Goal: Information Seeking & Learning: Learn about a topic

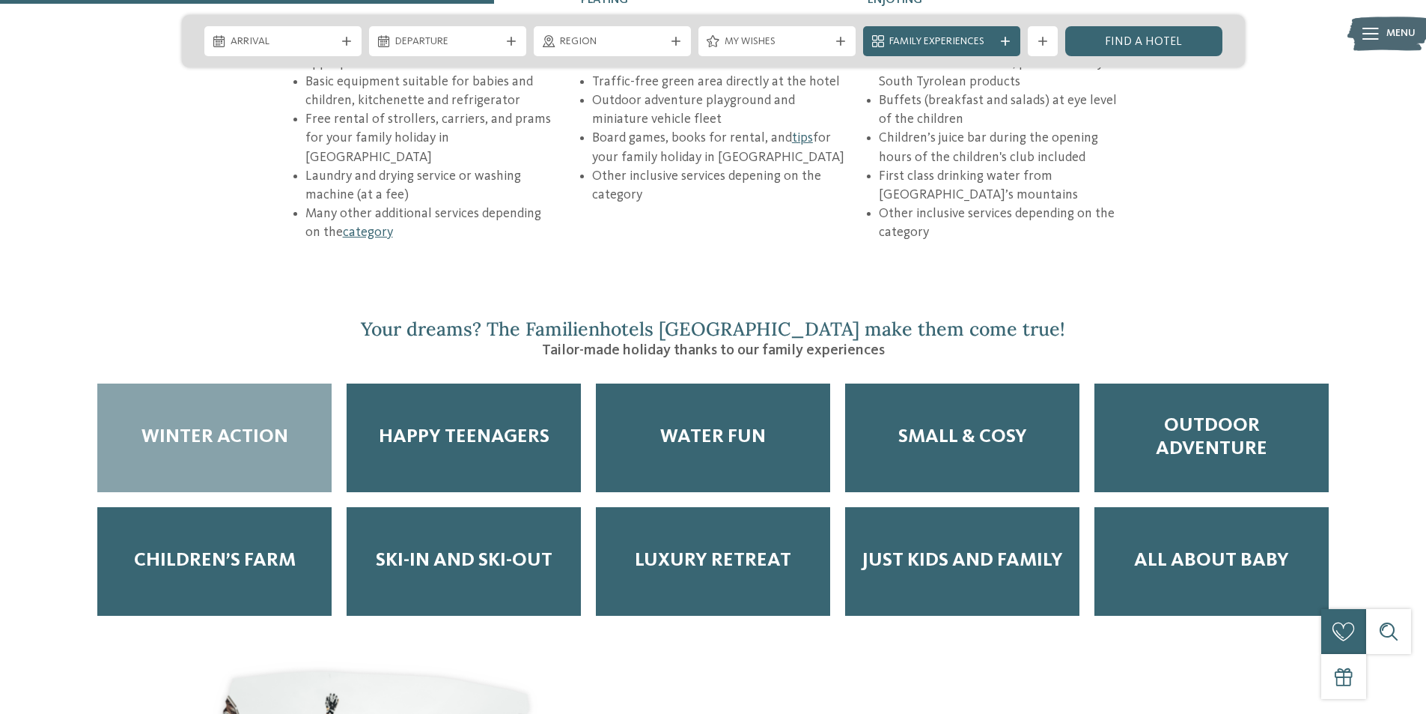
scroll to position [2396, 0]
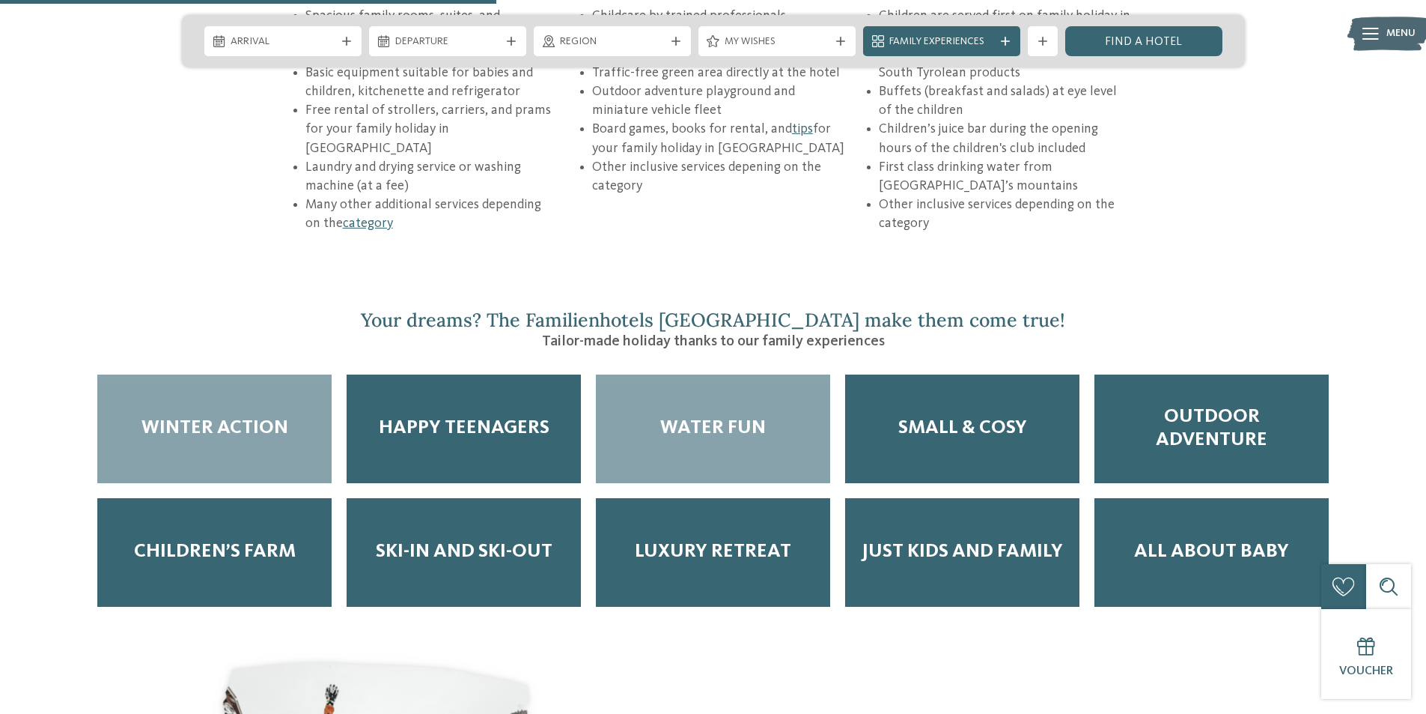
click at [719, 416] on span "Water Fun" at bounding box center [713, 427] width 106 height 23
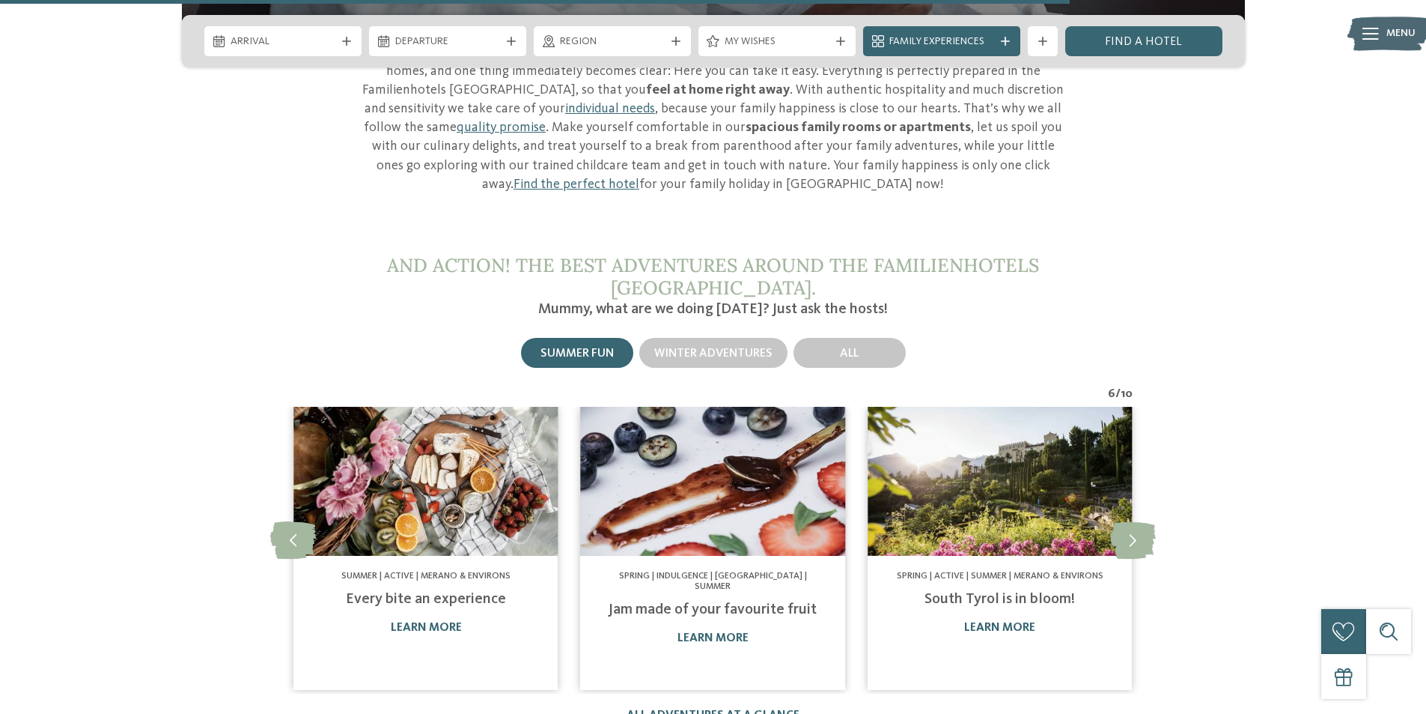
scroll to position [5167, 0]
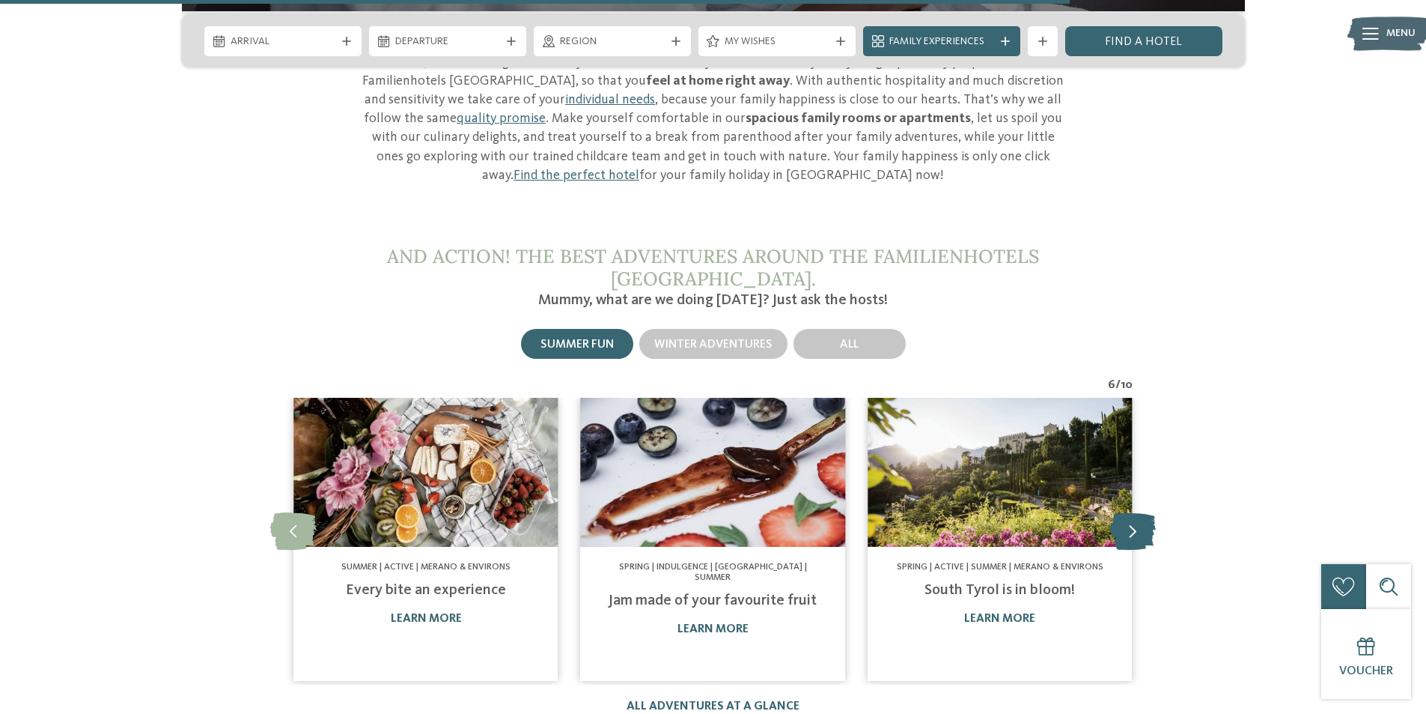
click at [1128, 512] on icon at bounding box center [1133, 530] width 46 height 37
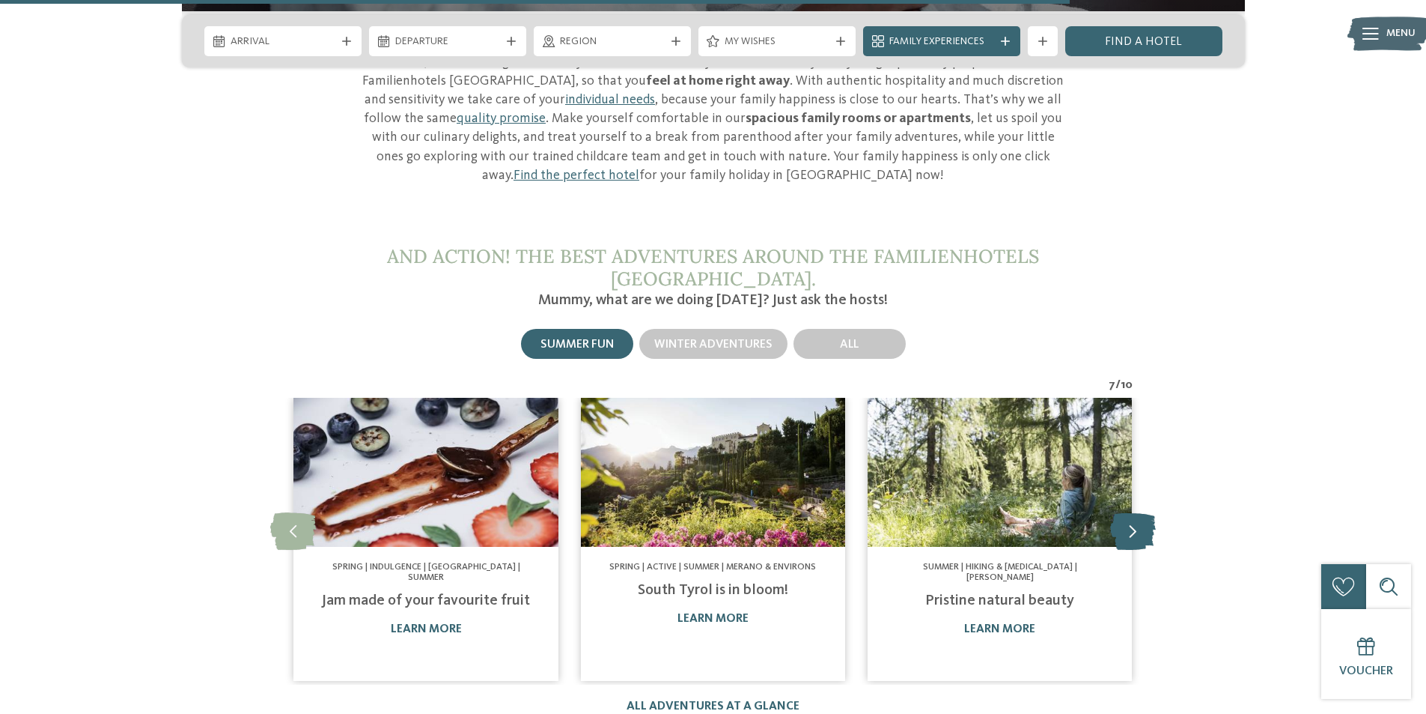
click at [1128, 512] on icon at bounding box center [1133, 530] width 46 height 37
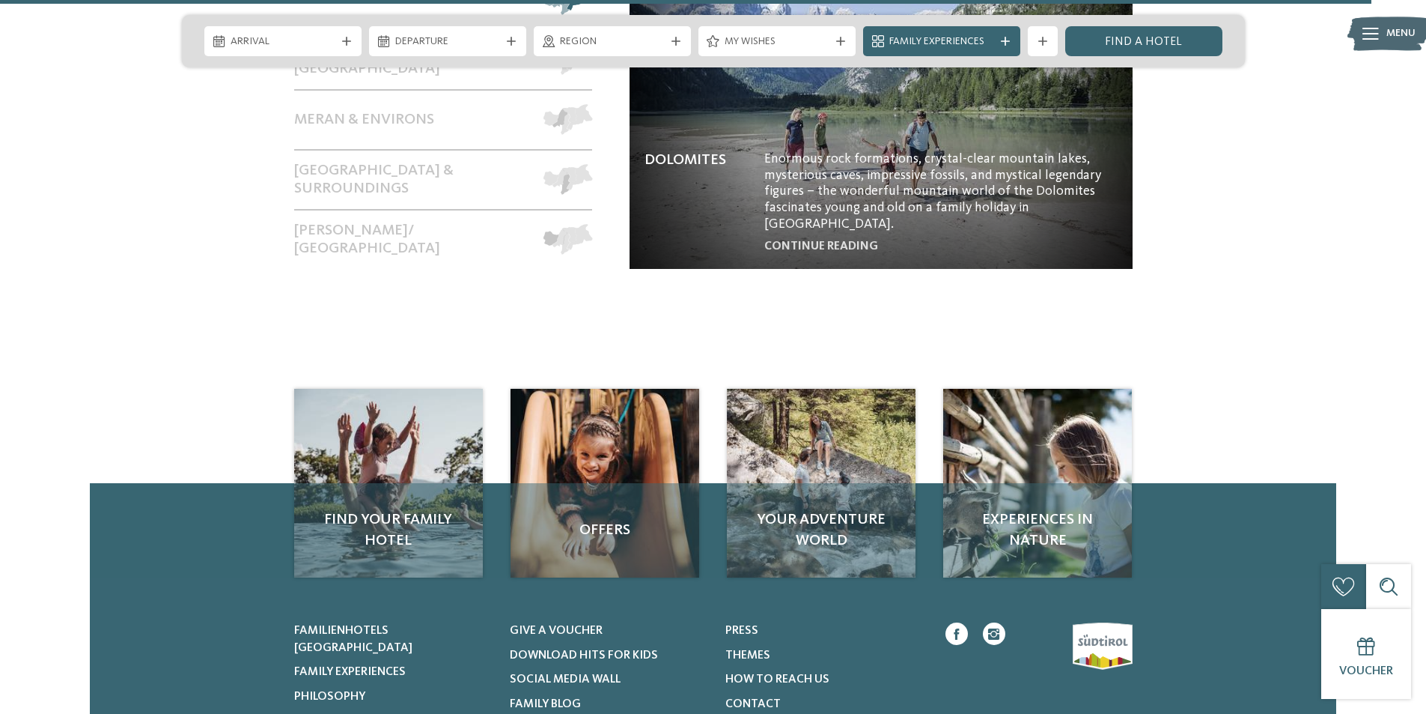
scroll to position [6664, 0]
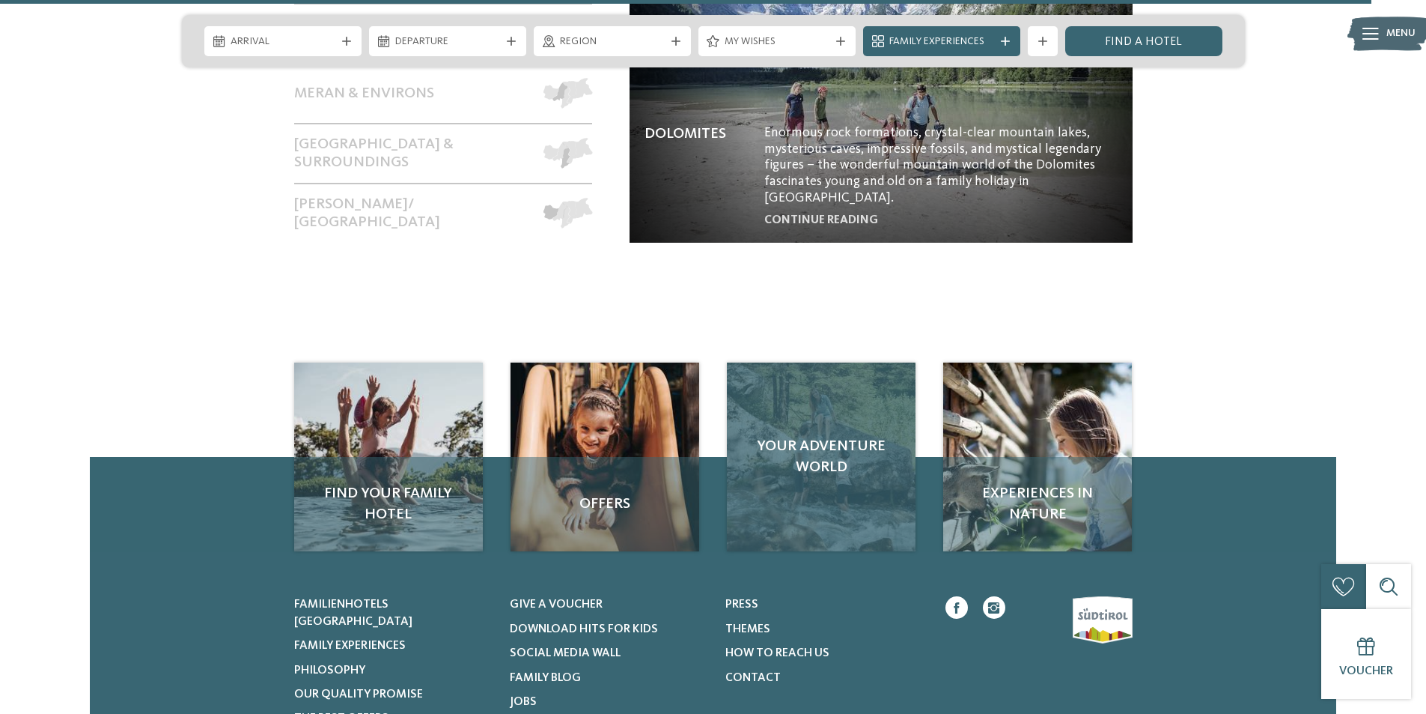
click at [828, 419] on div "Your adventure world" at bounding box center [821, 456] width 189 height 189
click at [857, 436] on span "Your adventure world" at bounding box center [821, 457] width 159 height 42
click at [833, 436] on span "Your adventure world" at bounding box center [821, 457] width 159 height 42
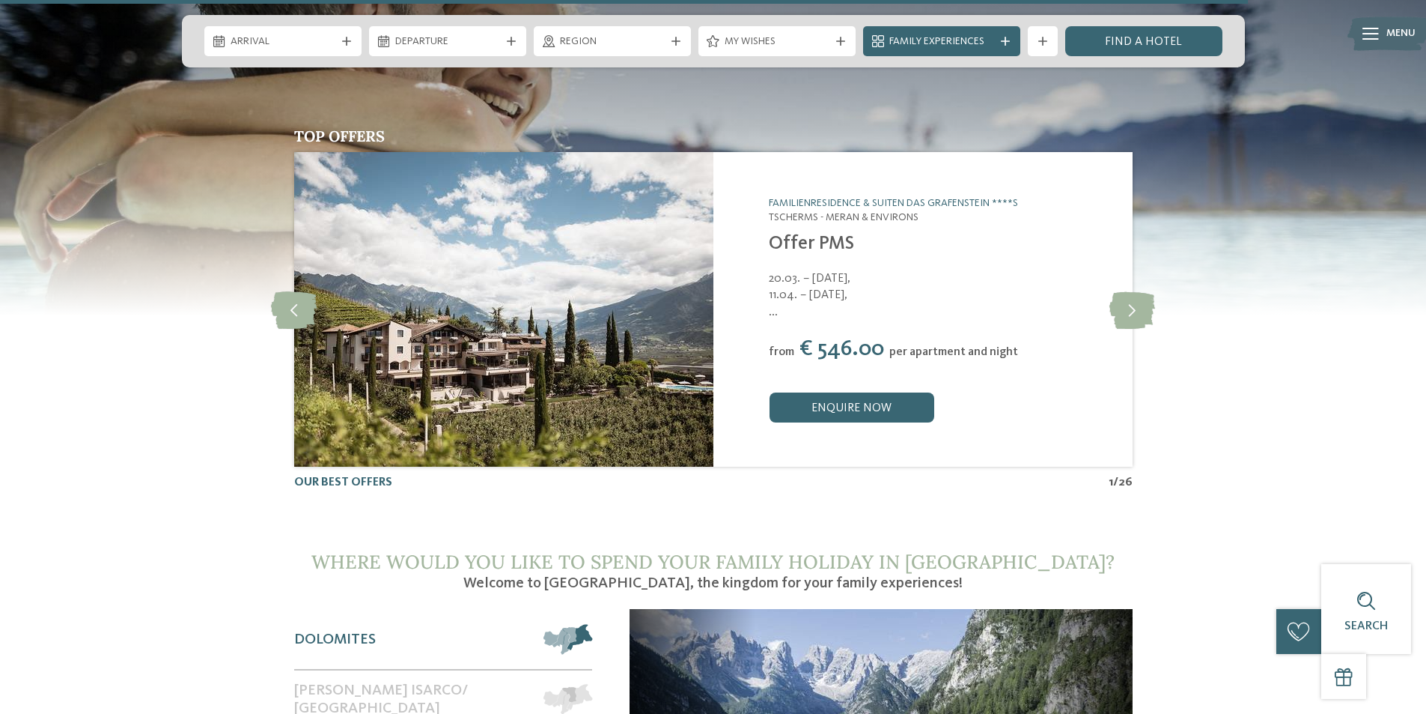
scroll to position [6065, 0]
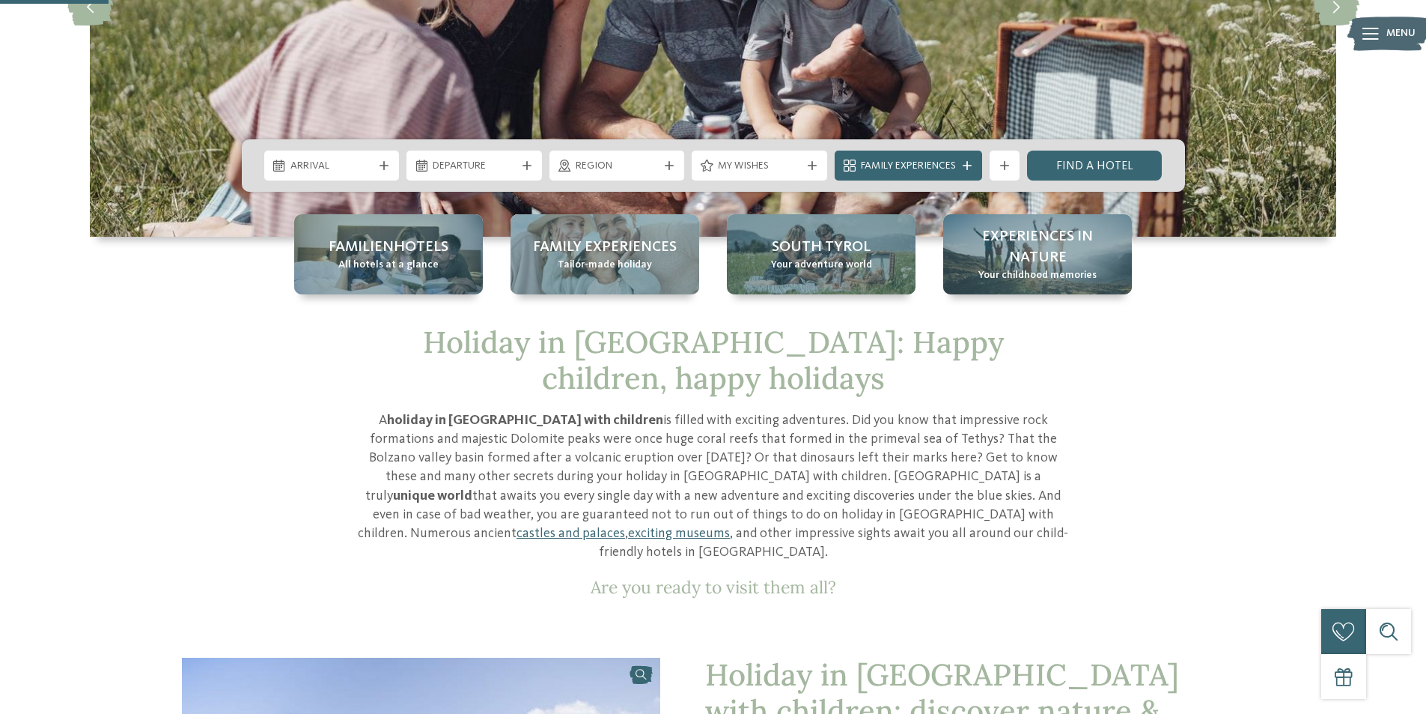
scroll to position [300, 0]
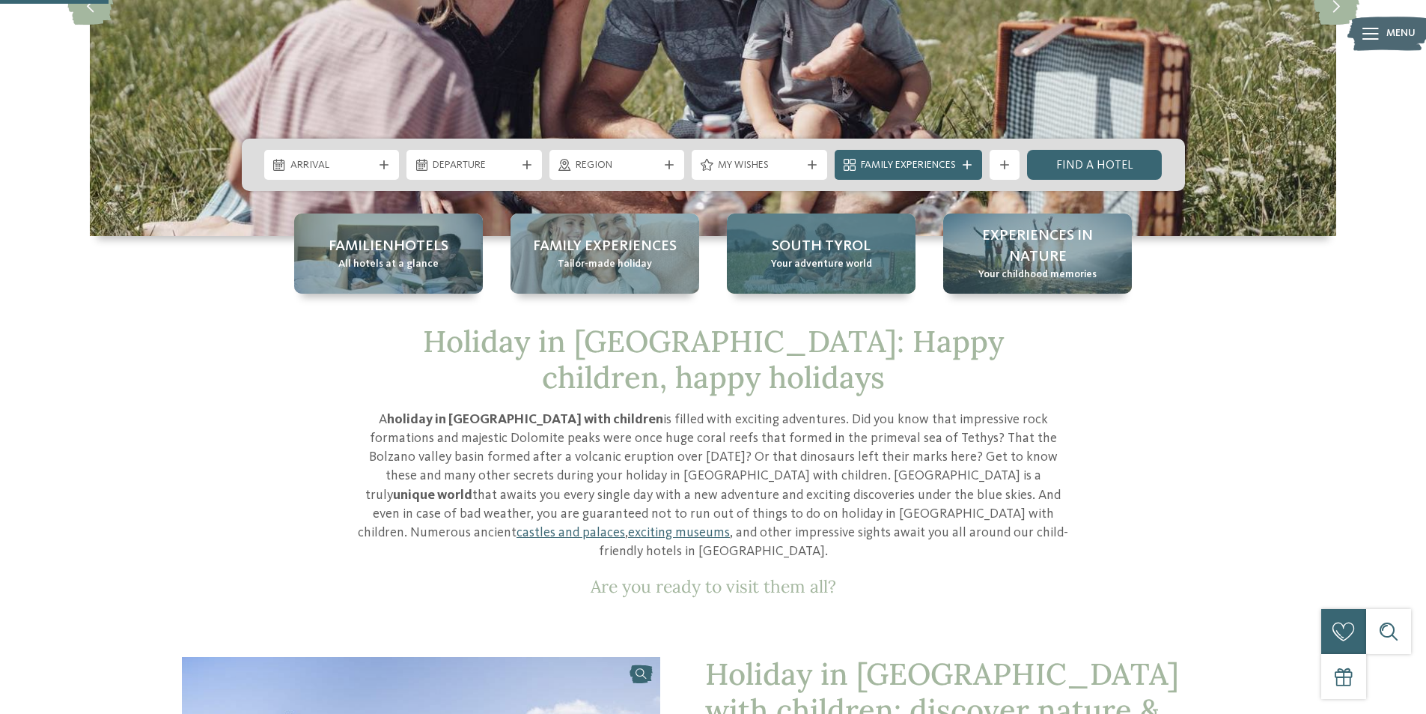
click at [795, 244] on span "South Tyrol" at bounding box center [821, 246] width 99 height 21
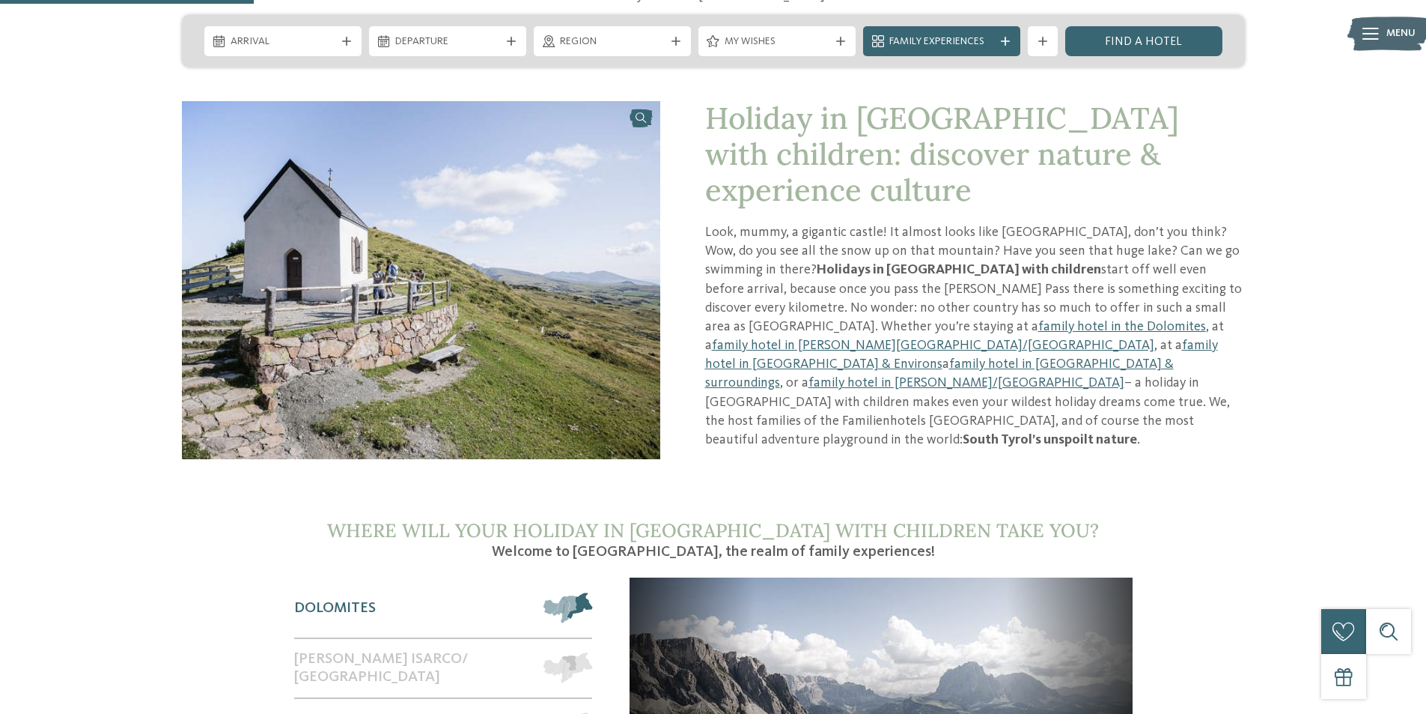
scroll to position [1198, 0]
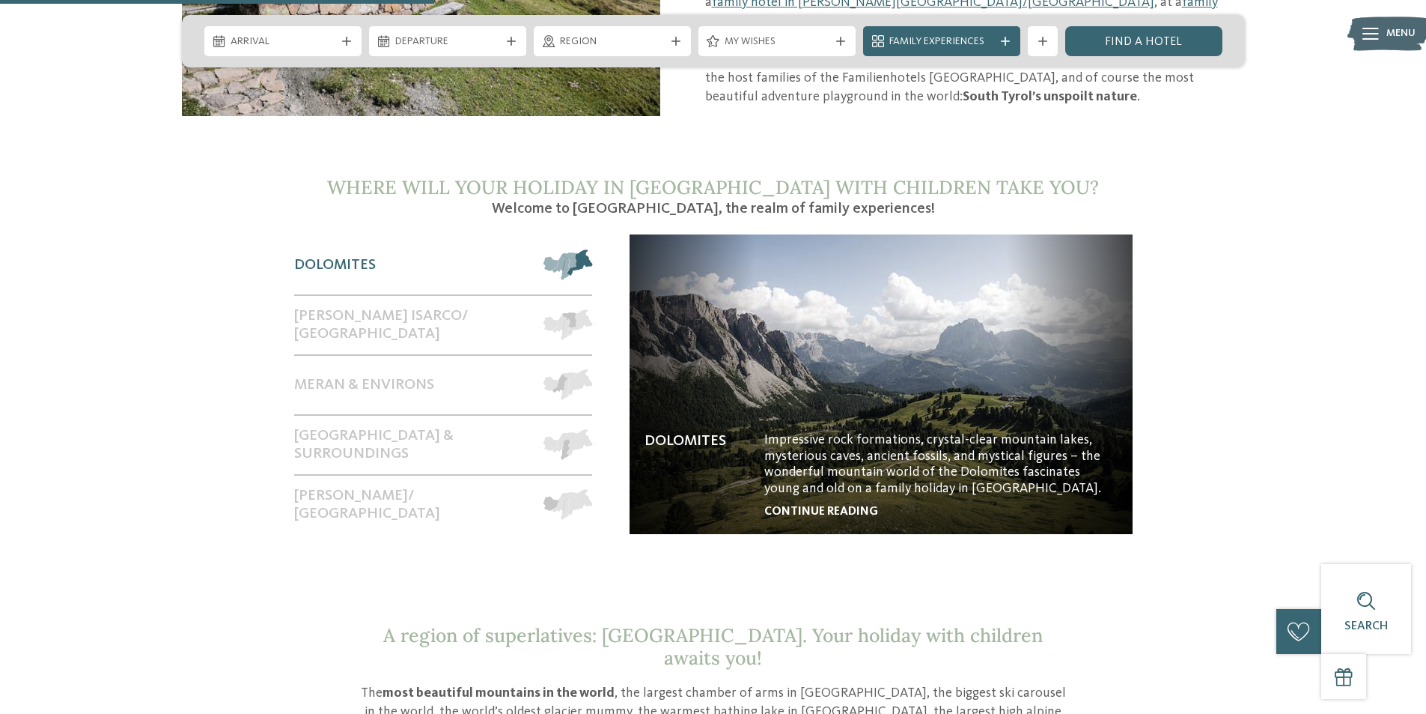
click at [833, 505] on link "continue reading" at bounding box center [822, 511] width 114 height 12
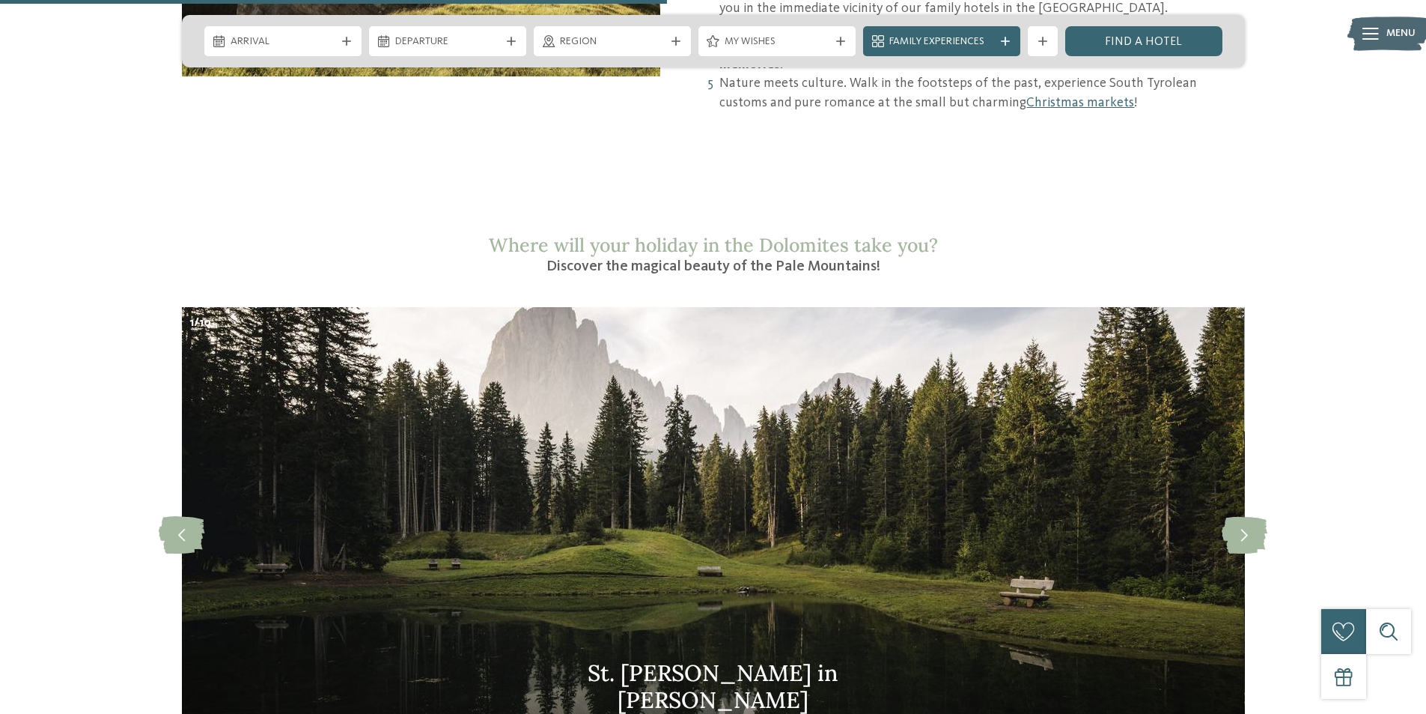
scroll to position [1423, 0]
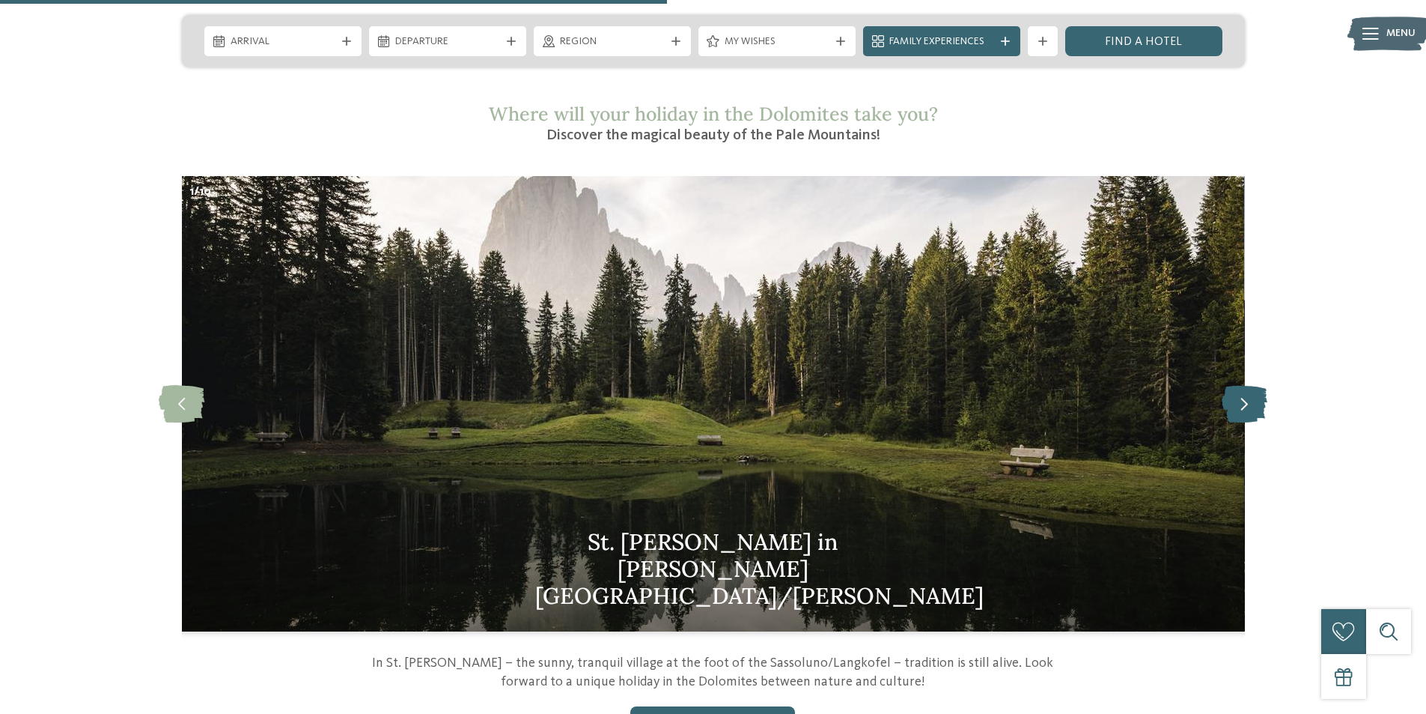
click at [1235, 389] on icon at bounding box center [1245, 403] width 46 height 37
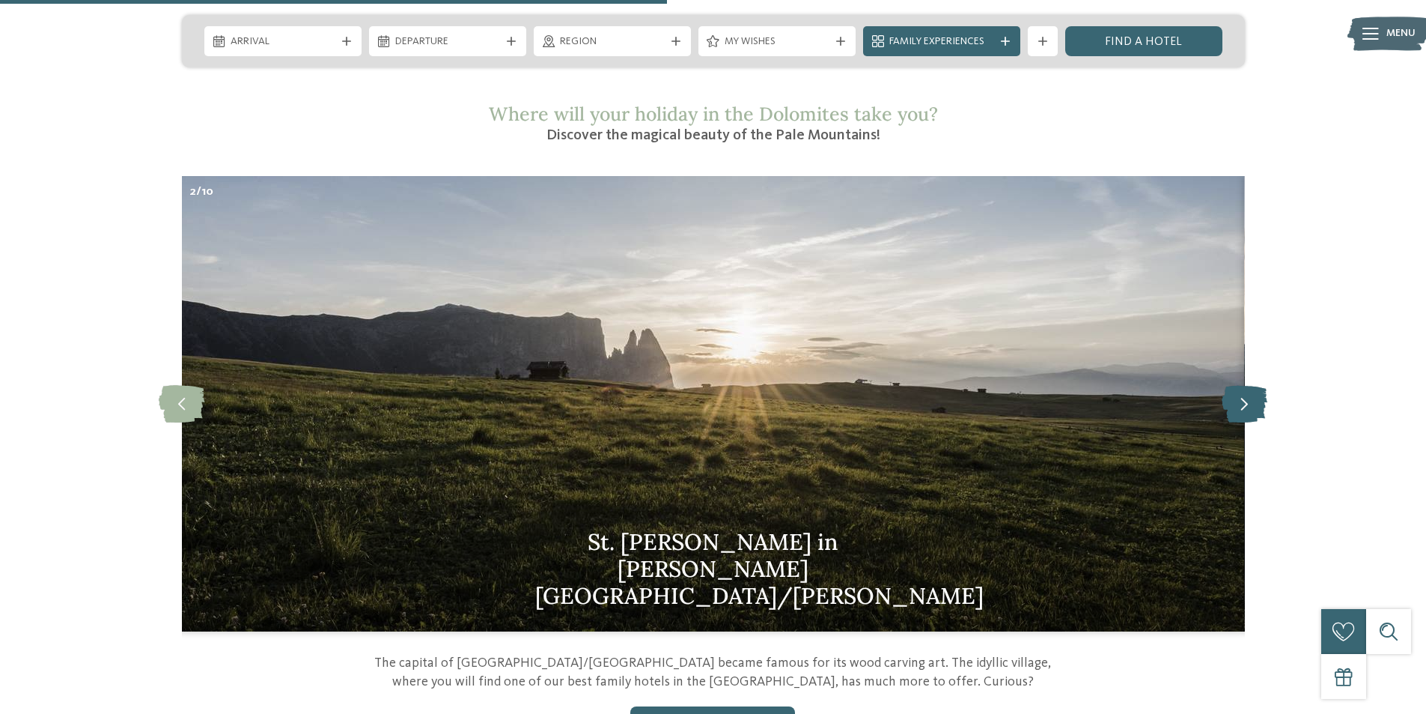
click at [1235, 389] on icon at bounding box center [1245, 403] width 46 height 37
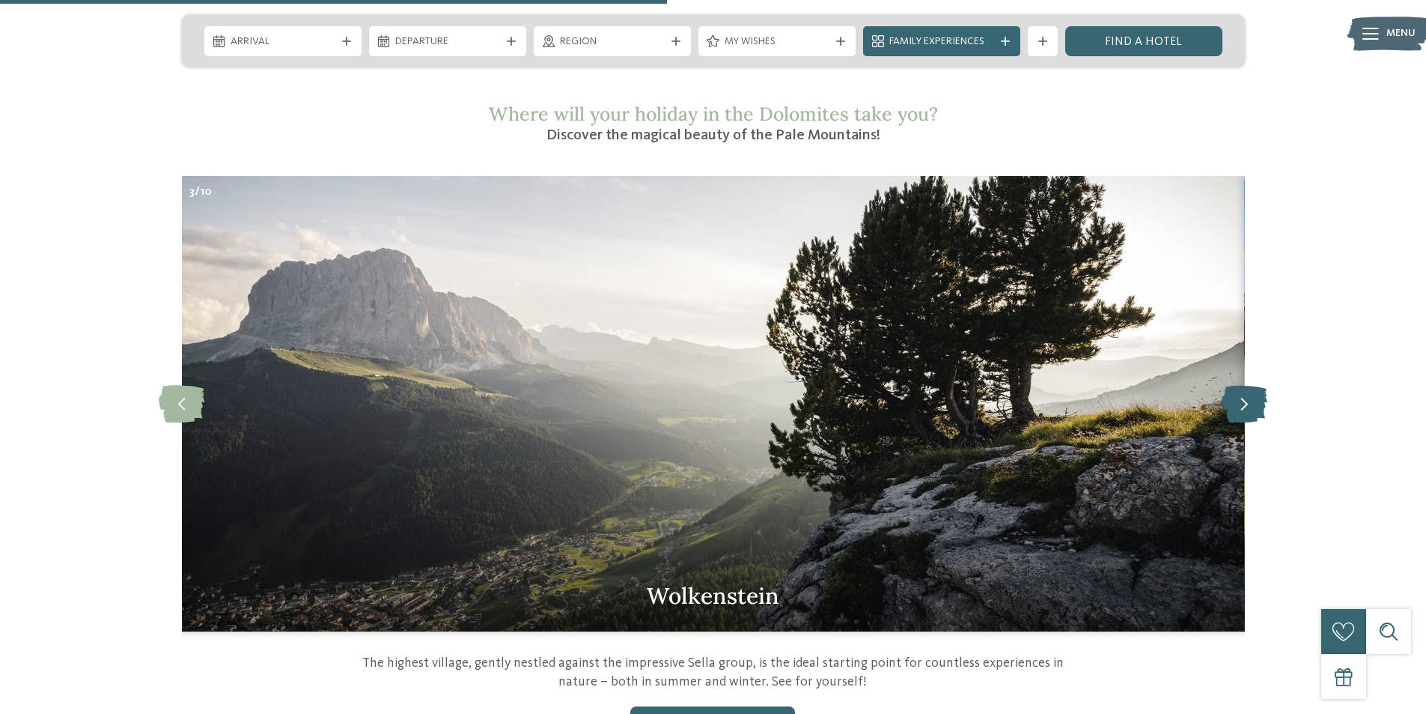
click at [1235, 389] on icon at bounding box center [1245, 403] width 46 height 37
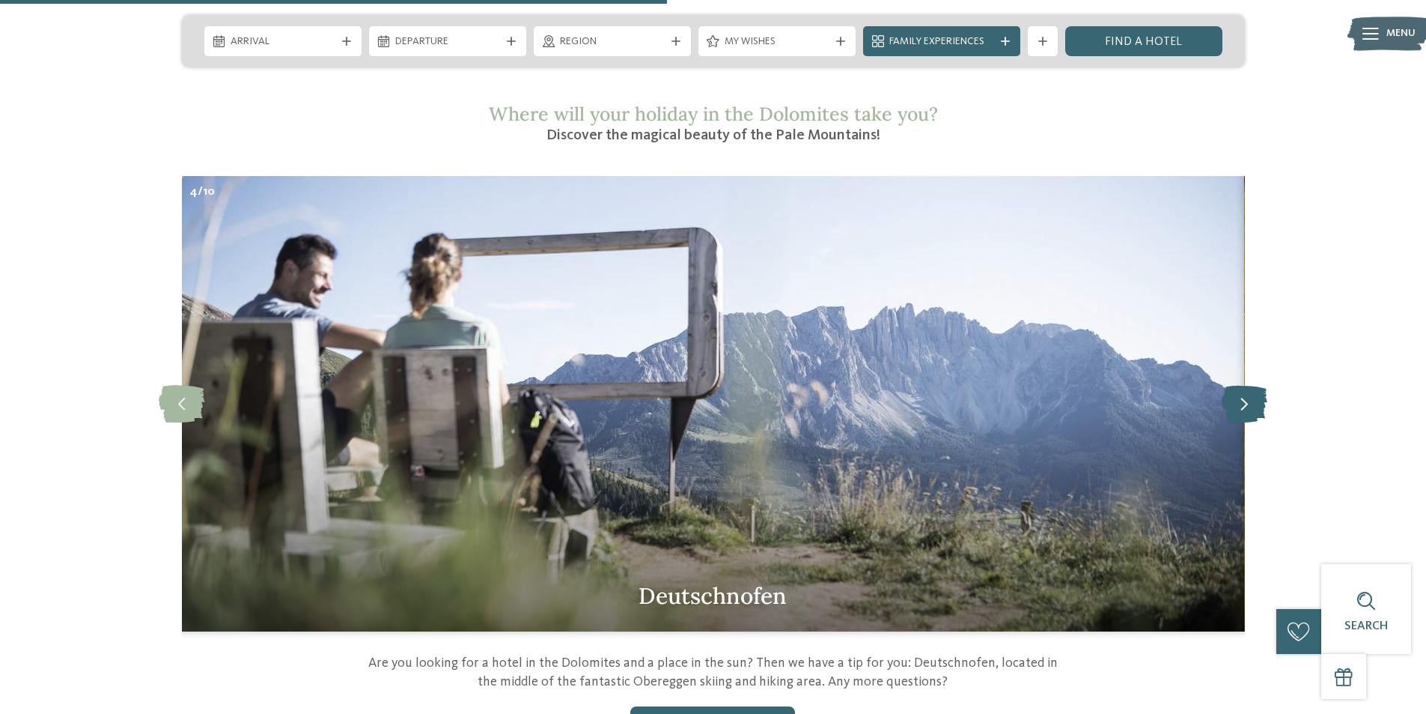
click at [1235, 389] on icon at bounding box center [1245, 403] width 46 height 37
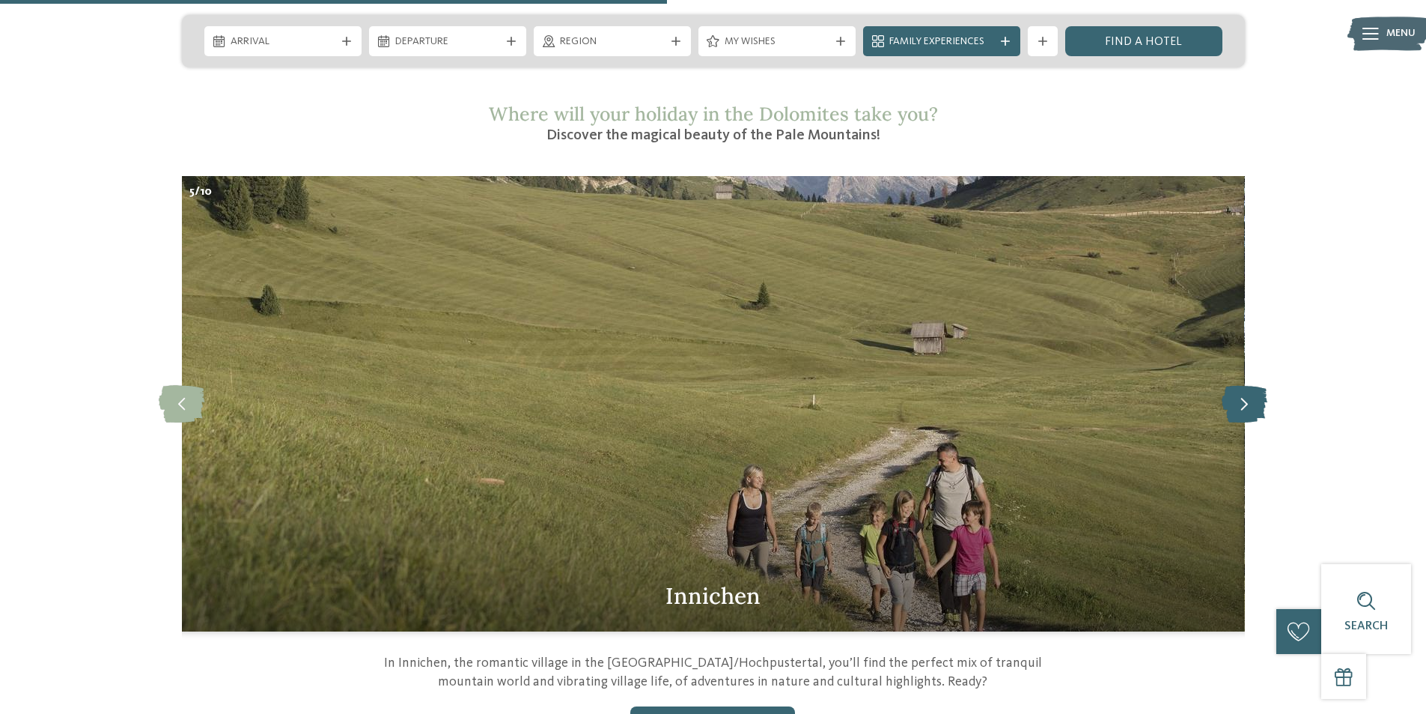
click at [1235, 389] on icon at bounding box center [1245, 403] width 46 height 37
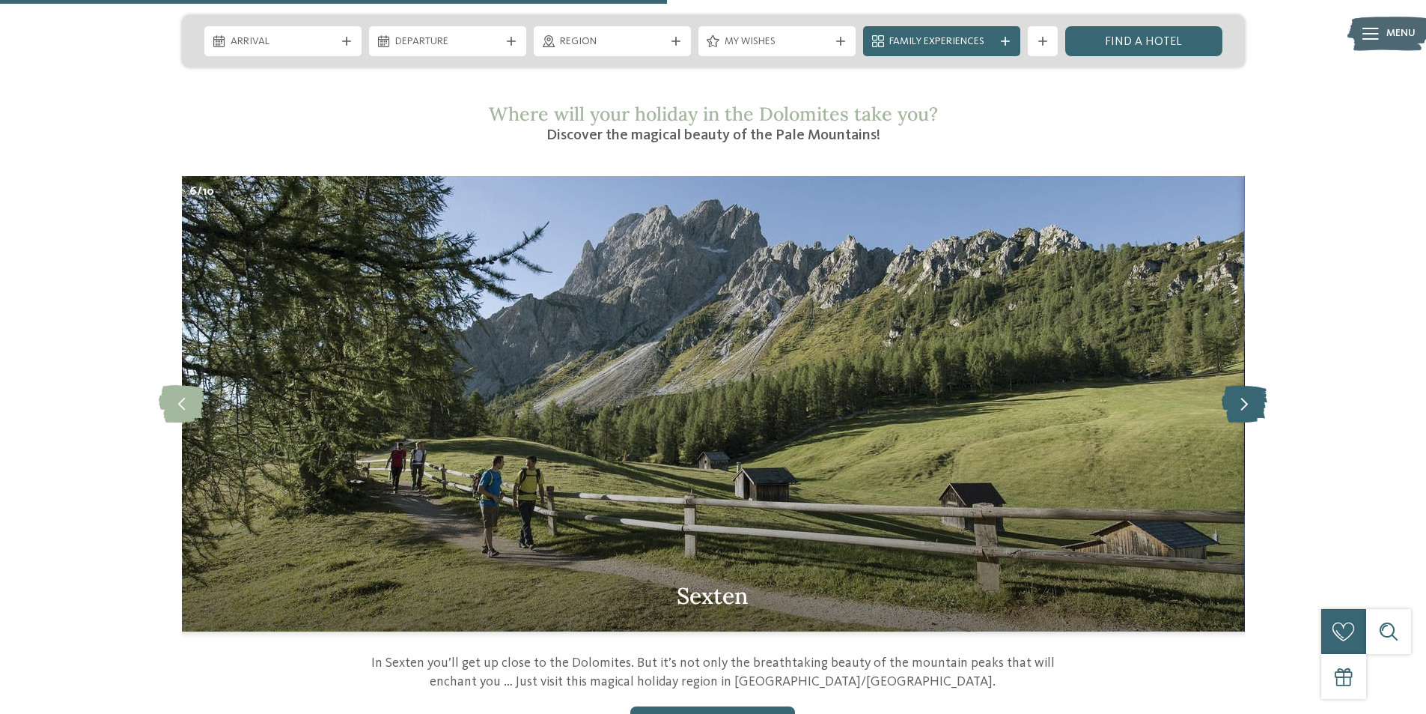
click at [1235, 389] on icon at bounding box center [1245, 403] width 46 height 37
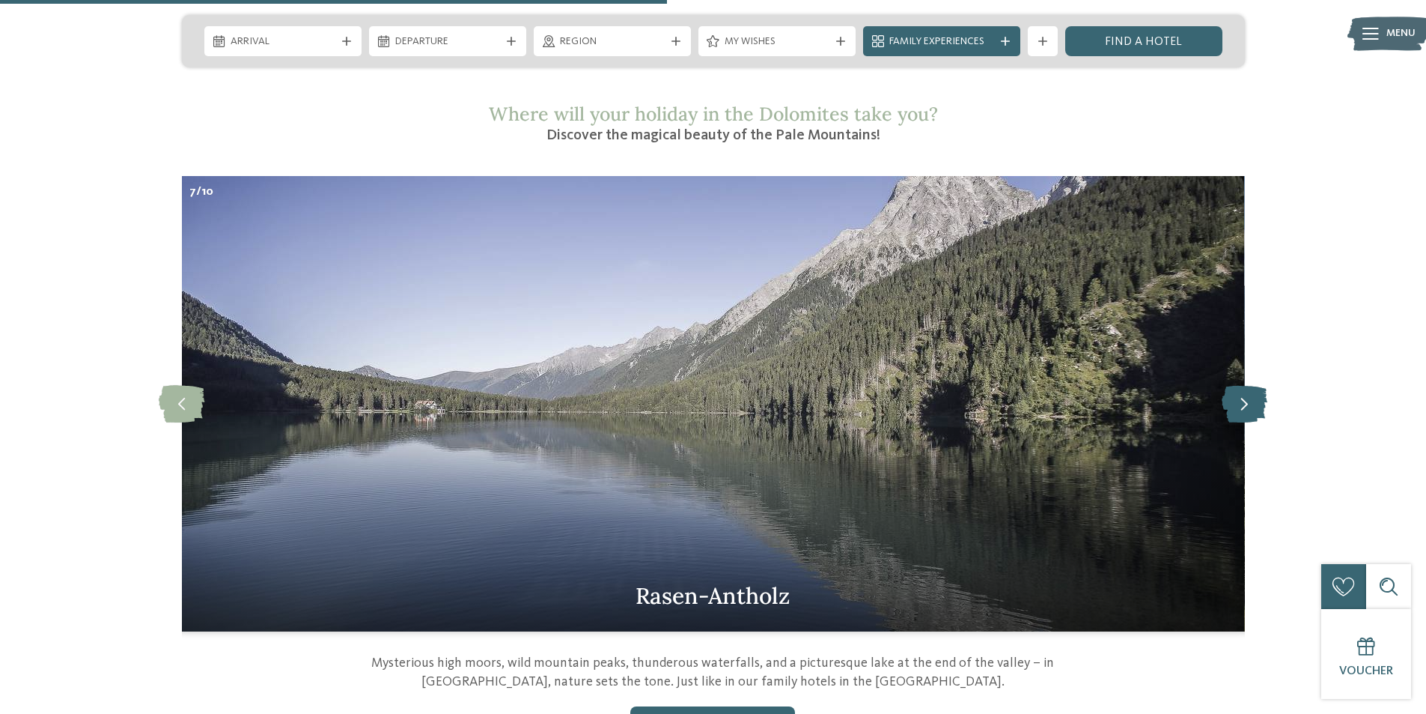
click at [1235, 389] on icon at bounding box center [1245, 403] width 46 height 37
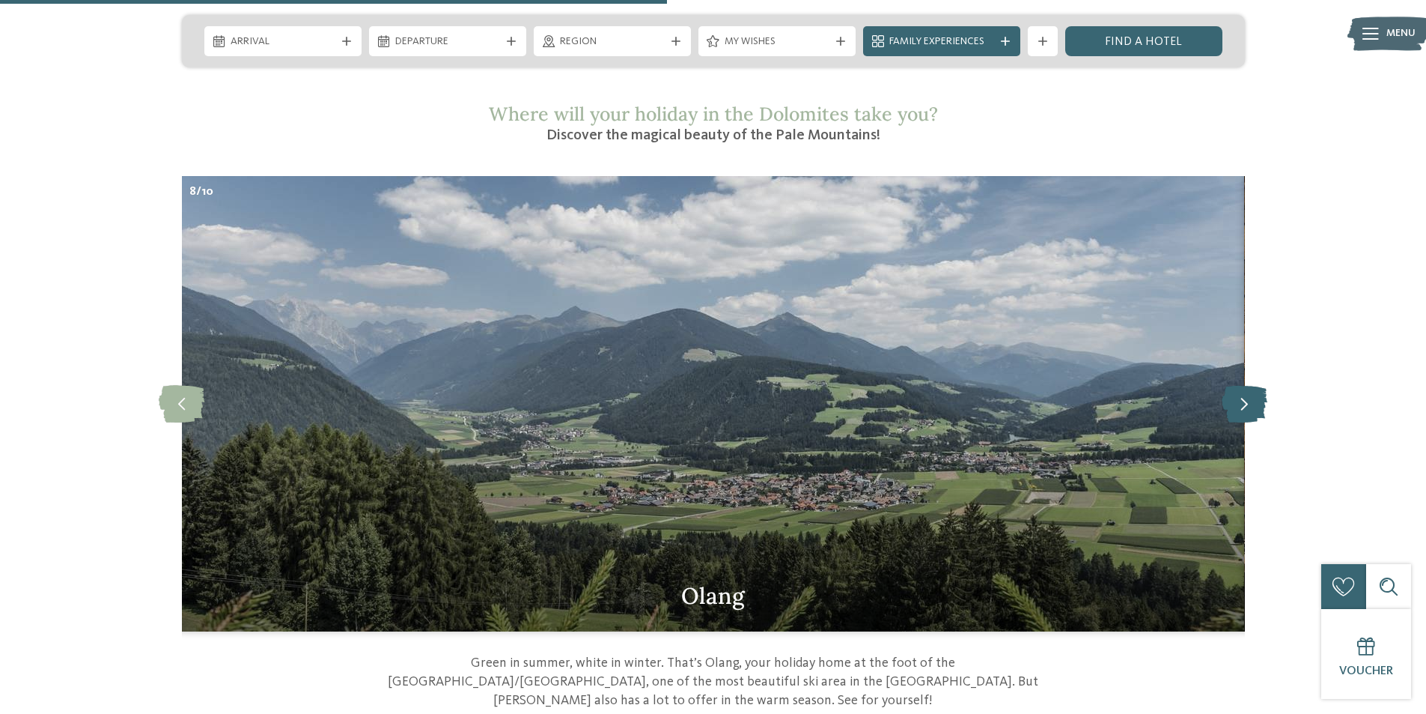
click at [1235, 389] on icon at bounding box center [1245, 403] width 46 height 37
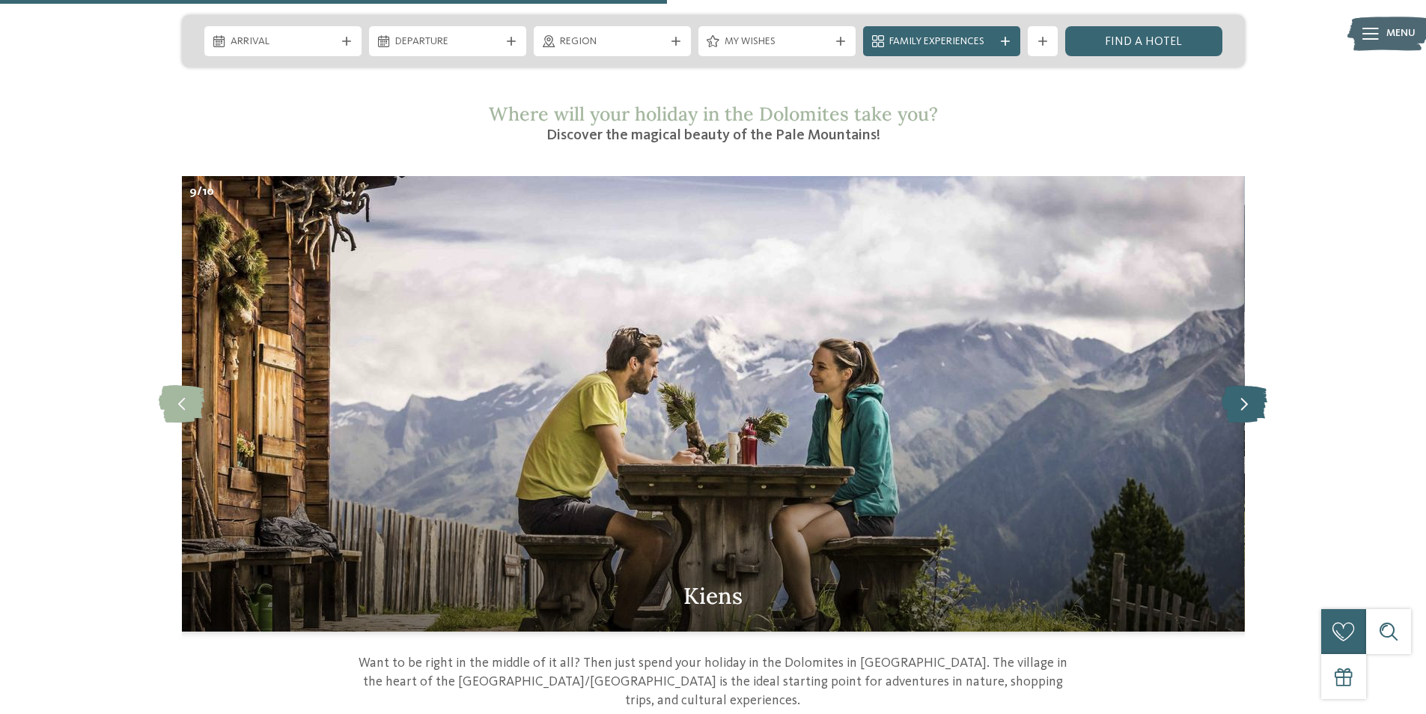
click at [1235, 389] on icon at bounding box center [1245, 403] width 46 height 37
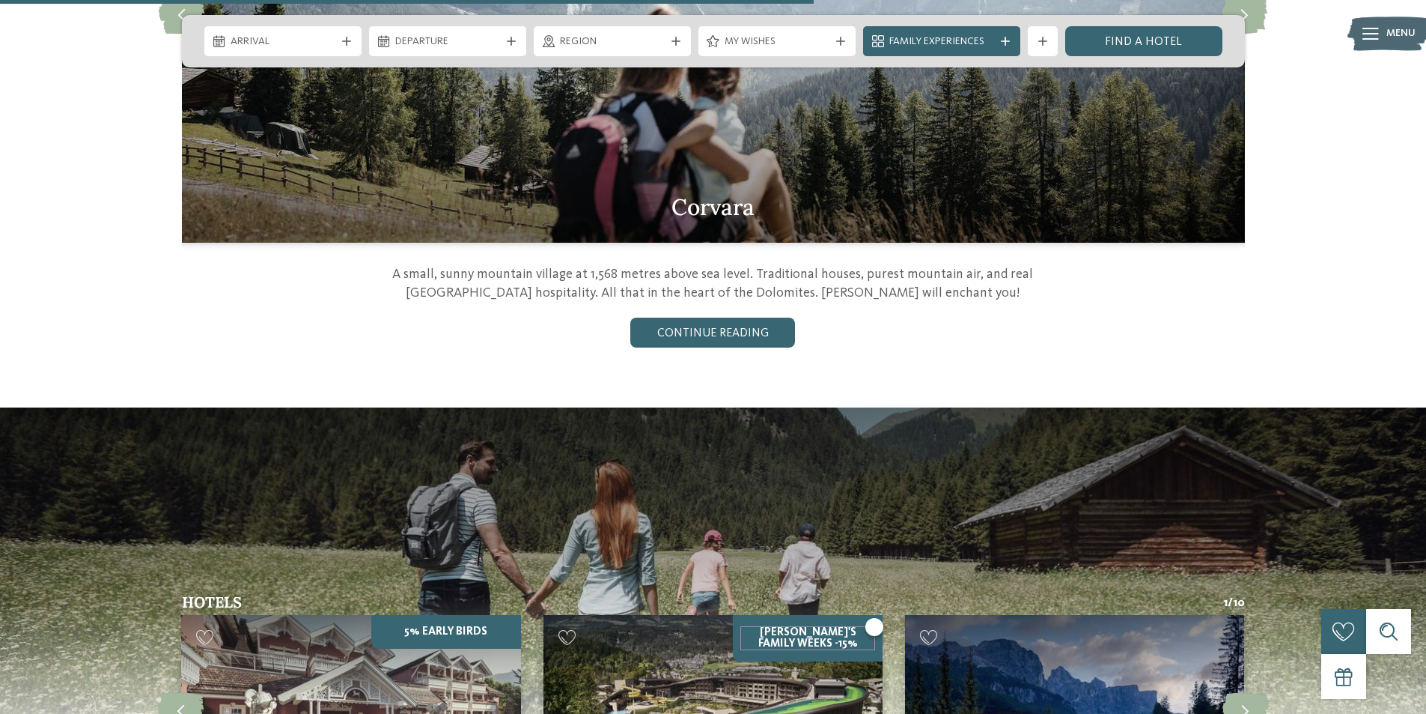
scroll to position [2022, 0]
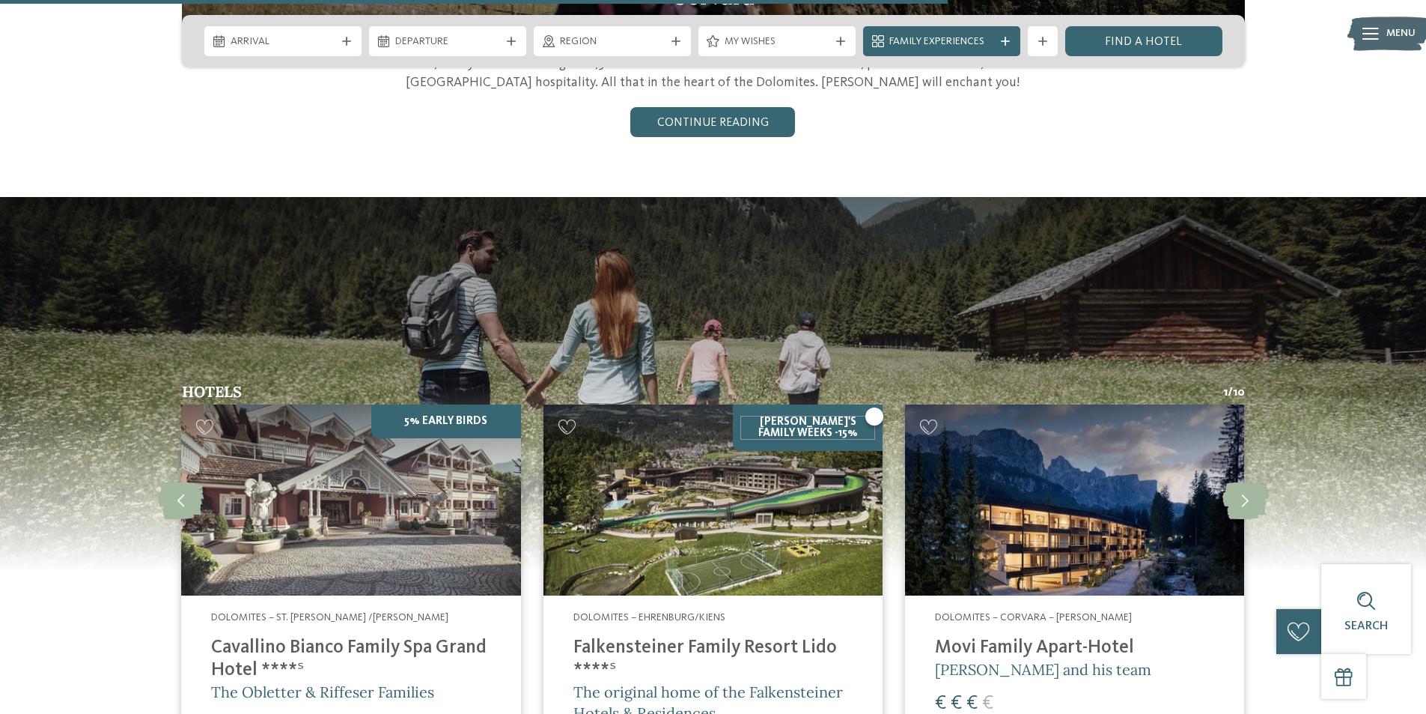
click at [780, 488] on img at bounding box center [713, 499] width 339 height 191
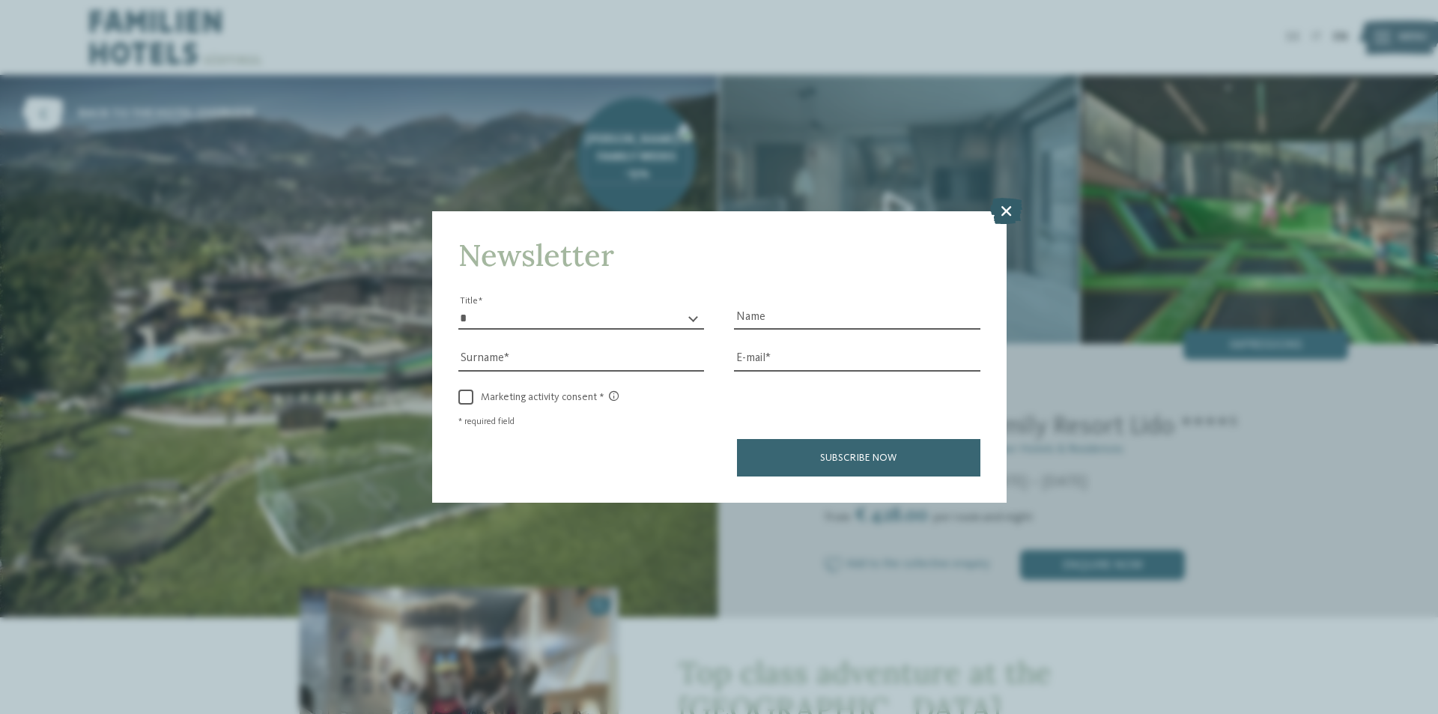
click at [1009, 212] on icon at bounding box center [1006, 211] width 32 height 26
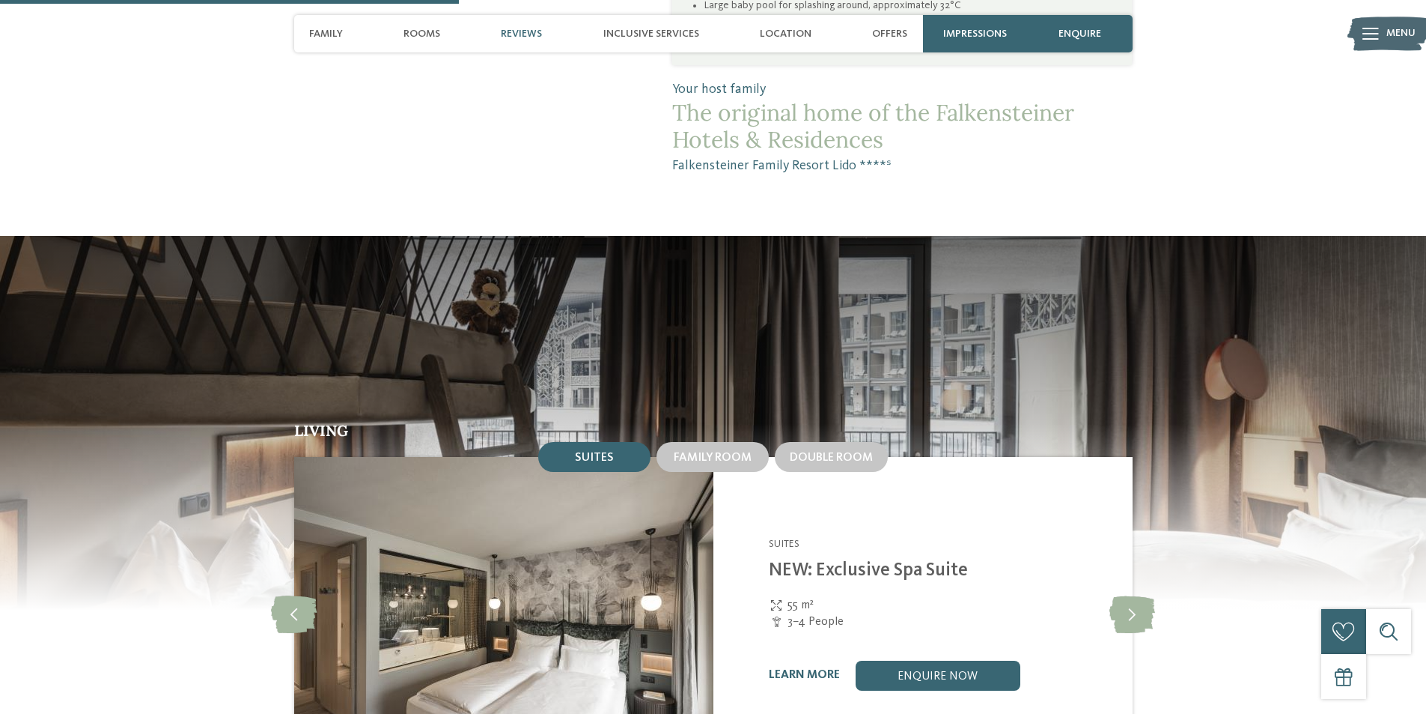
scroll to position [1647, 0]
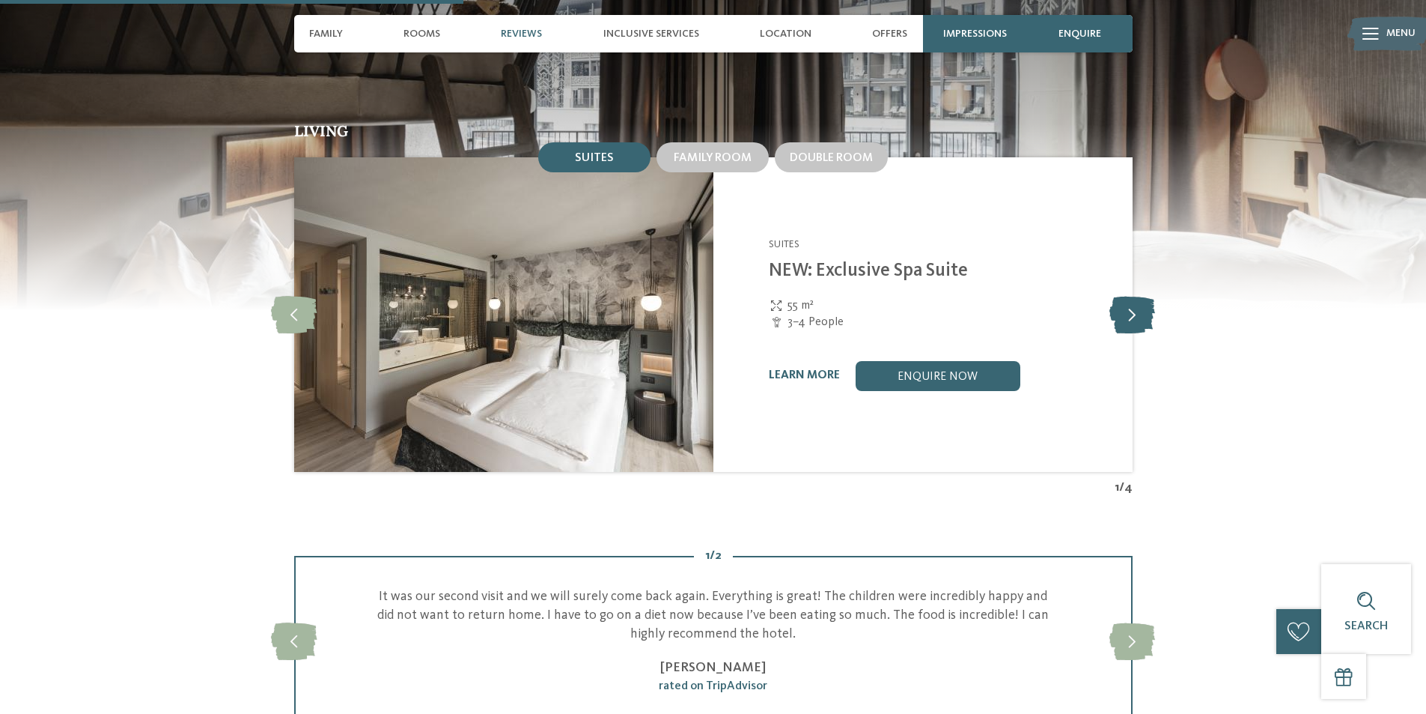
click at [1118, 296] on icon at bounding box center [1133, 314] width 46 height 37
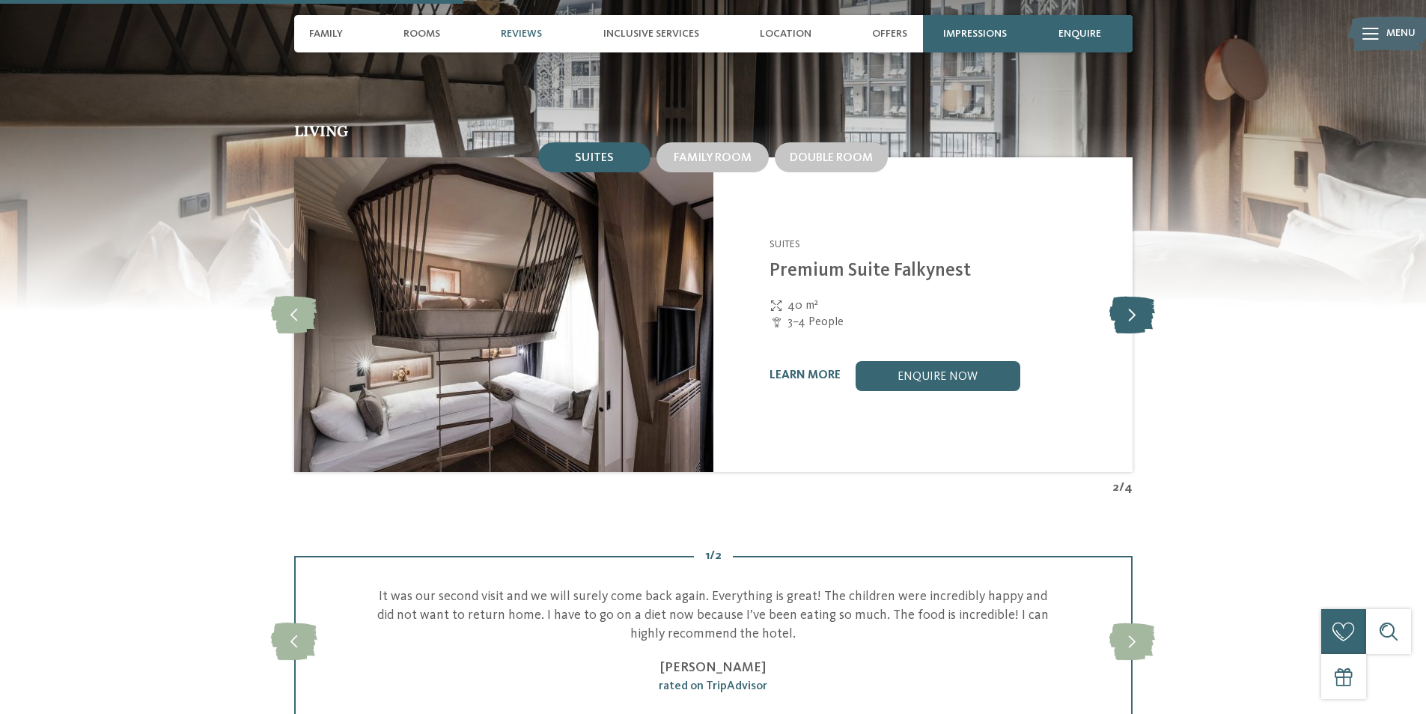
click at [1118, 296] on icon at bounding box center [1133, 314] width 46 height 37
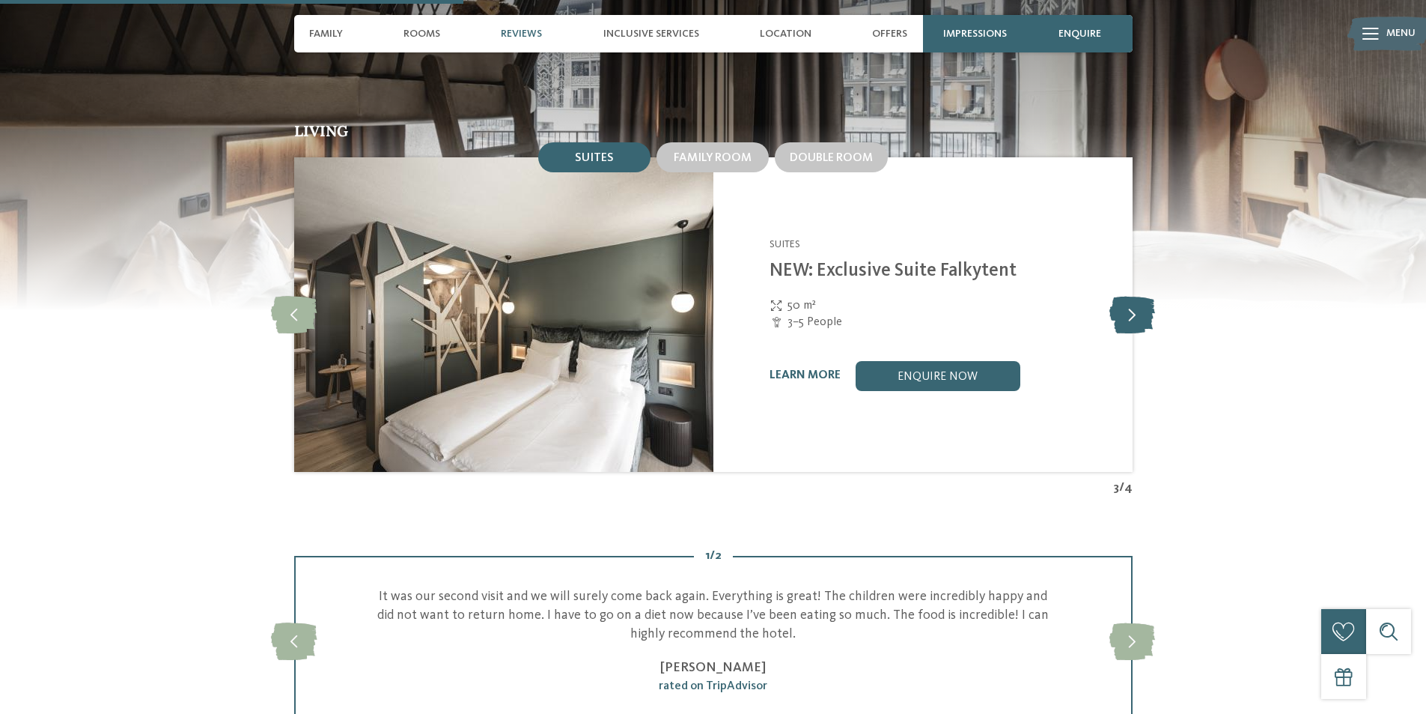
click at [1118, 296] on icon at bounding box center [1133, 314] width 46 height 37
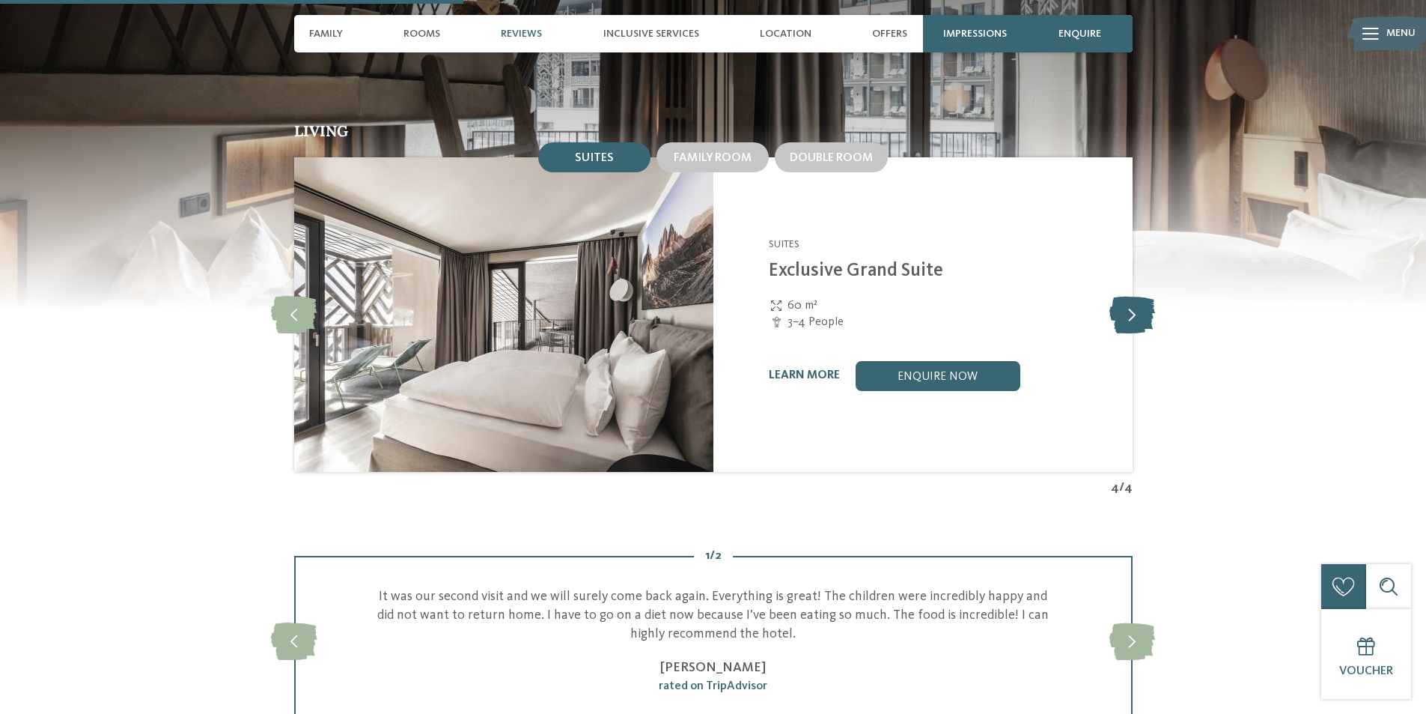
click at [1118, 296] on icon at bounding box center [1133, 314] width 46 height 37
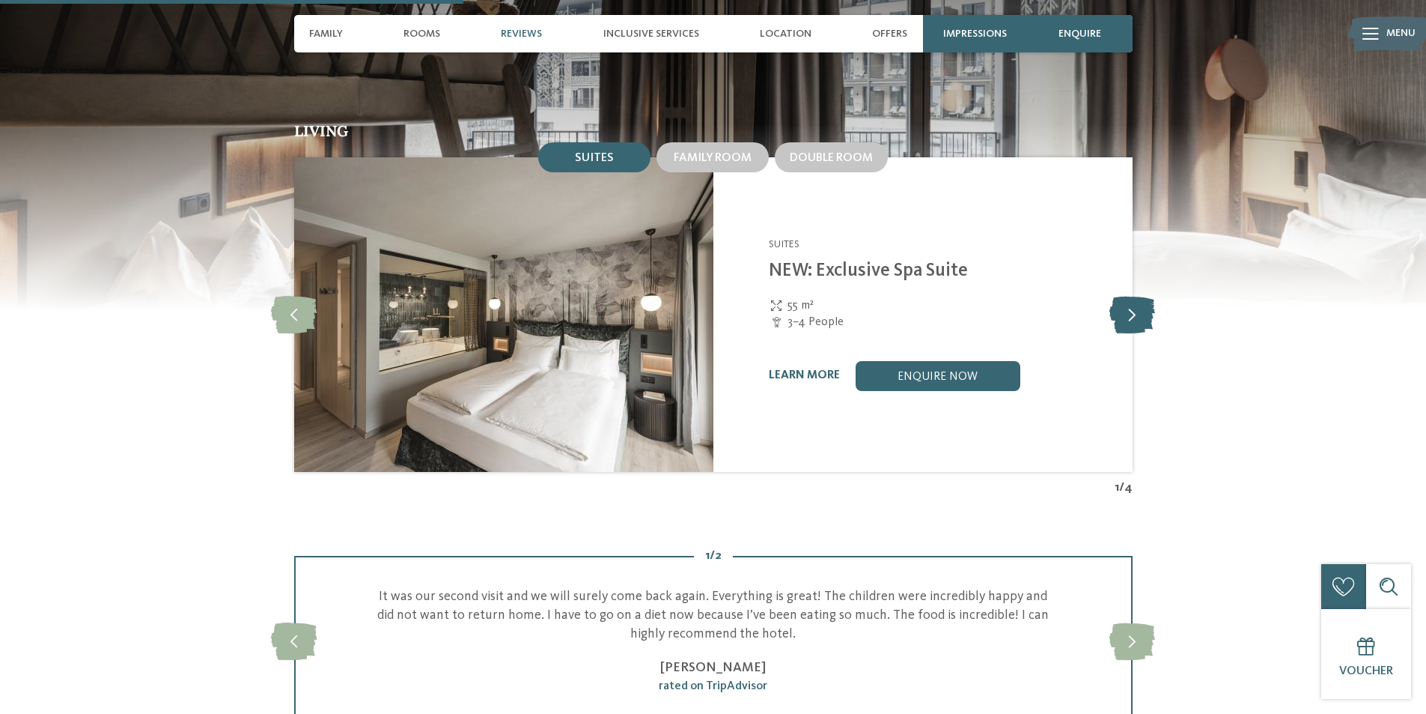
click at [1118, 296] on icon at bounding box center [1133, 314] width 46 height 37
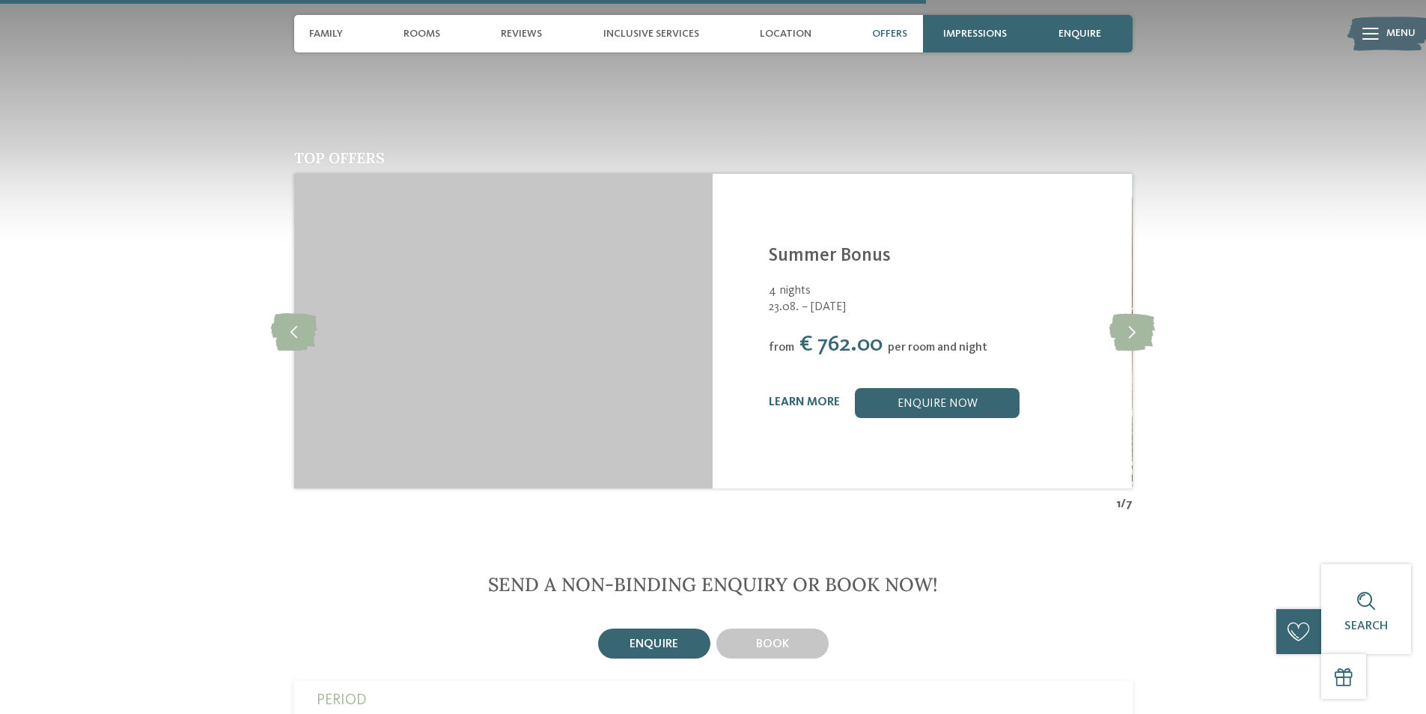
scroll to position [3295, 0]
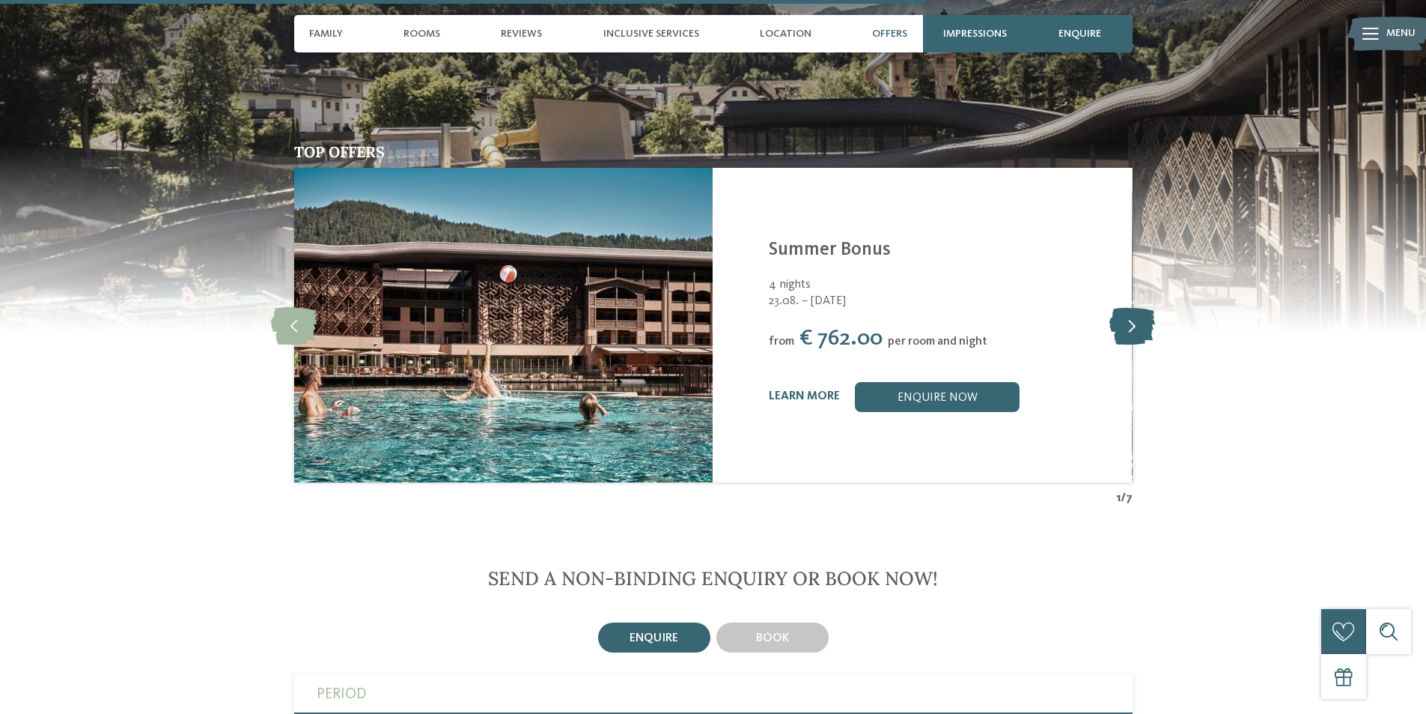
click at [1123, 306] on icon at bounding box center [1133, 324] width 46 height 37
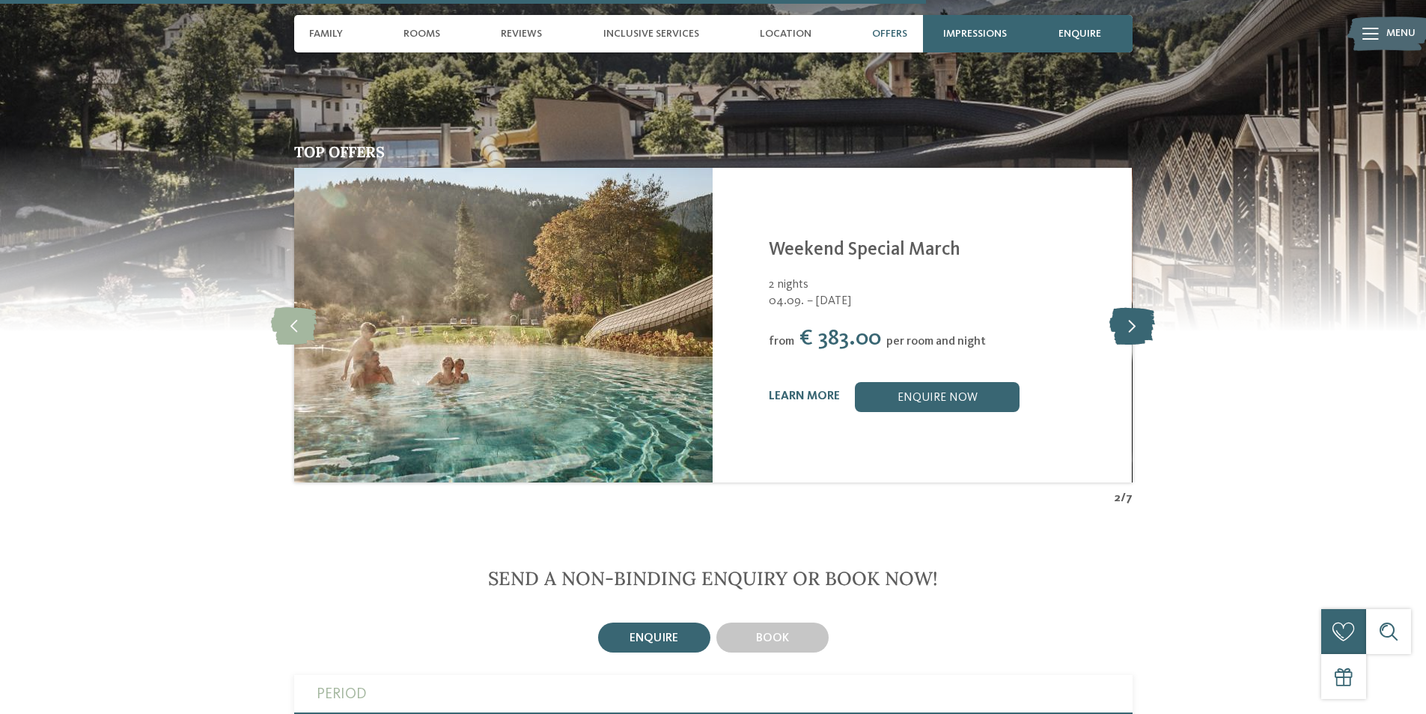
click at [1123, 306] on icon at bounding box center [1133, 324] width 46 height 37
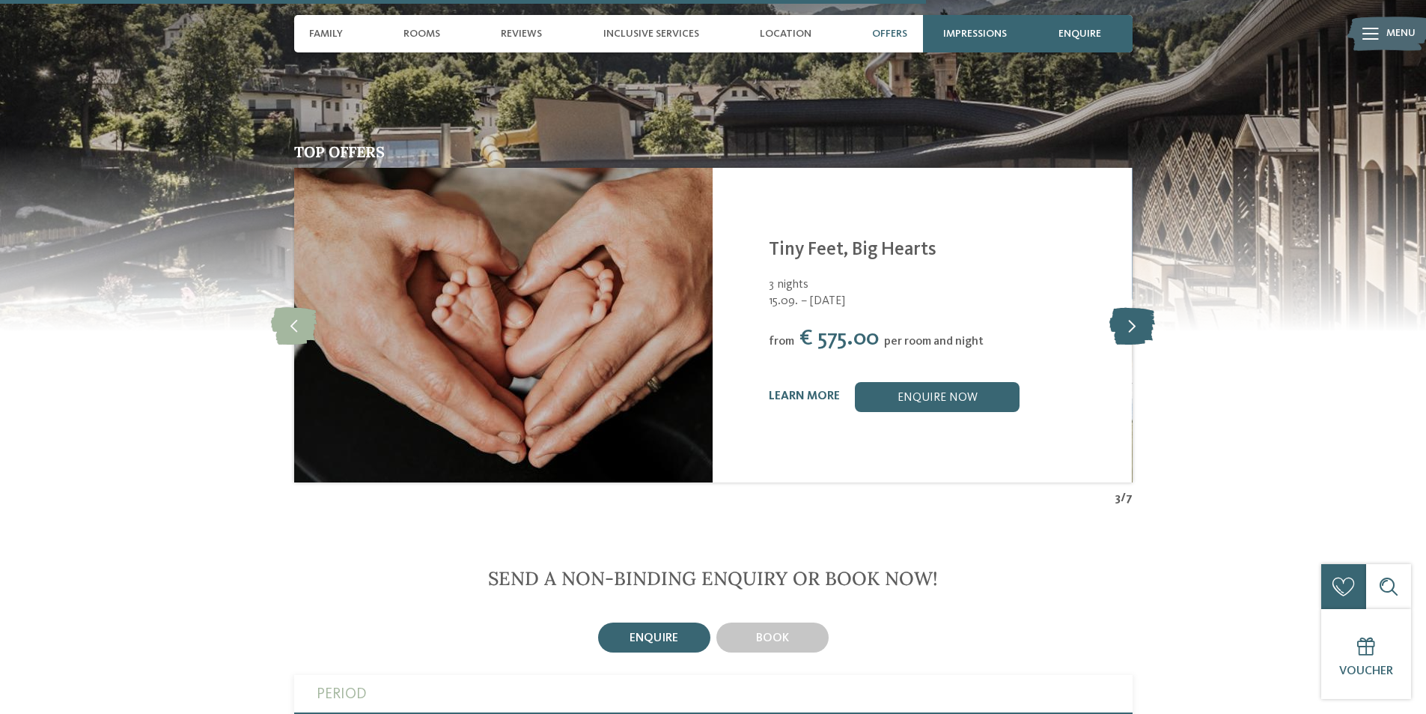
click at [1123, 306] on icon at bounding box center [1133, 324] width 46 height 37
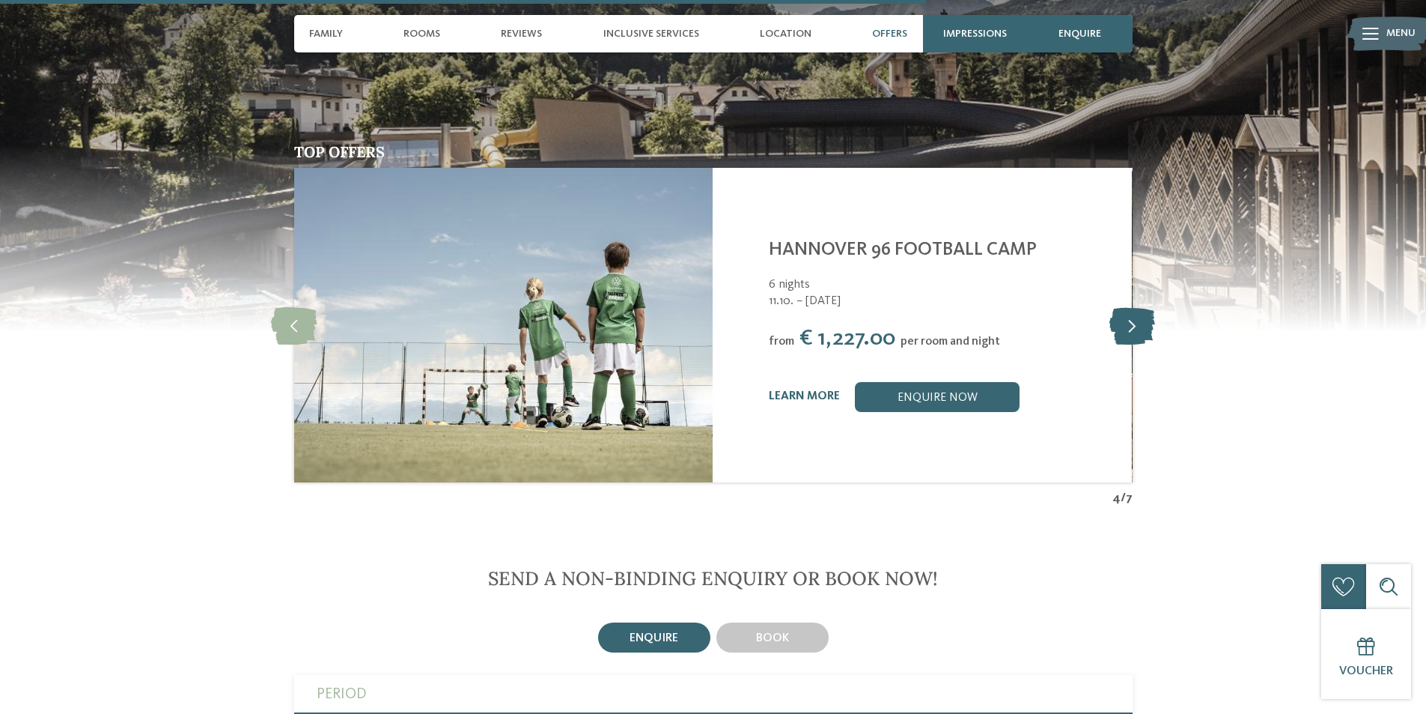
click at [1123, 306] on icon at bounding box center [1133, 324] width 46 height 37
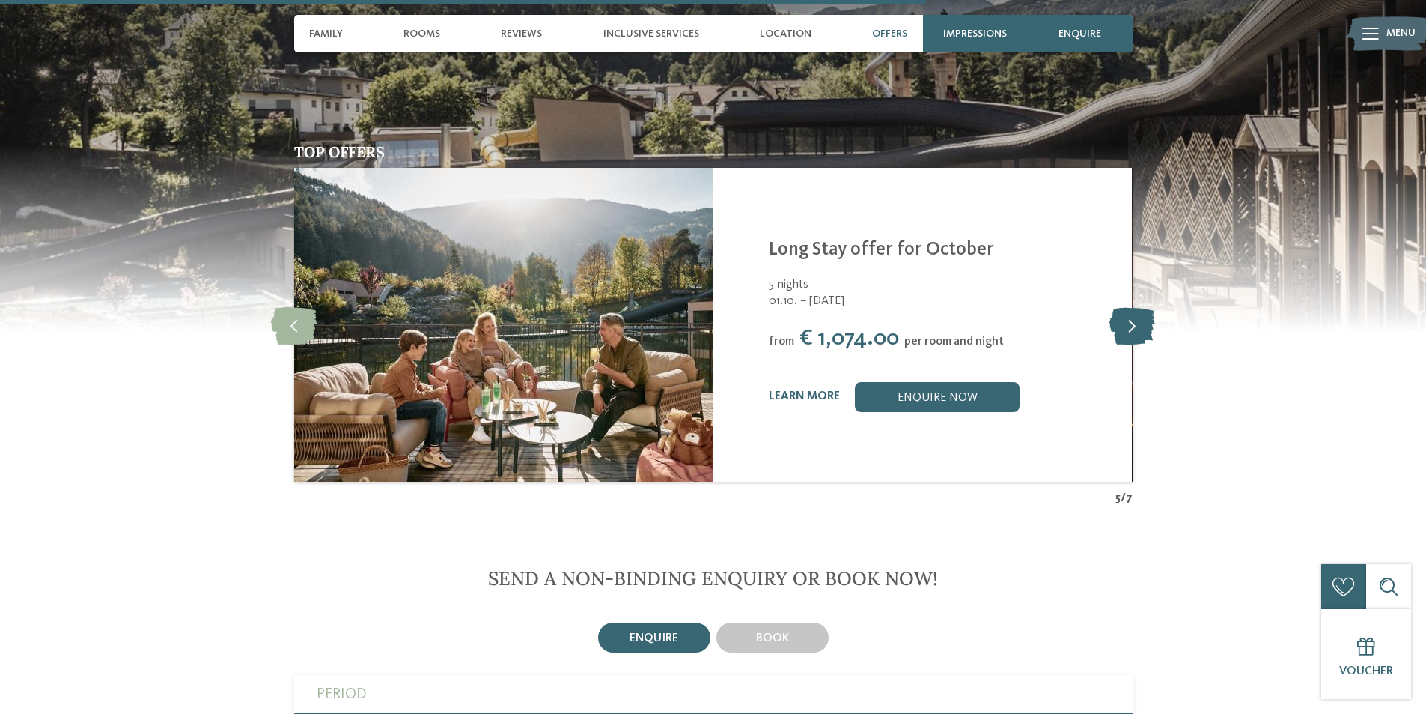
click at [1123, 306] on icon at bounding box center [1133, 324] width 46 height 37
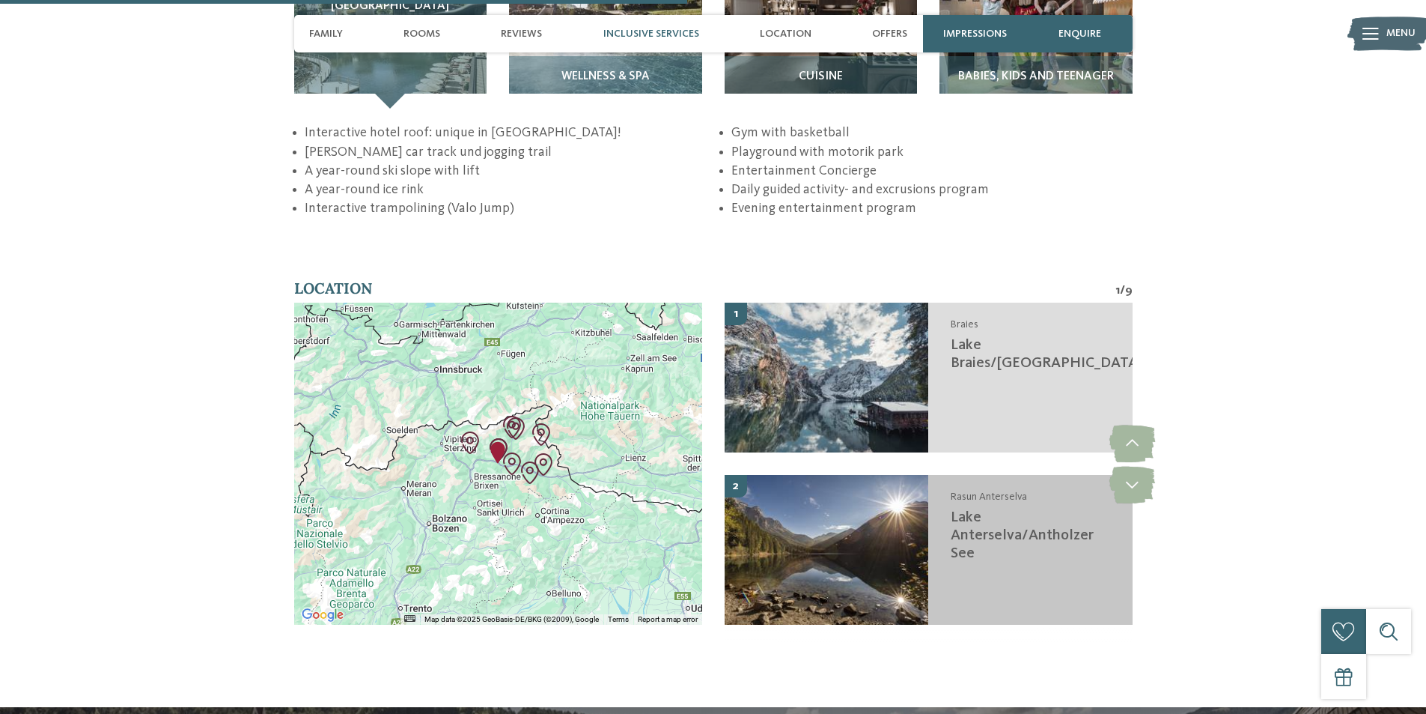
scroll to position [2396, 0]
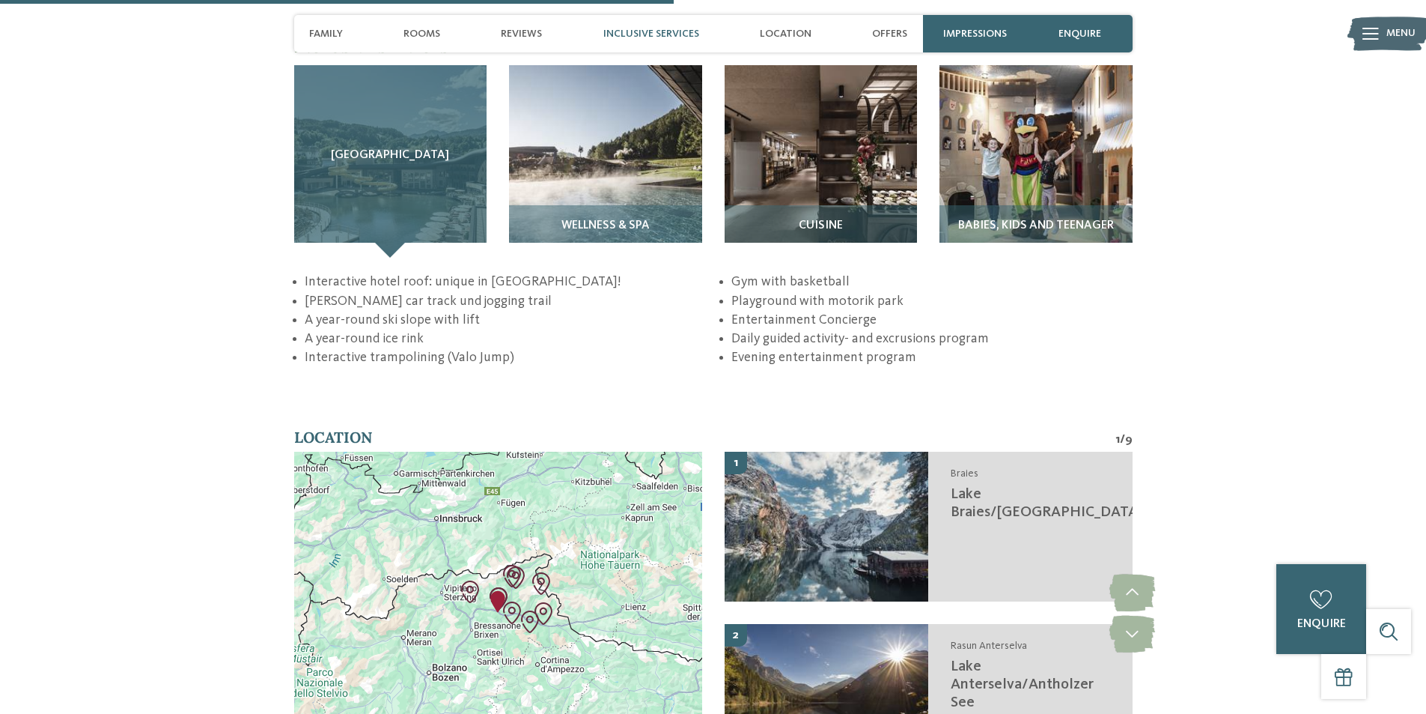
click at [383, 149] on span "Sky Adventure Park" at bounding box center [390, 155] width 118 height 13
click at [411, 149] on span "Sky Adventure Park" at bounding box center [390, 155] width 118 height 13
click at [439, 134] on div "Sky Adventure Park" at bounding box center [390, 161] width 193 height 193
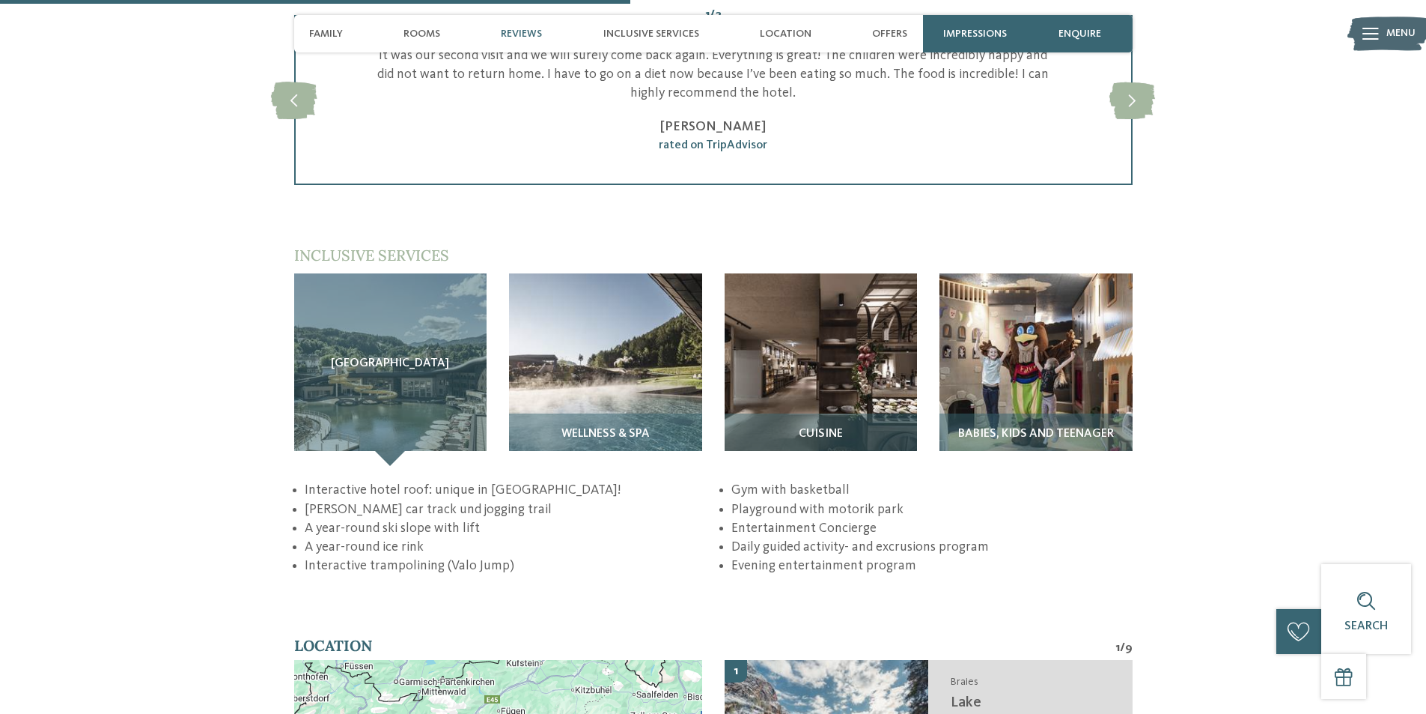
scroll to position [2097, 0]
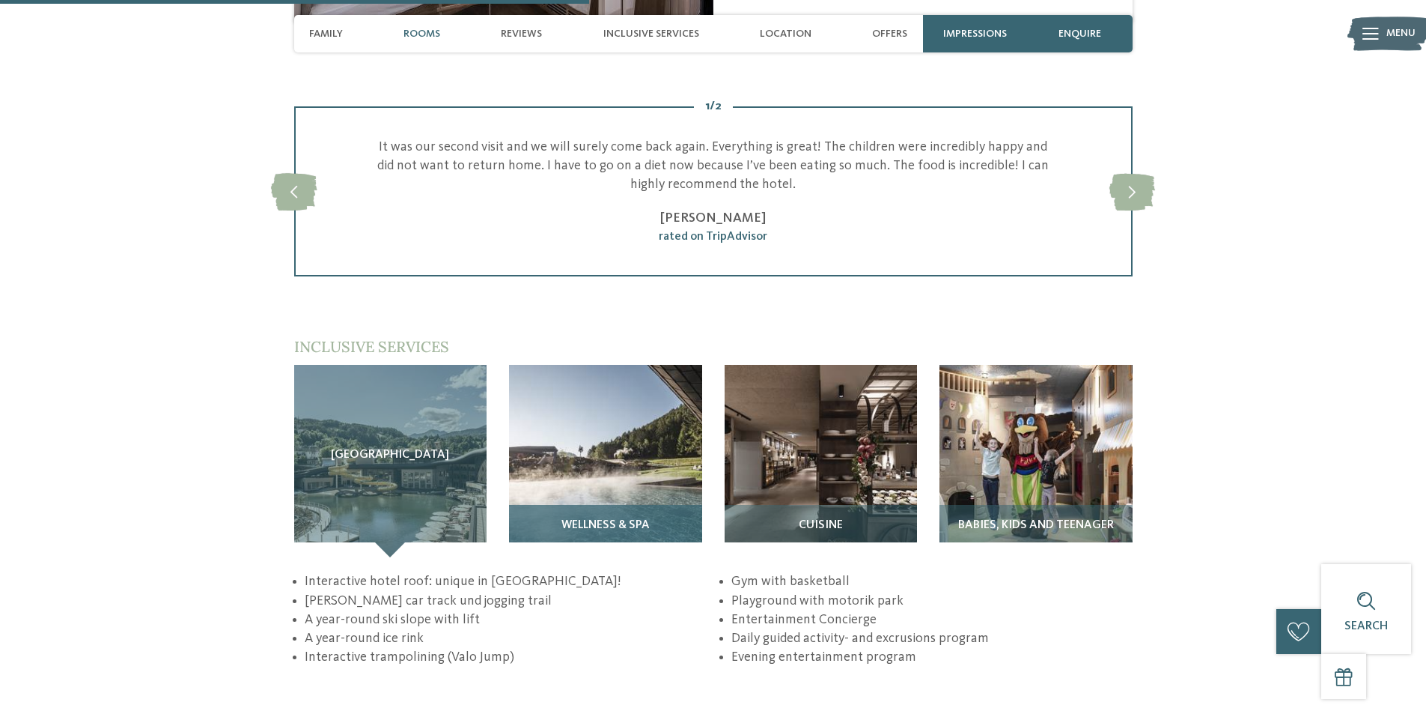
click at [636, 422] on img at bounding box center [605, 461] width 193 height 193
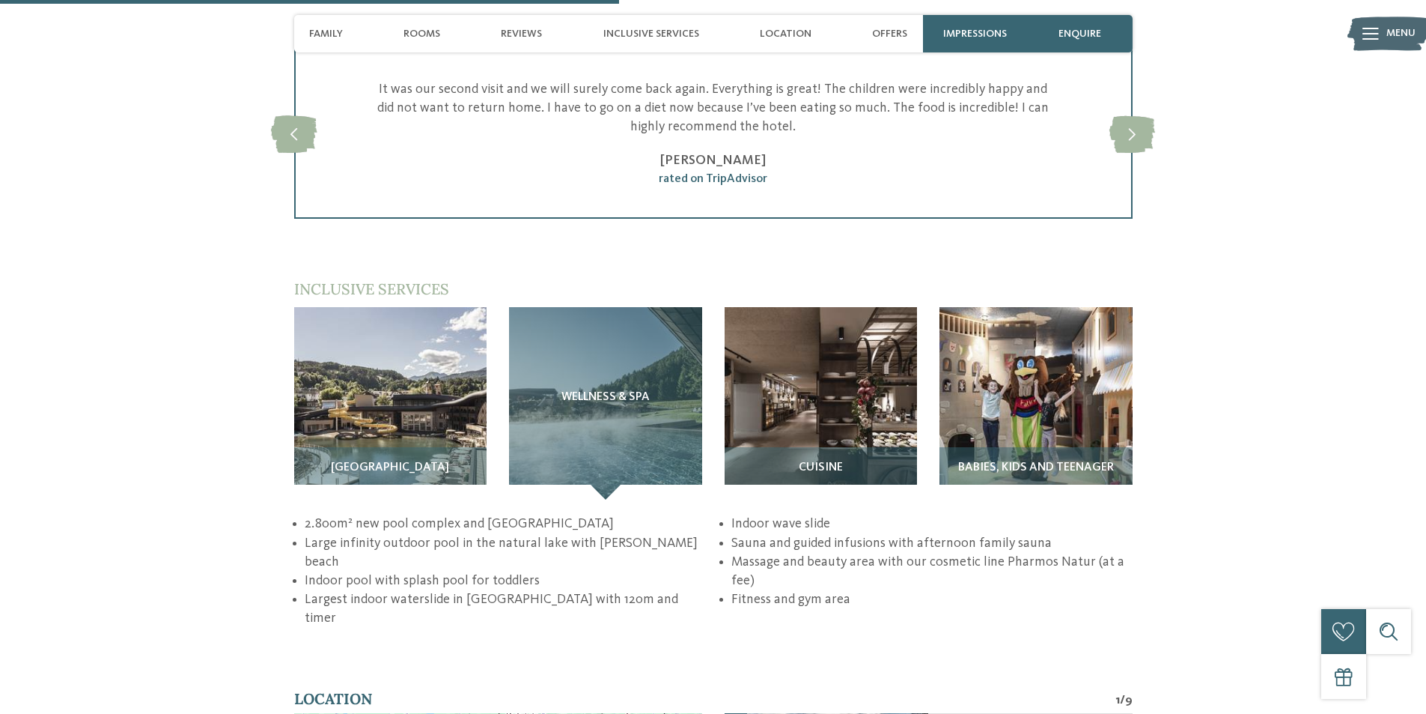
scroll to position [2246, 0]
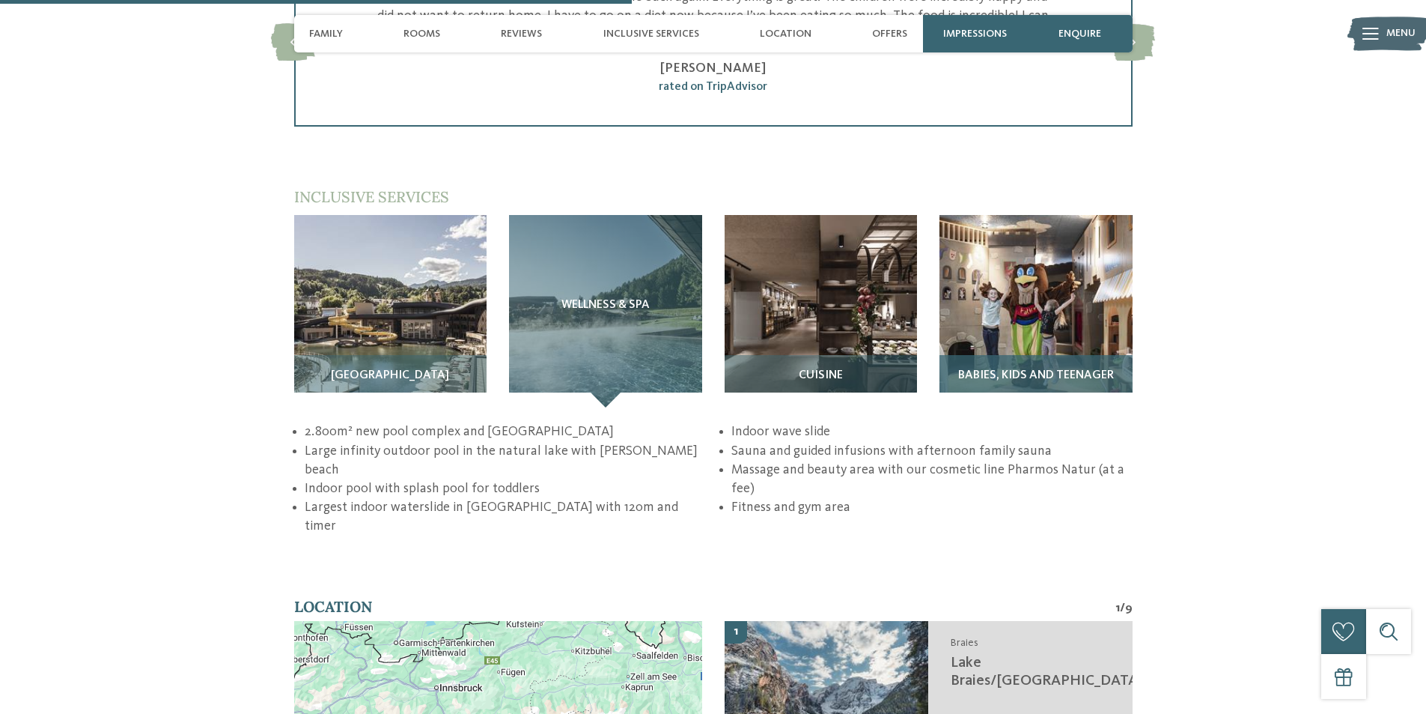
click at [990, 297] on img at bounding box center [1036, 311] width 193 height 193
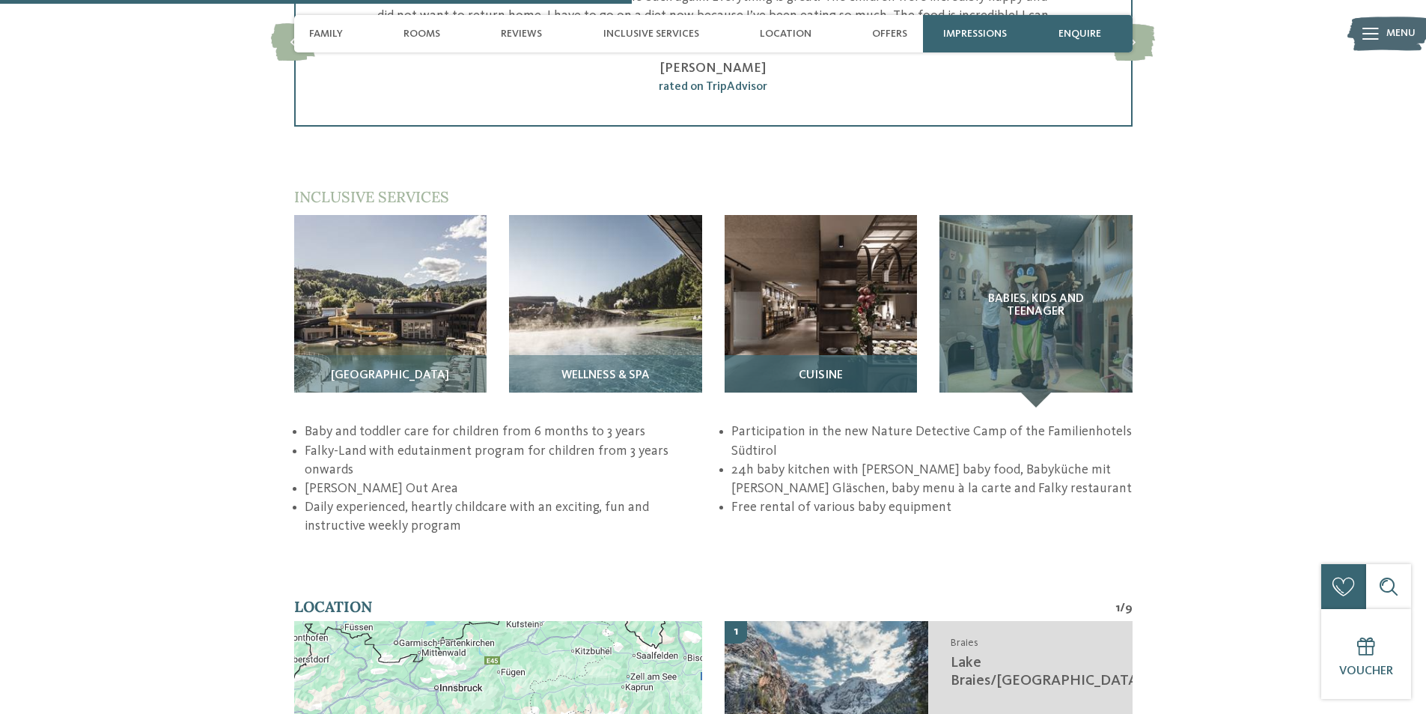
click at [835, 303] on img at bounding box center [821, 311] width 193 height 193
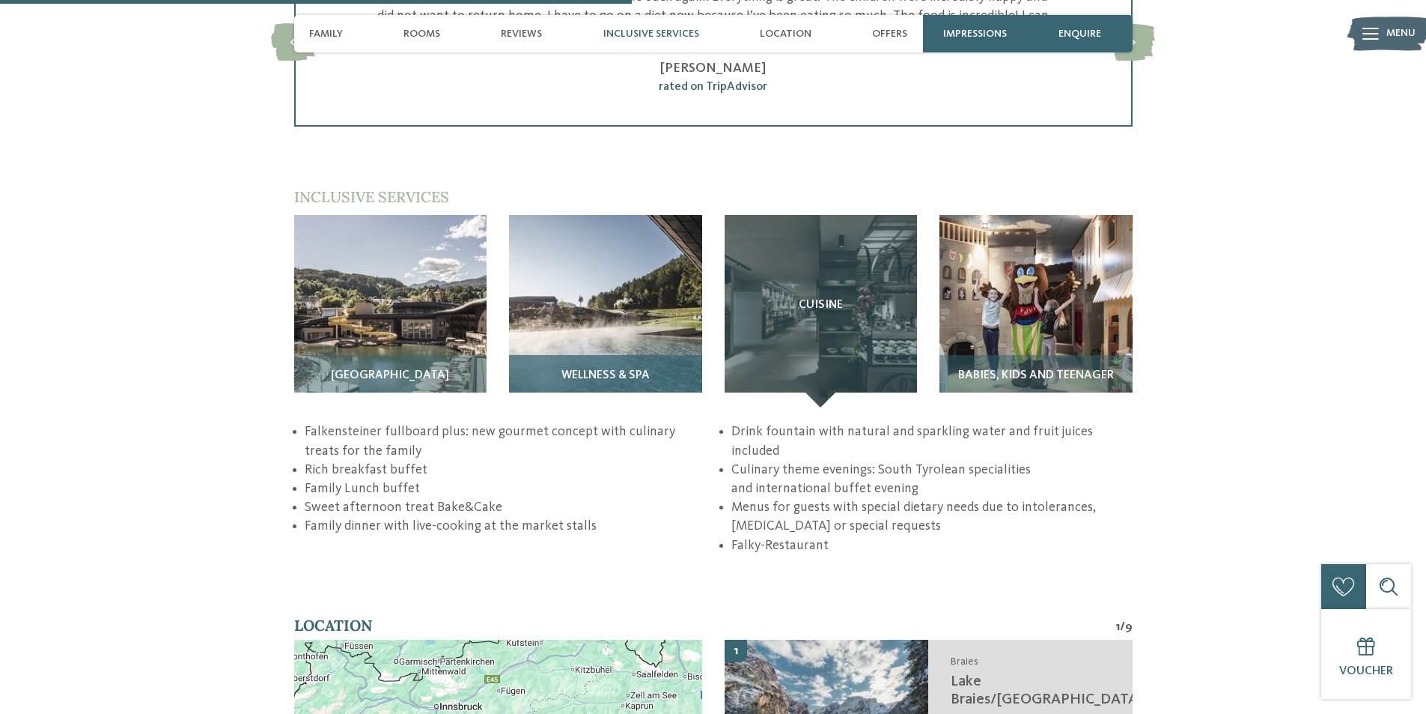
click at [612, 307] on img at bounding box center [605, 311] width 193 height 193
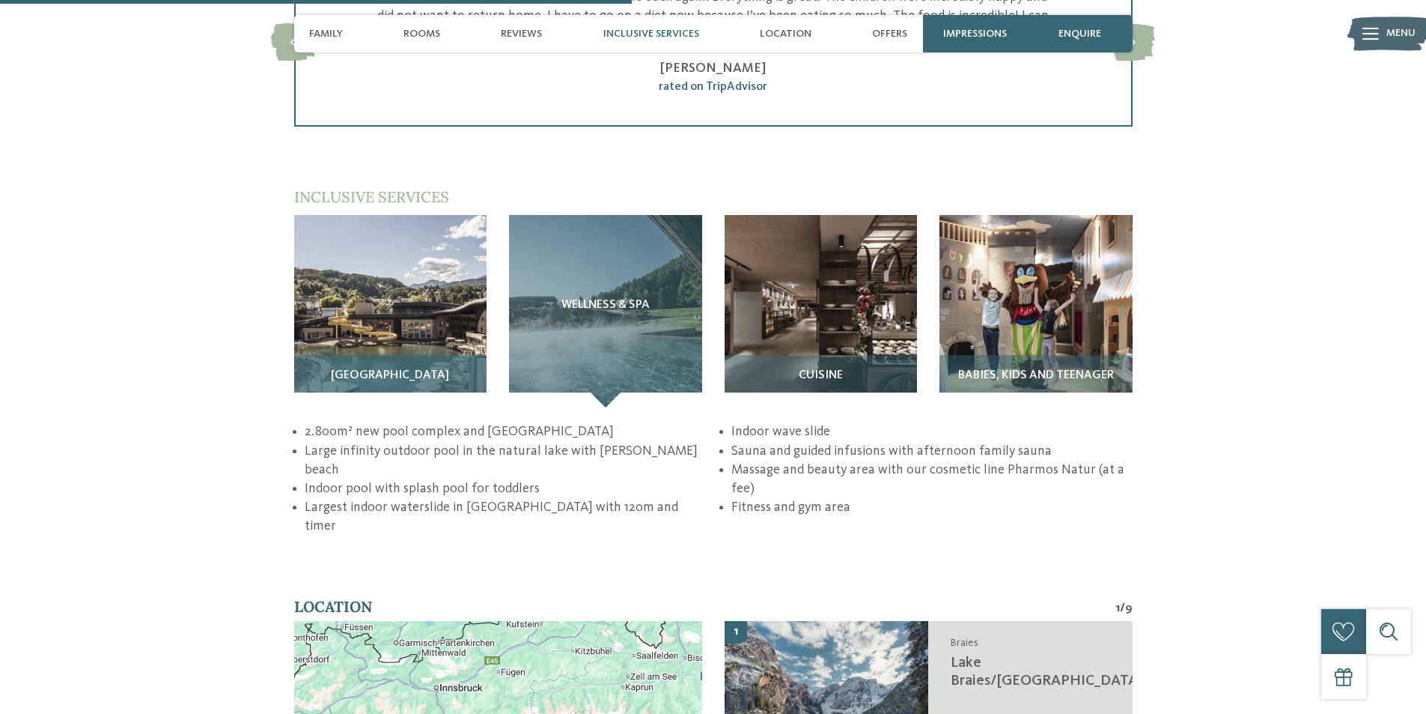
click at [414, 306] on img at bounding box center [390, 311] width 193 height 193
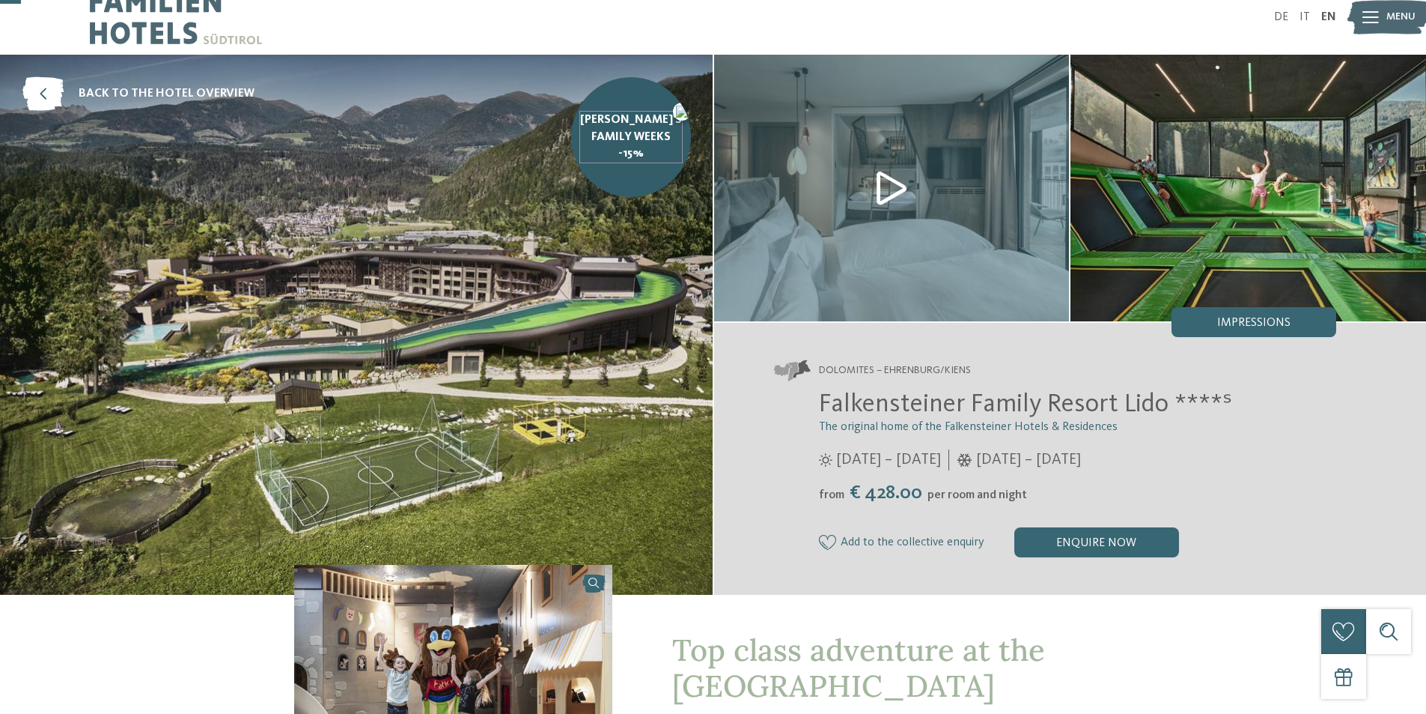
scroll to position [0, 0]
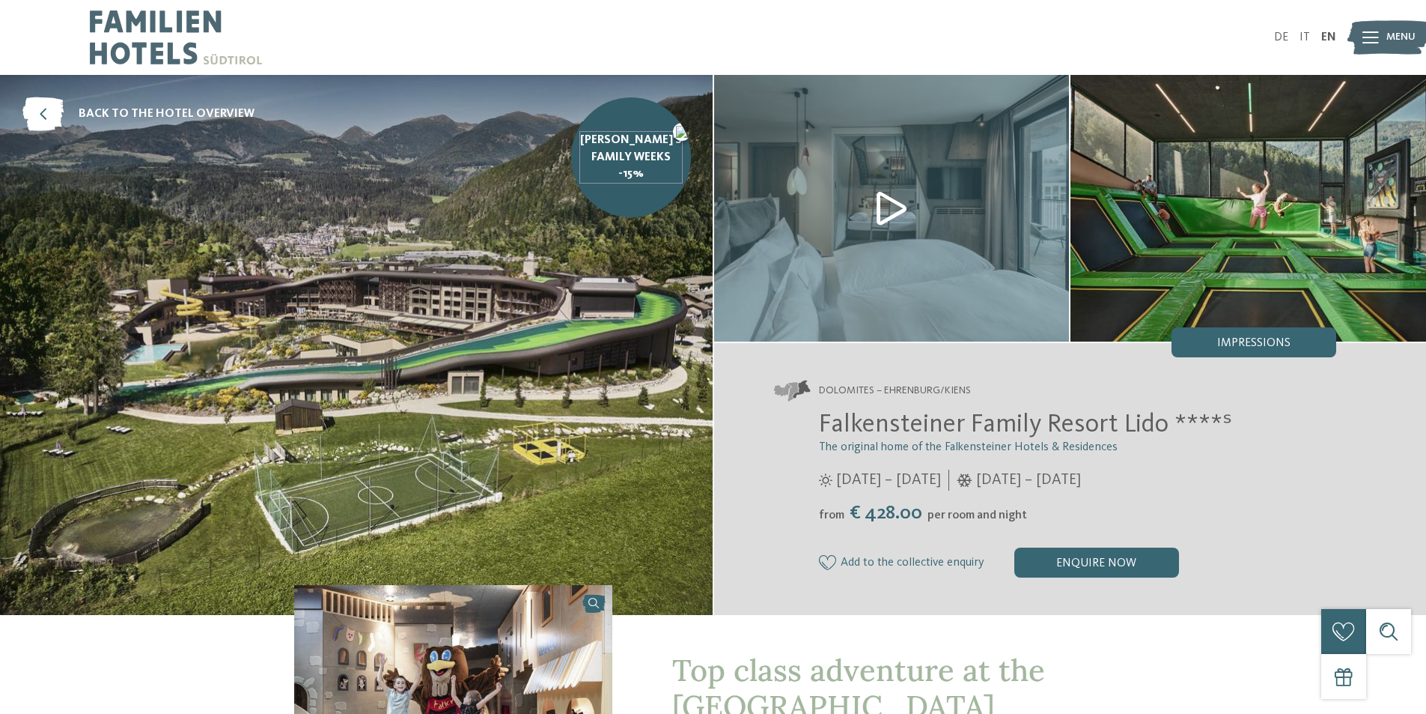
click at [1384, 39] on img at bounding box center [1389, 37] width 82 height 41
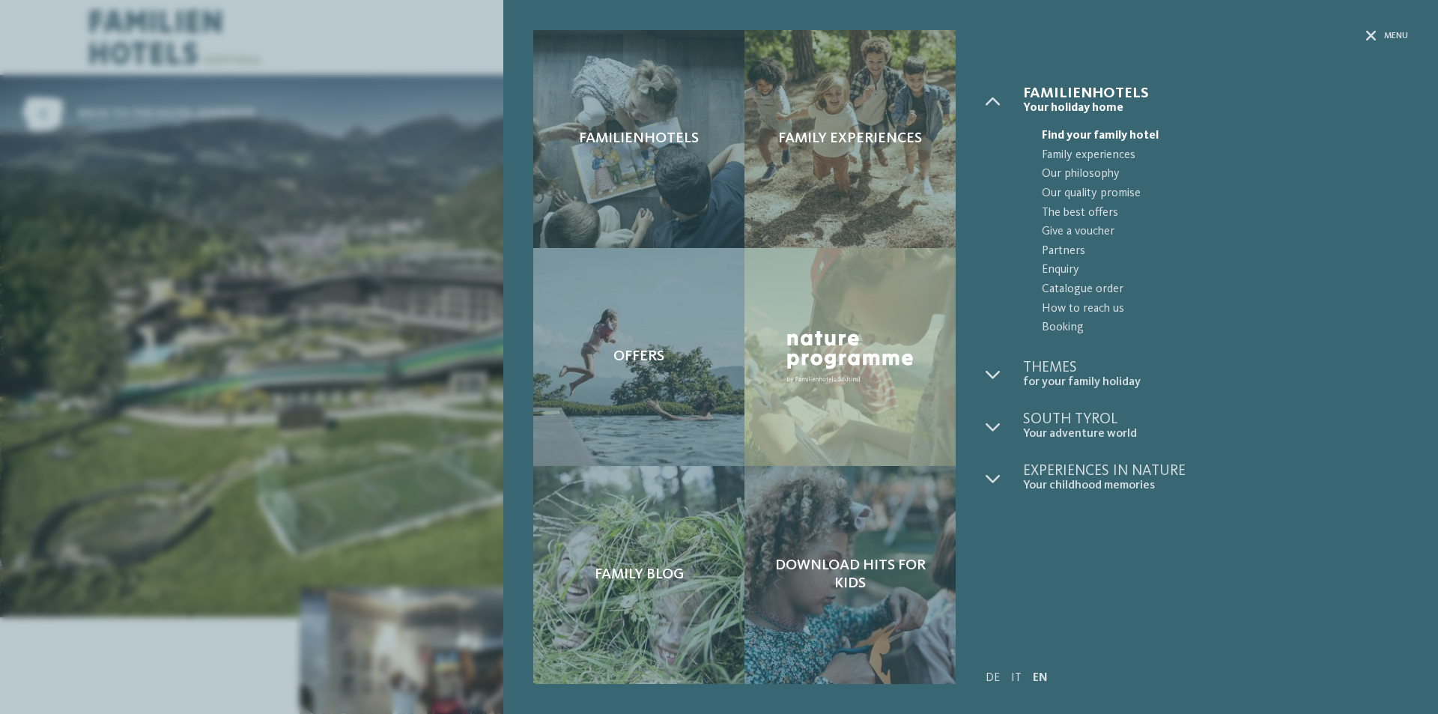
click at [1378, 29] on div "Familienhotels Family experiences" at bounding box center [970, 357] width 934 height 714
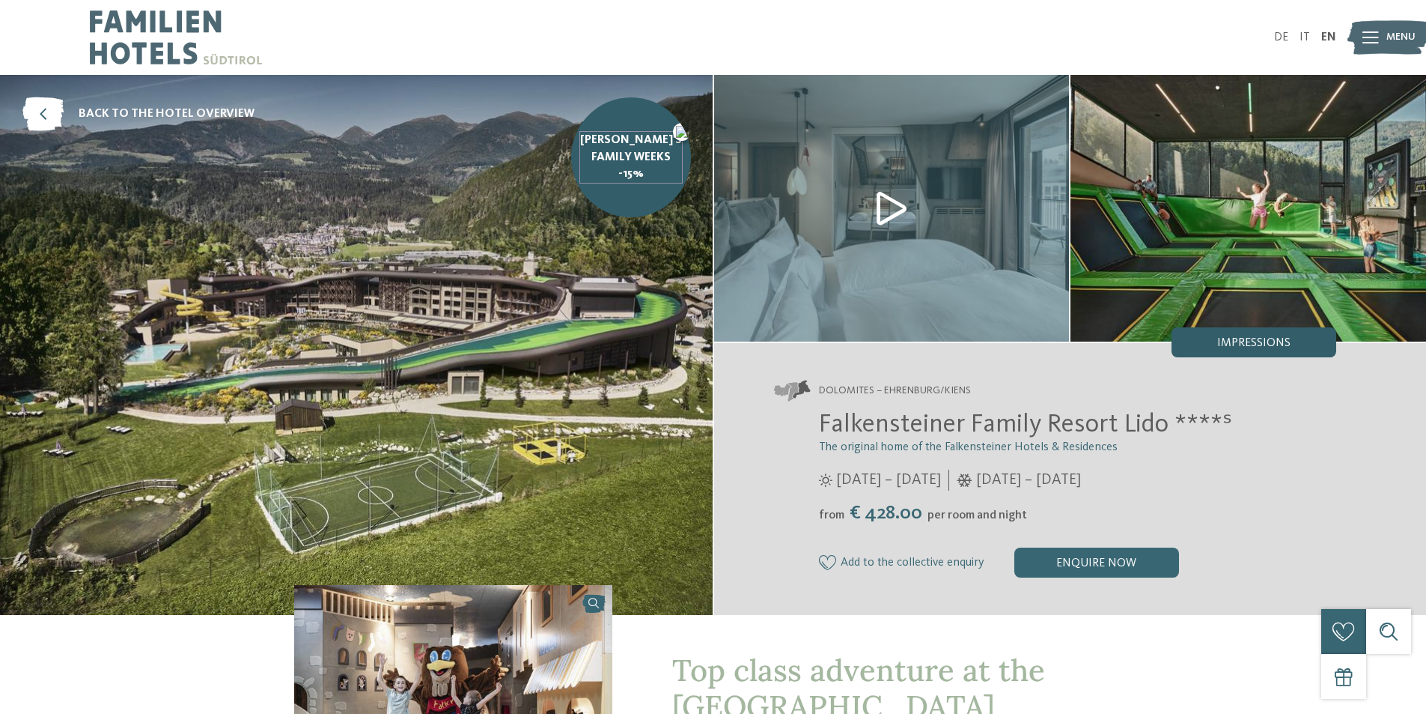
click at [1255, 340] on span "Impressions" at bounding box center [1254, 343] width 73 height 12
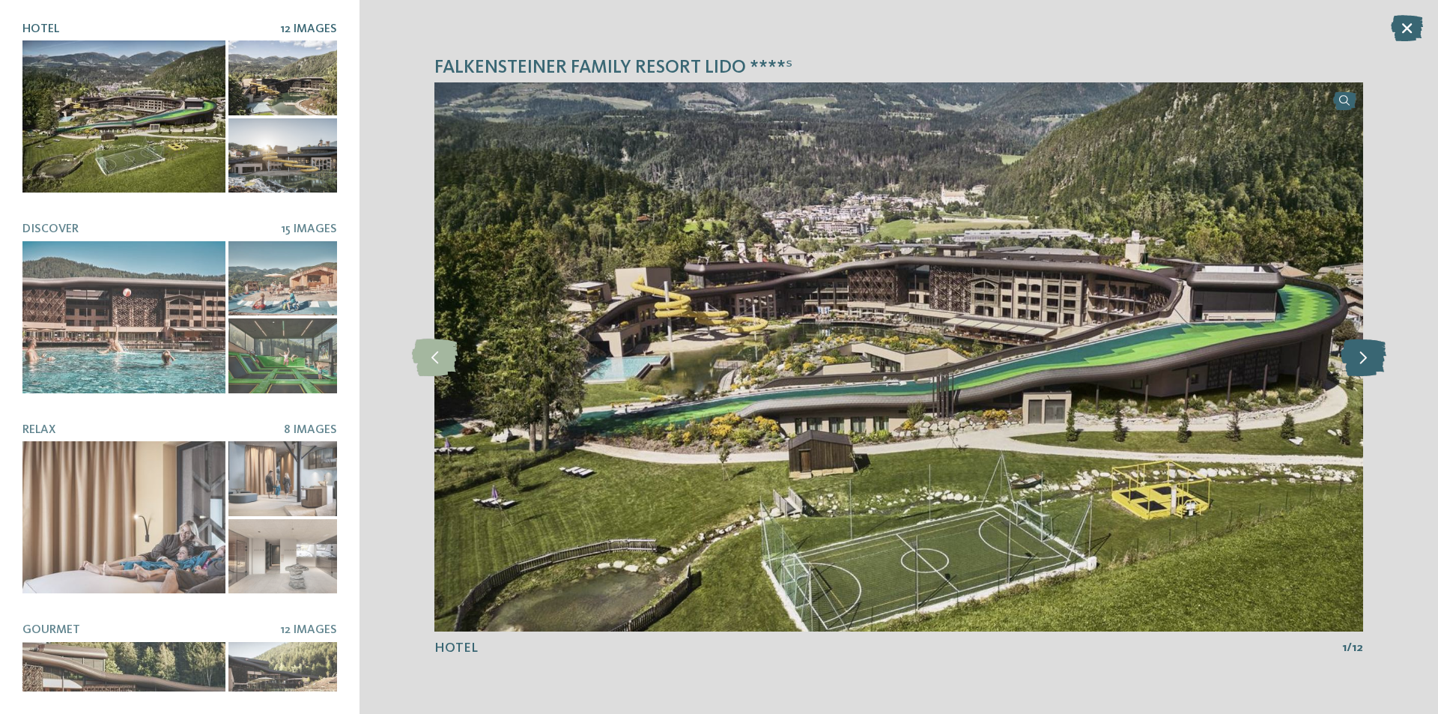
click at [1365, 361] on icon at bounding box center [1363, 356] width 46 height 37
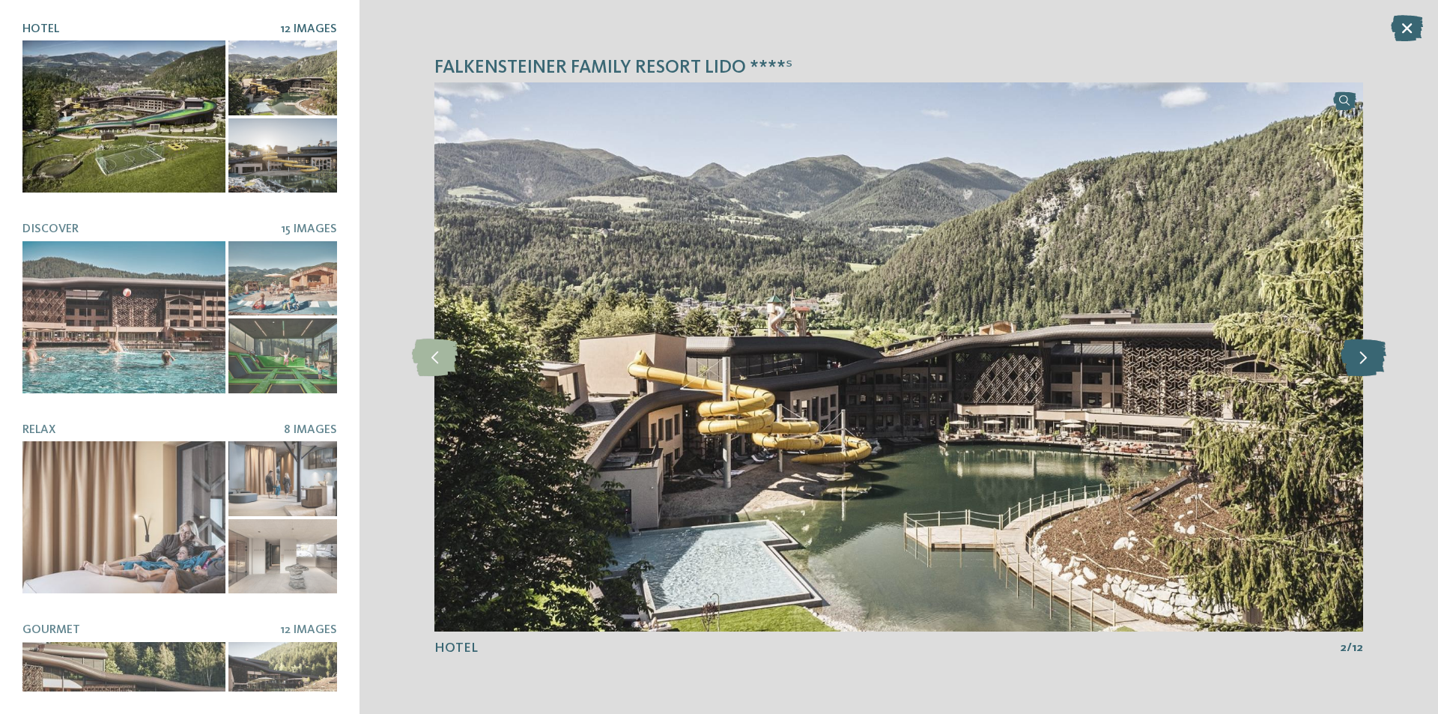
click at [1359, 362] on icon at bounding box center [1363, 356] width 46 height 37
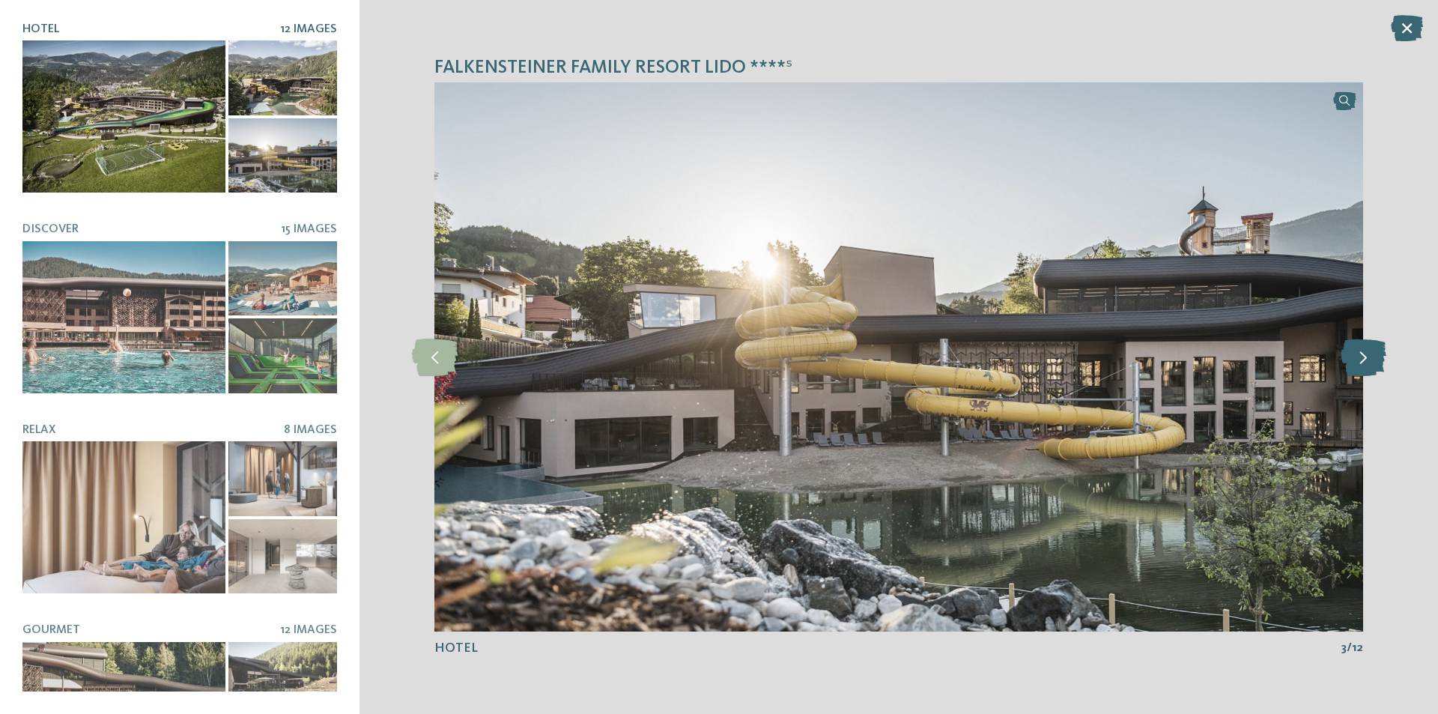
click at [1359, 362] on icon at bounding box center [1363, 356] width 46 height 37
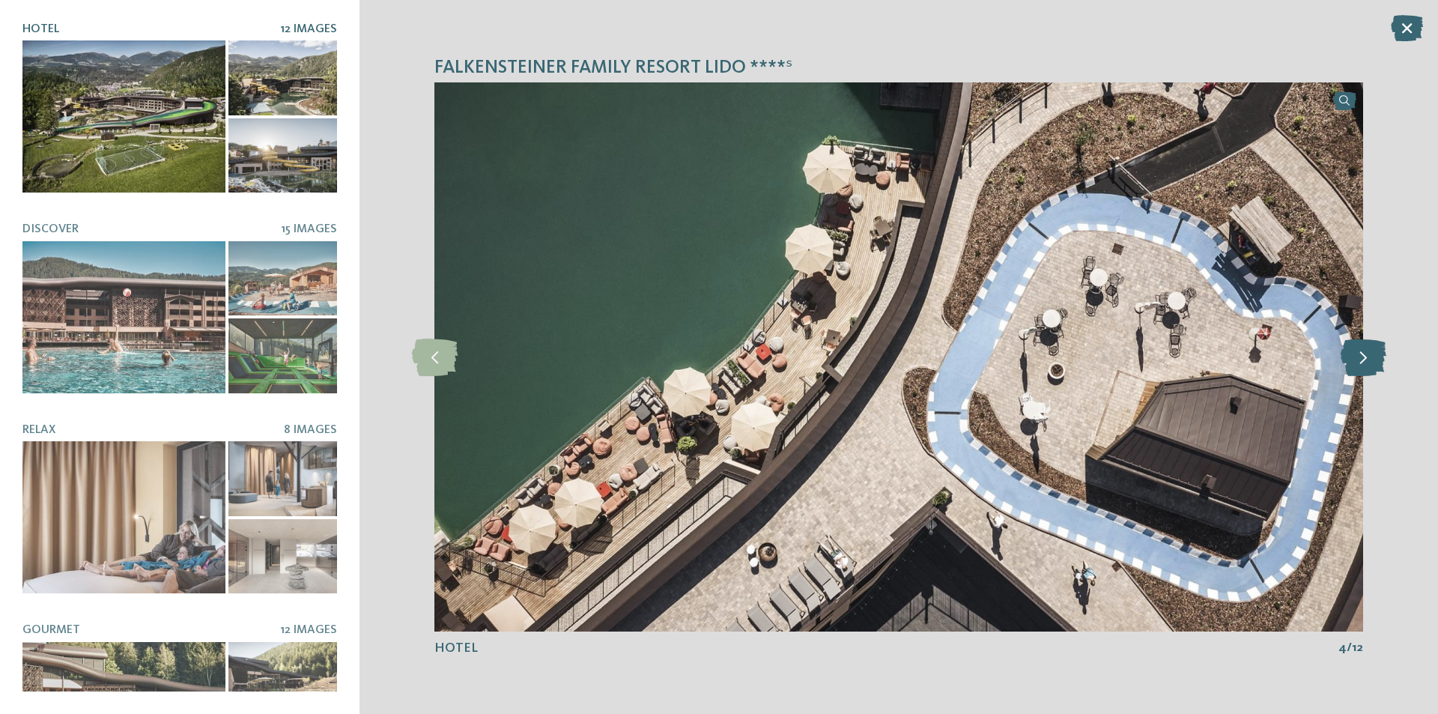
click at [1359, 362] on icon at bounding box center [1363, 356] width 46 height 37
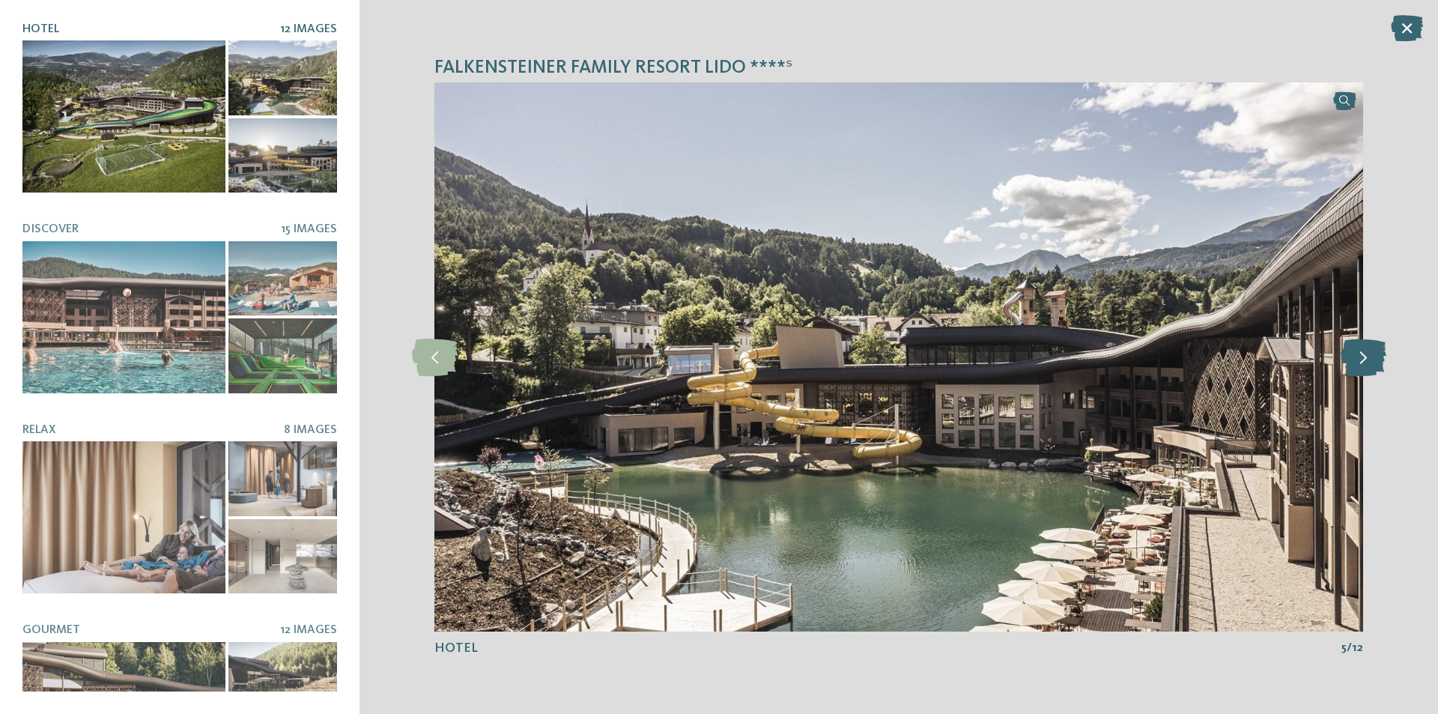
click at [1359, 362] on icon at bounding box center [1363, 356] width 46 height 37
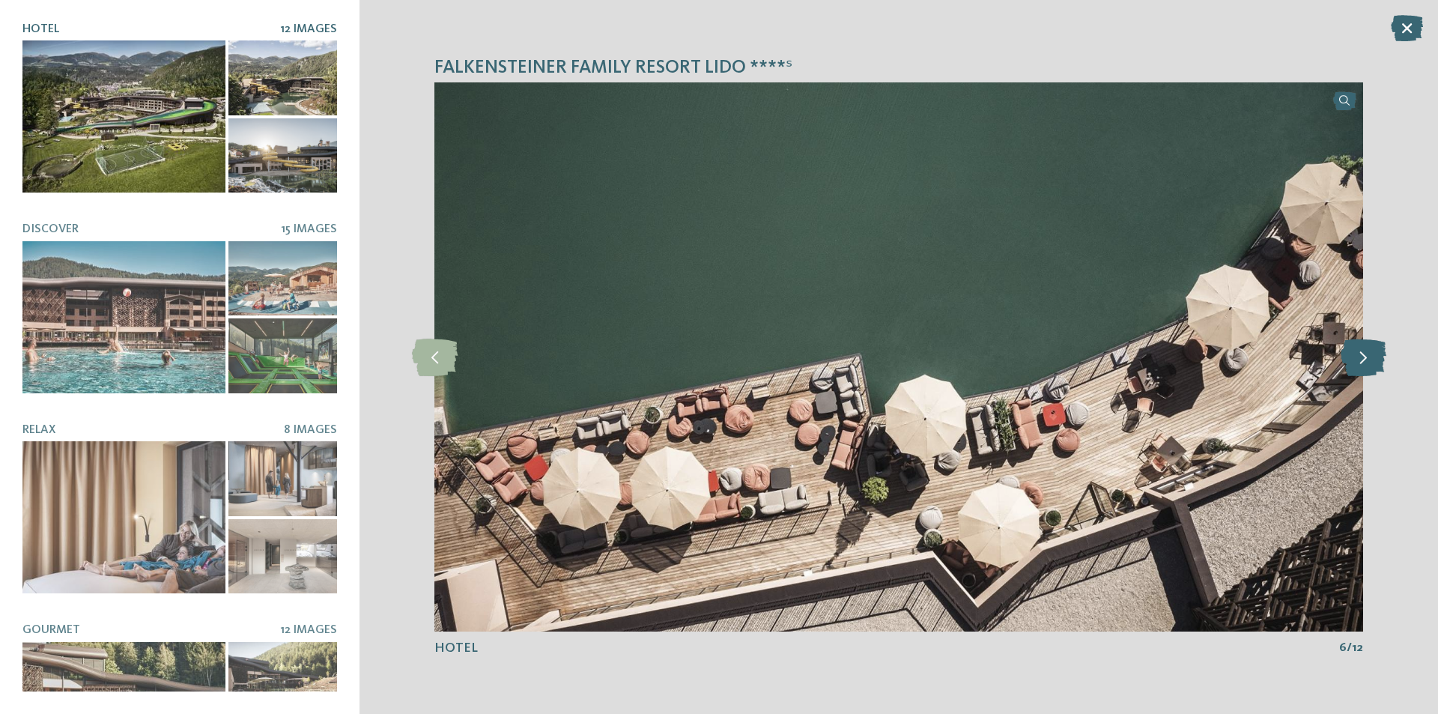
click at [1359, 362] on icon at bounding box center [1363, 356] width 46 height 37
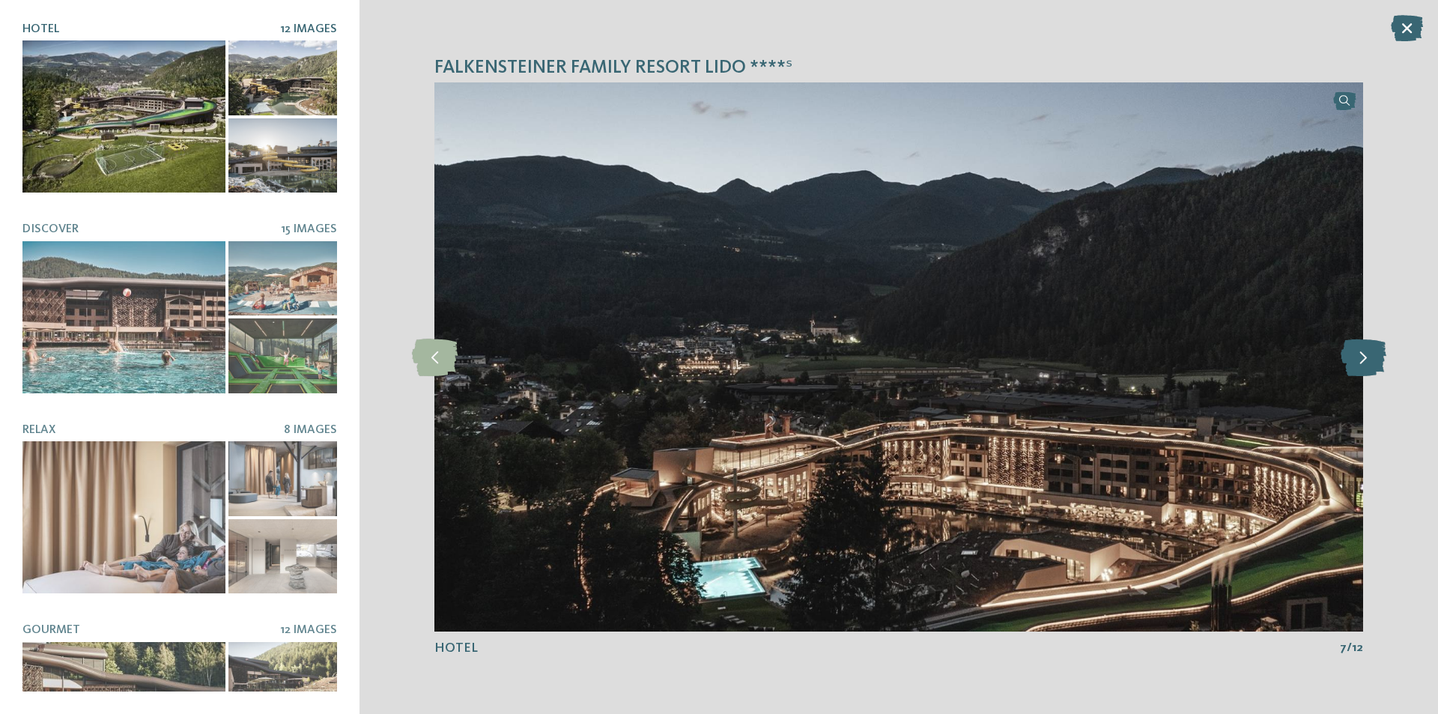
click at [1359, 362] on icon at bounding box center [1363, 356] width 46 height 37
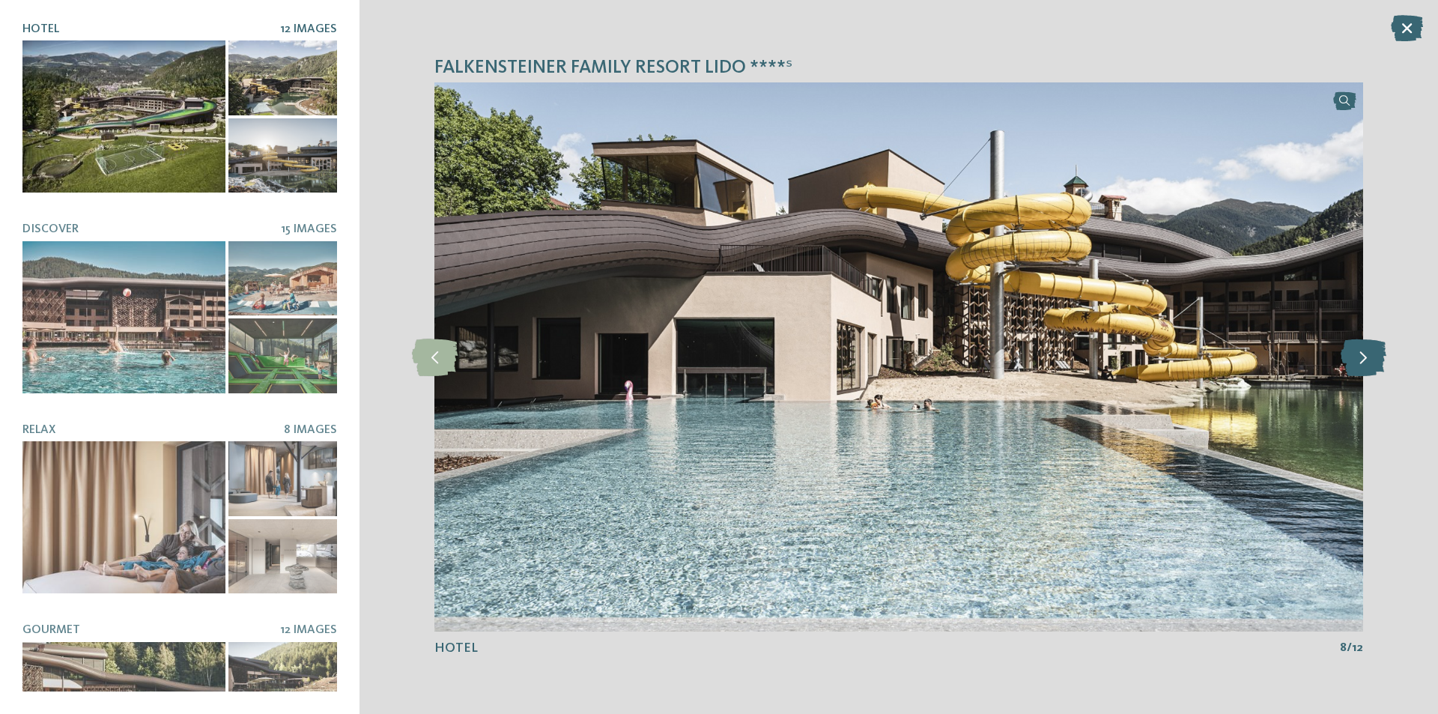
click at [1368, 358] on icon at bounding box center [1363, 356] width 46 height 37
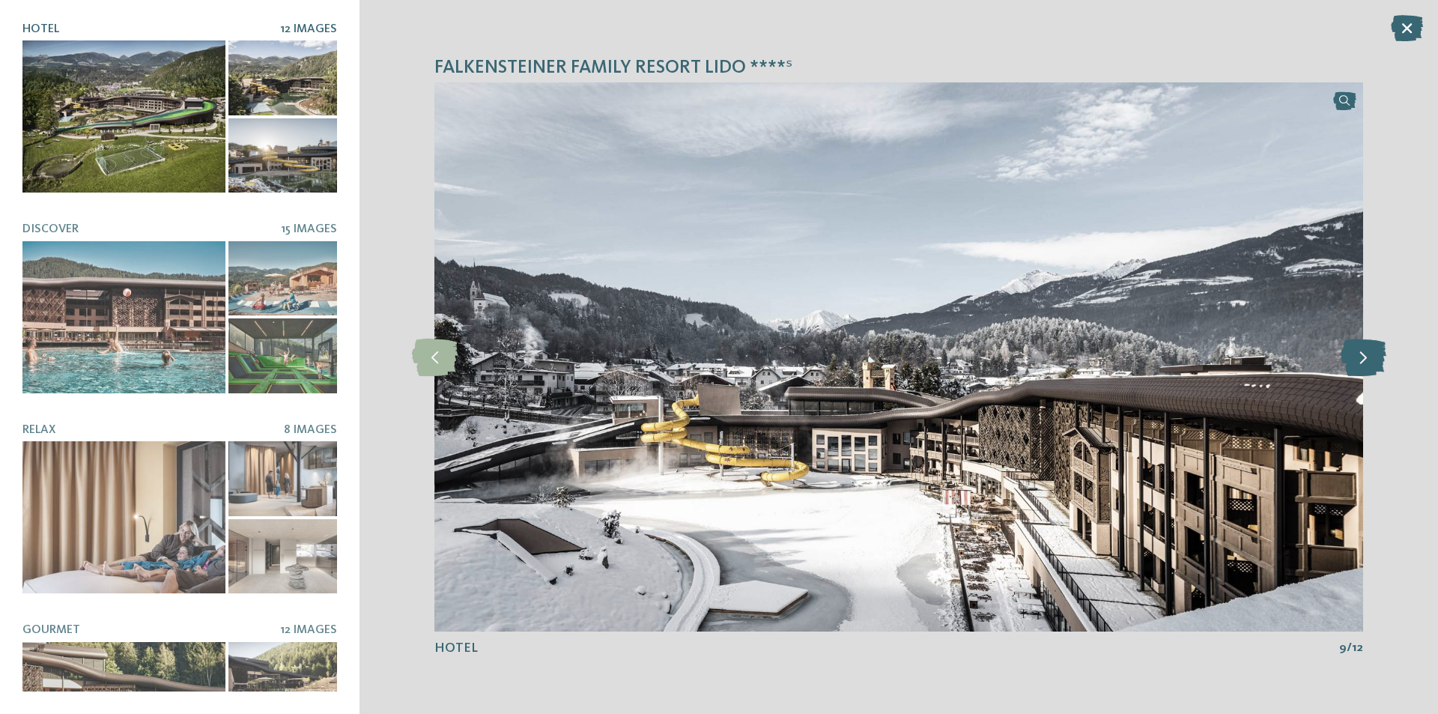
click at [1353, 348] on icon at bounding box center [1363, 356] width 46 height 37
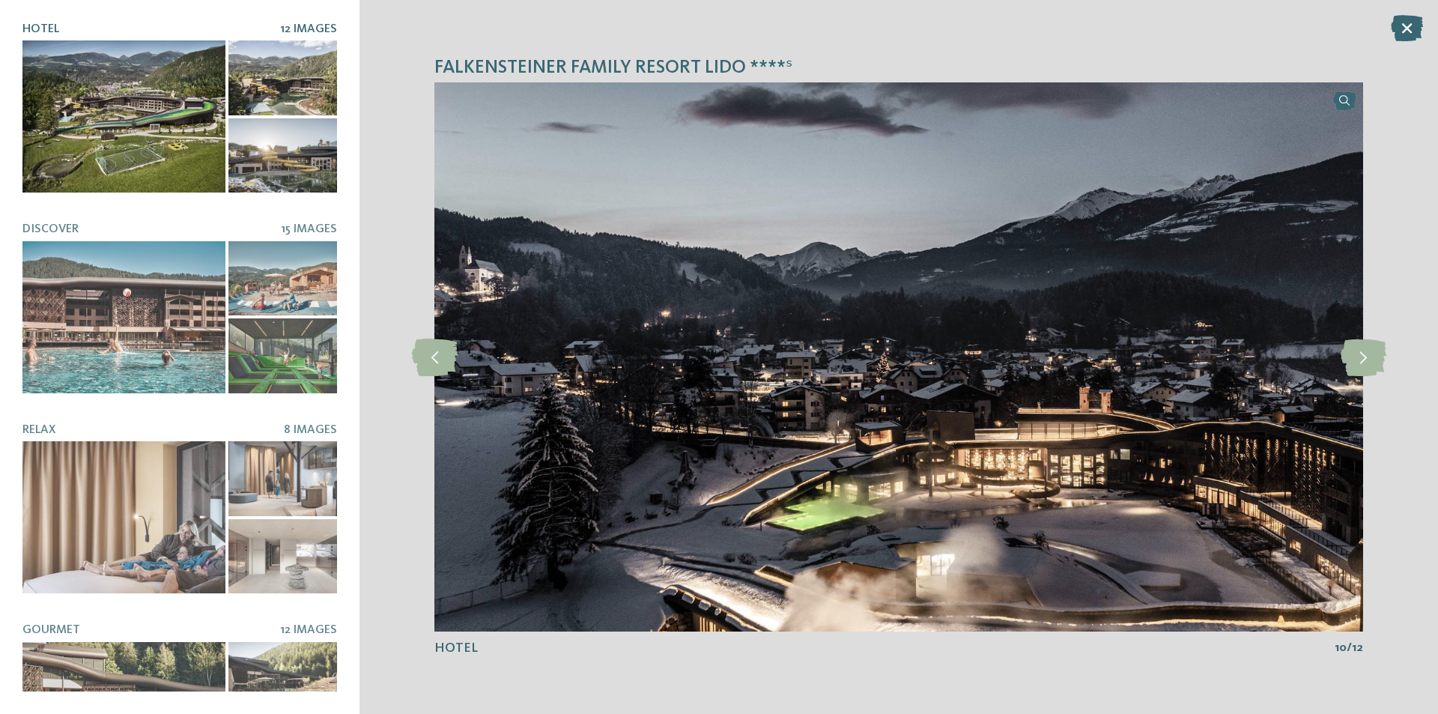
click at [1349, 335] on img at bounding box center [898, 356] width 928 height 549
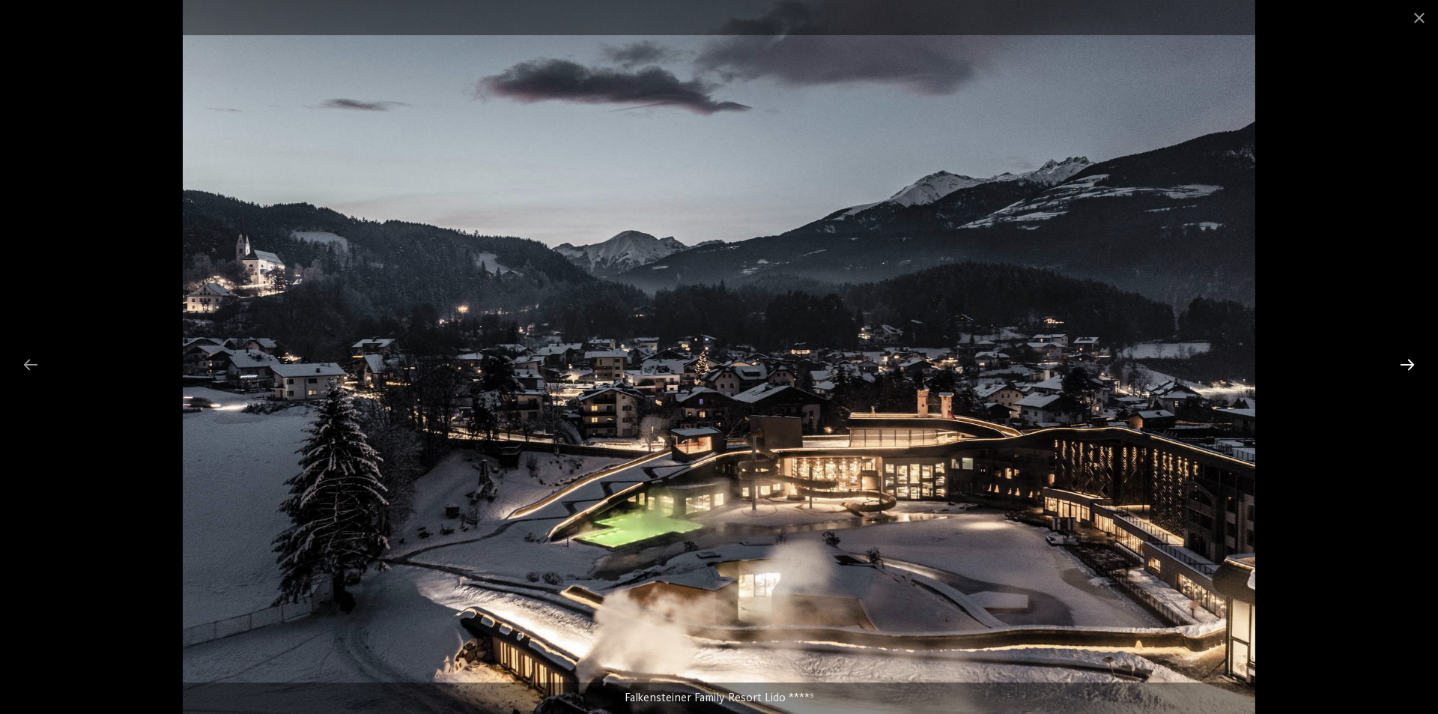
click at [1408, 354] on div at bounding box center [1406, 364] width 31 height 29
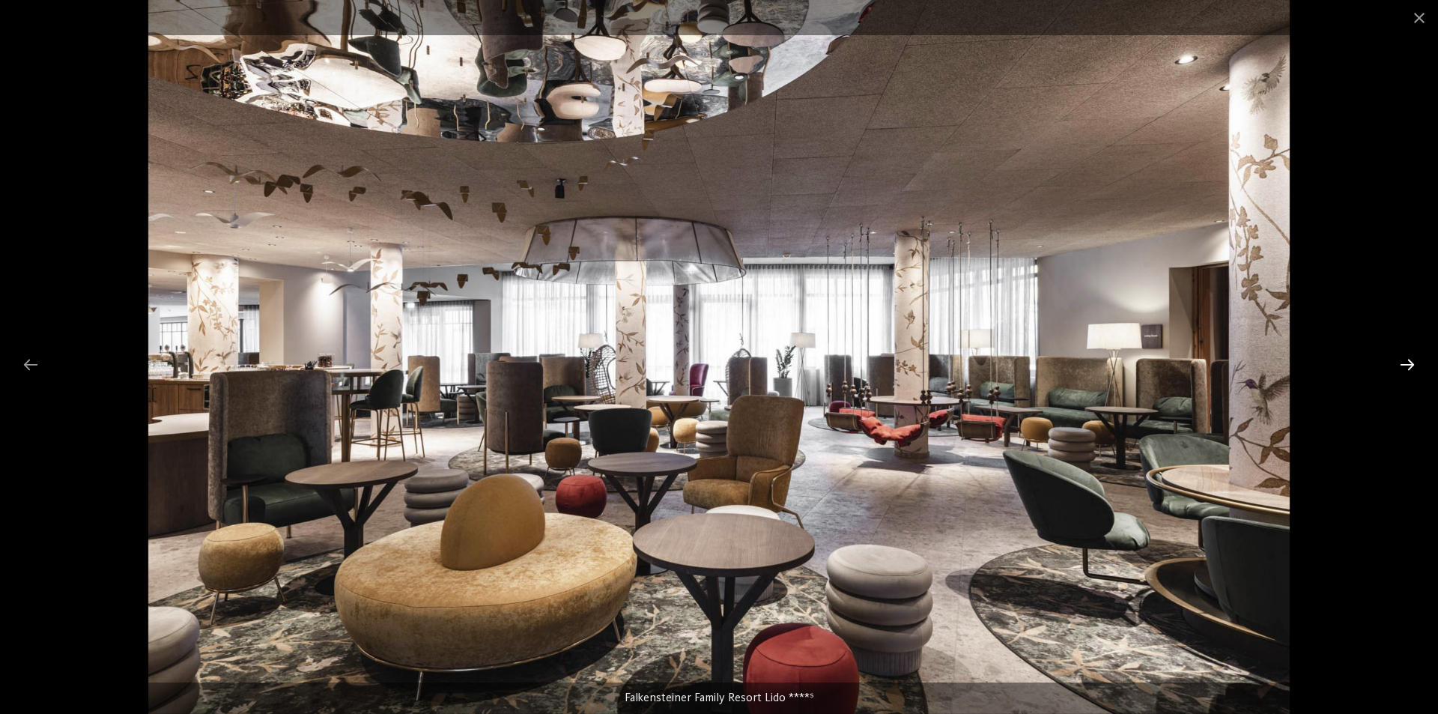
click at [1406, 357] on div at bounding box center [1406, 364] width 31 height 29
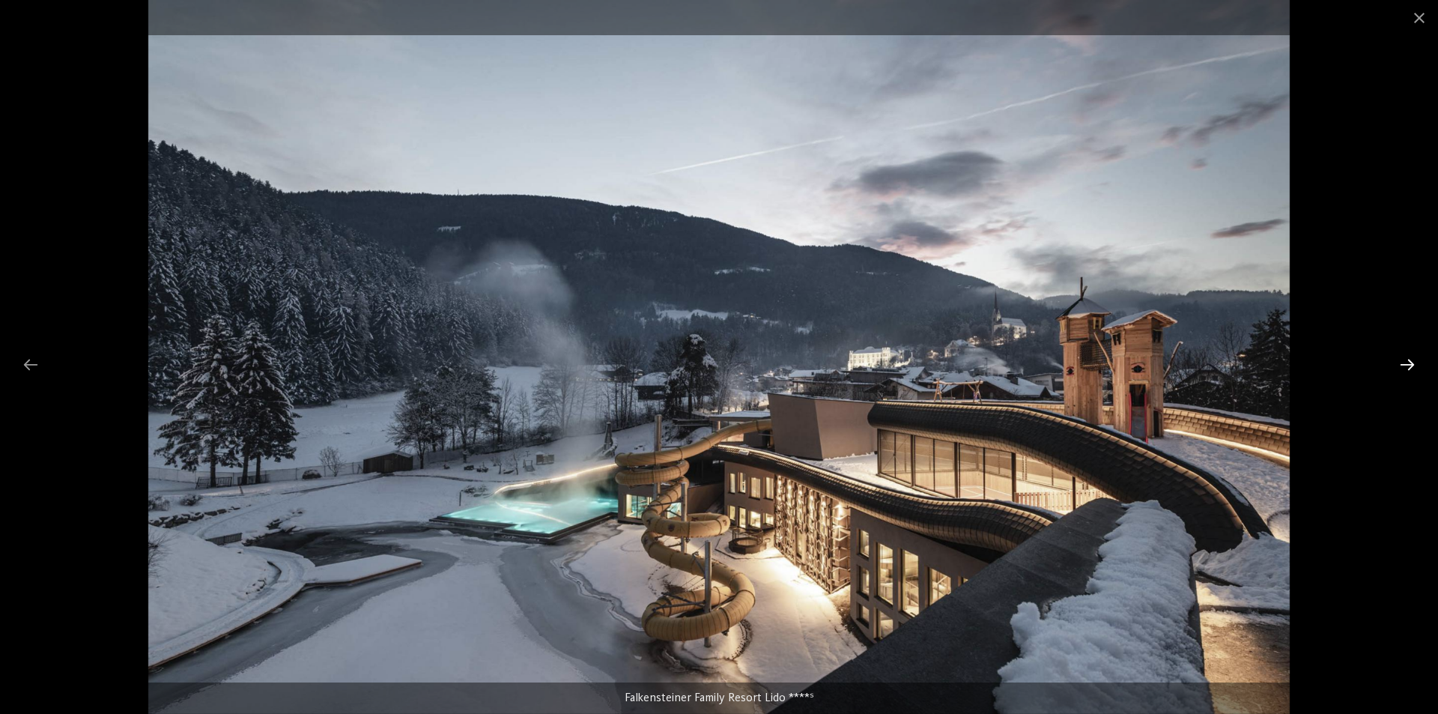
click at [1406, 357] on div at bounding box center [1406, 364] width 31 height 29
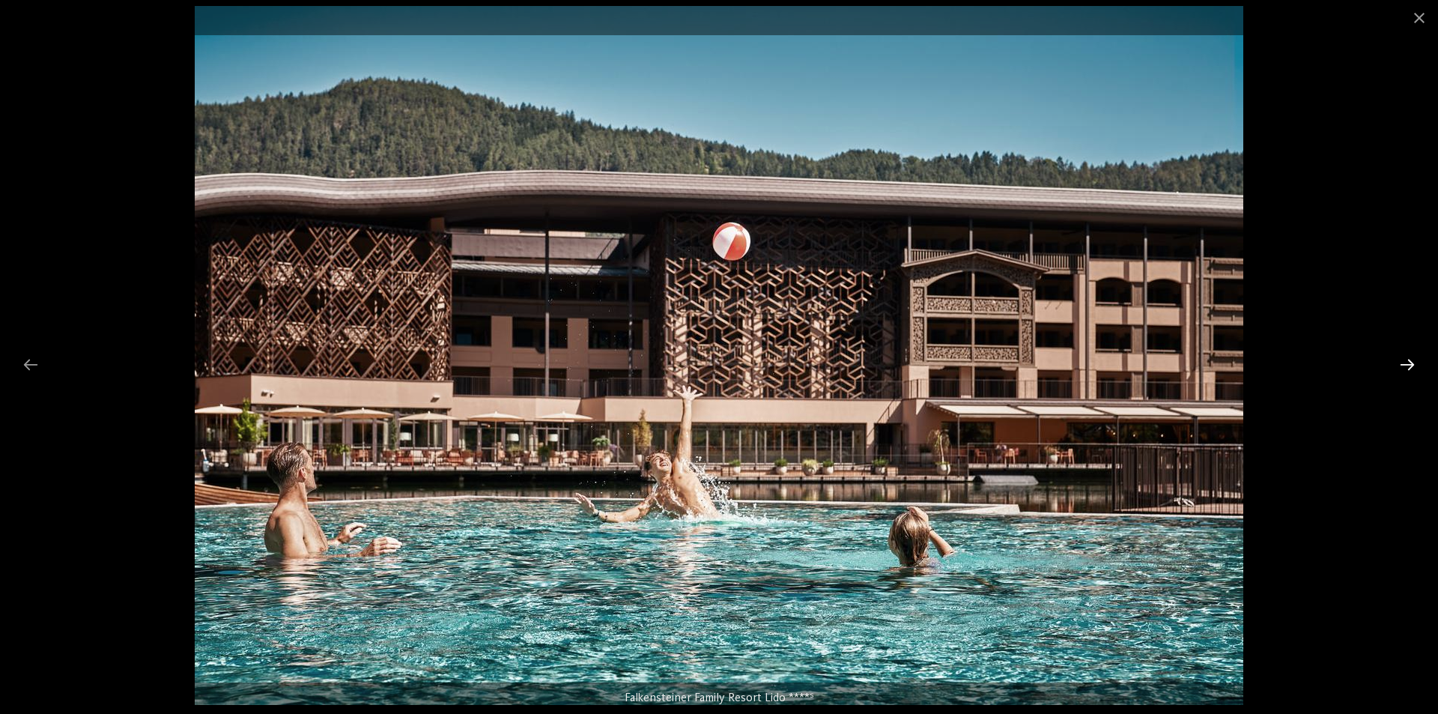
click at [1406, 357] on div at bounding box center [1406, 364] width 31 height 29
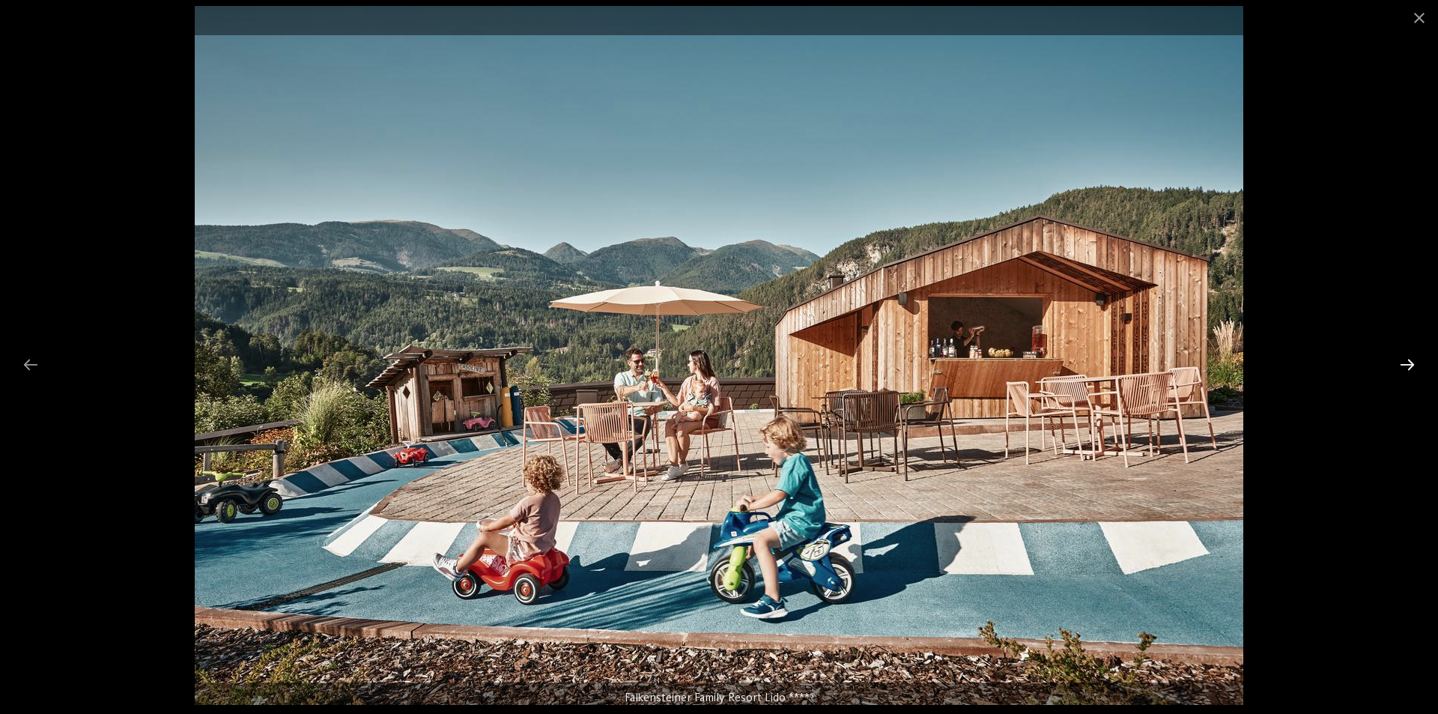
click at [1406, 357] on div at bounding box center [1406, 364] width 31 height 29
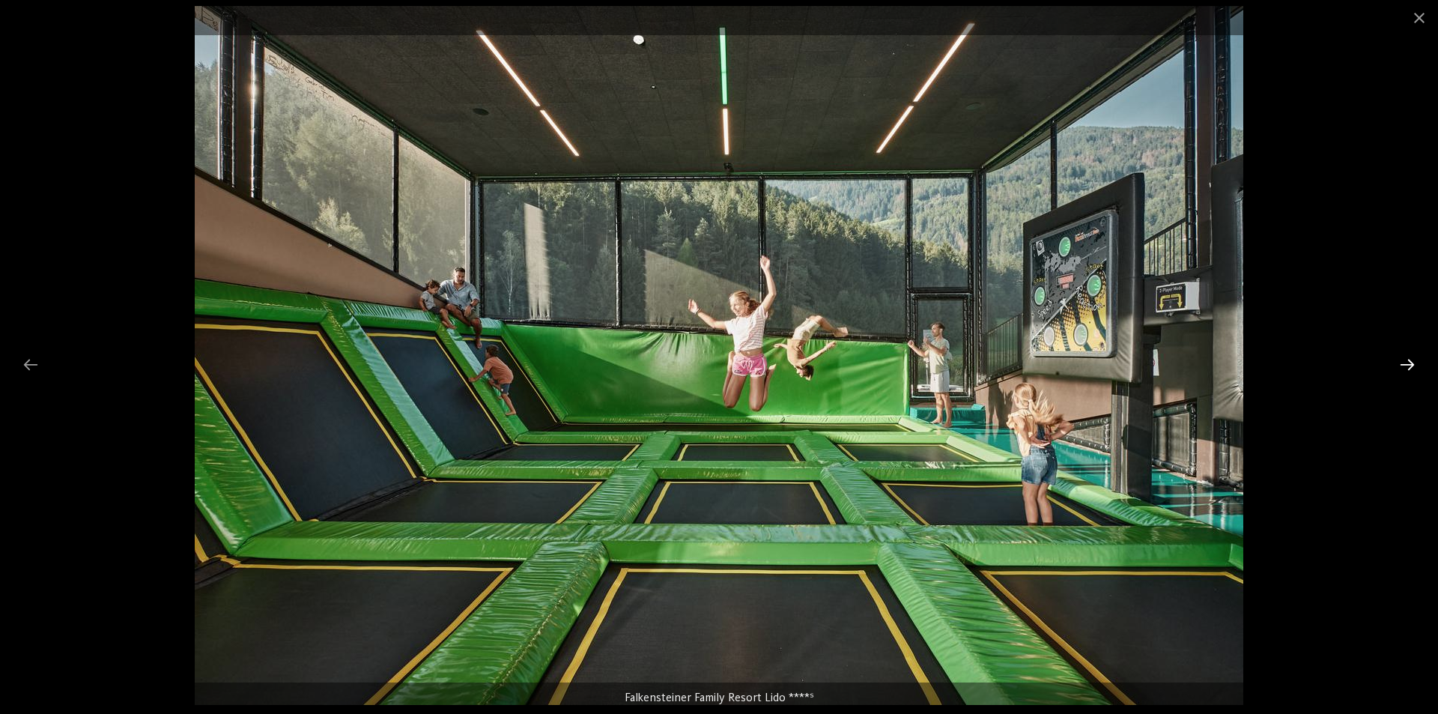
click at [1406, 357] on div at bounding box center [1406, 364] width 31 height 29
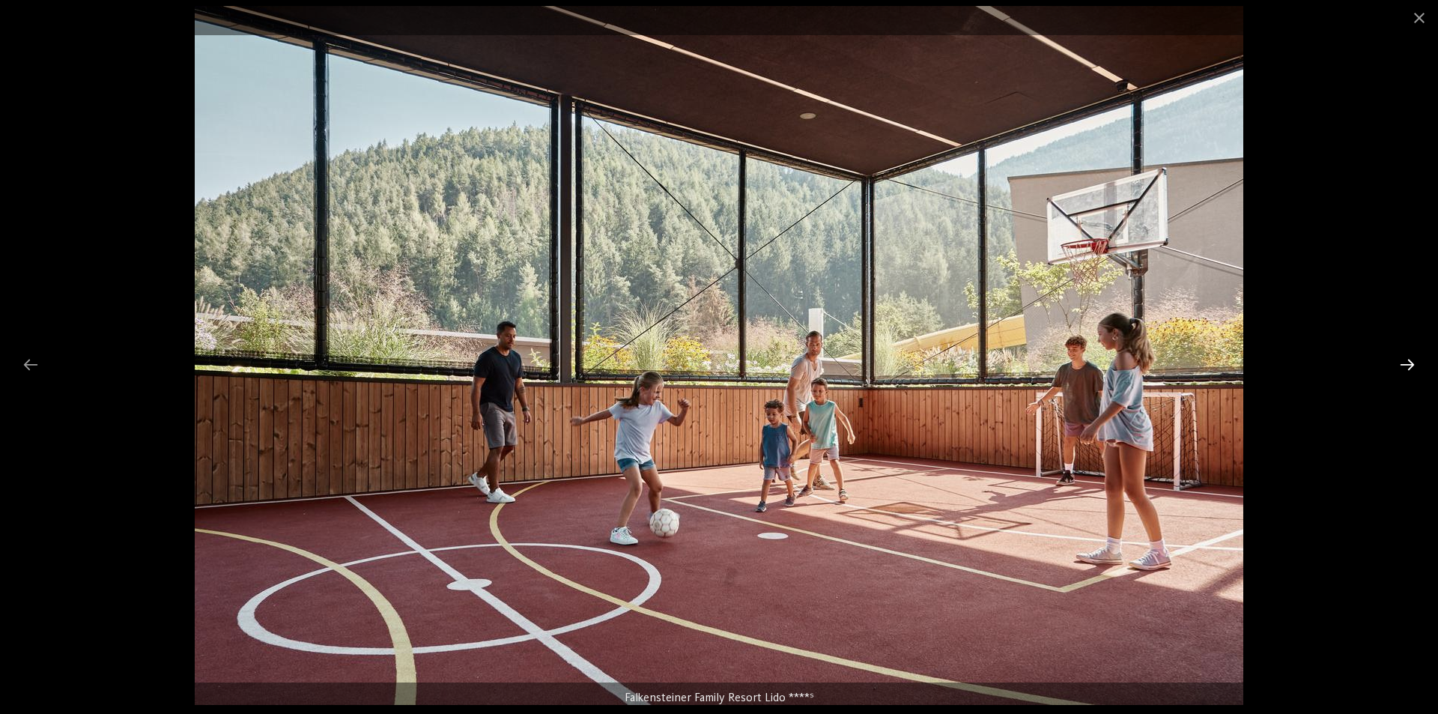
click at [1406, 357] on div at bounding box center [1406, 364] width 31 height 29
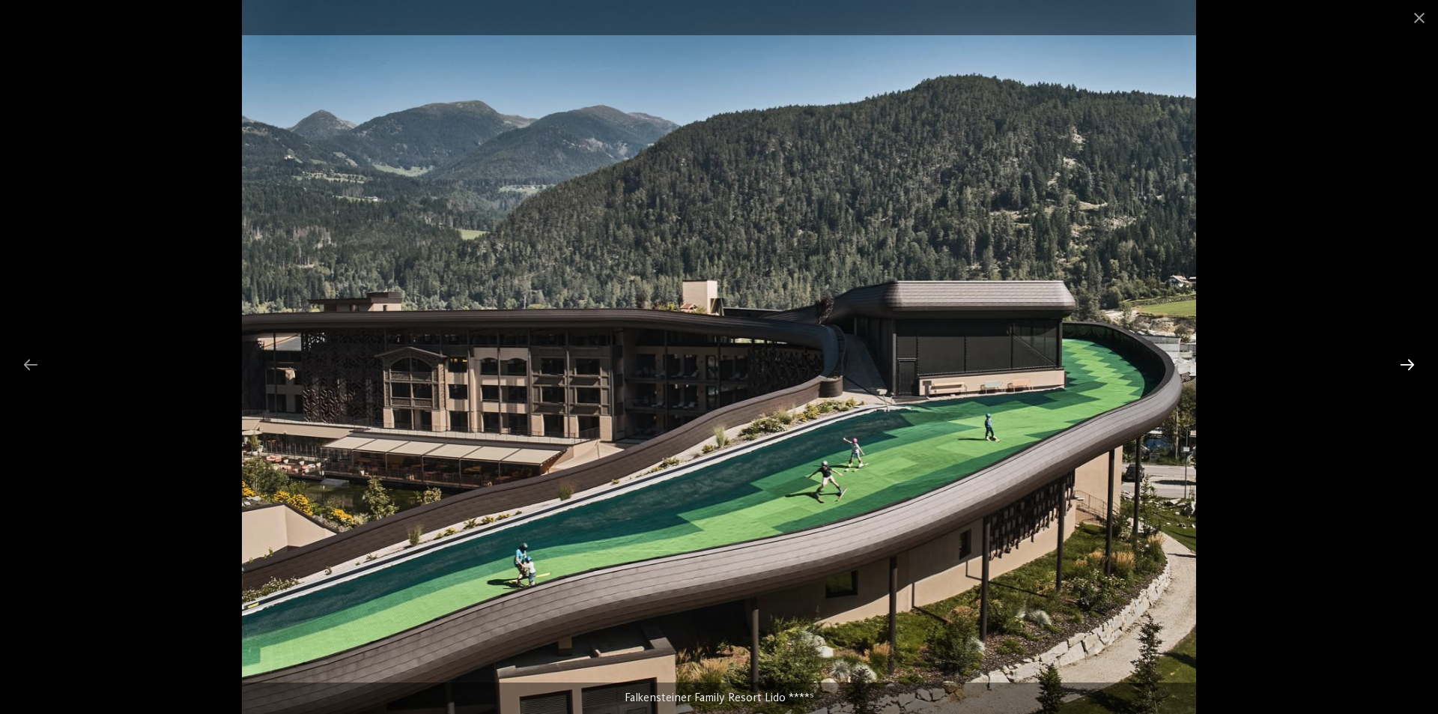
click at [1403, 362] on div at bounding box center [1406, 364] width 31 height 29
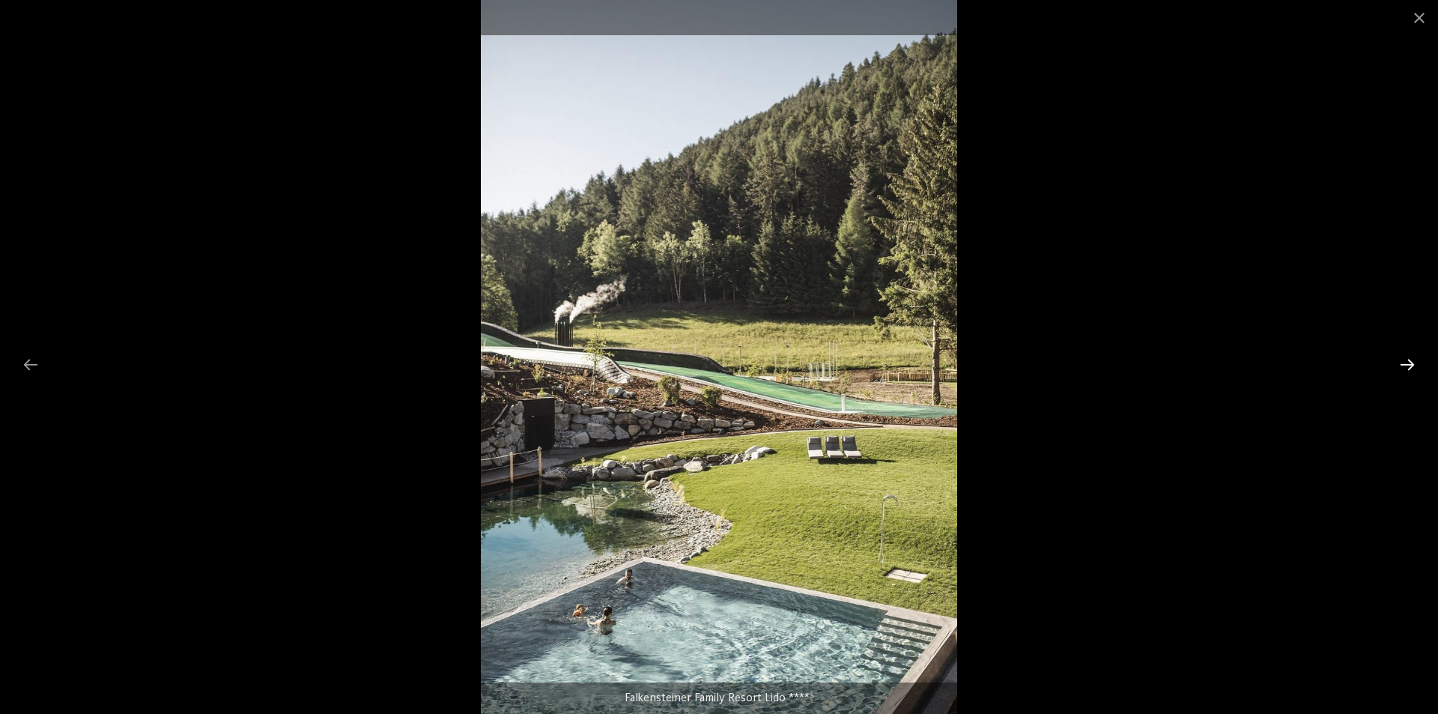
click at [1403, 362] on div at bounding box center [1406, 364] width 31 height 29
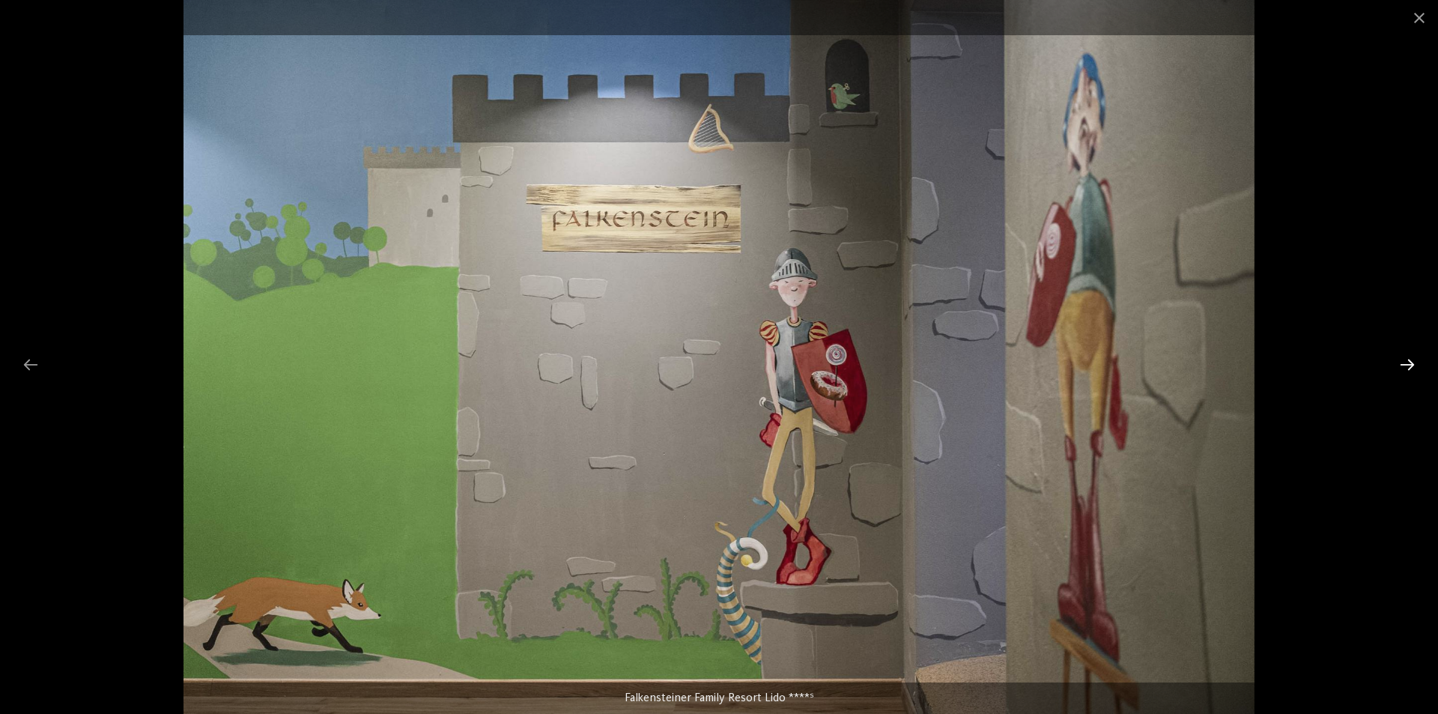
click at [1403, 362] on div at bounding box center [1406, 364] width 31 height 29
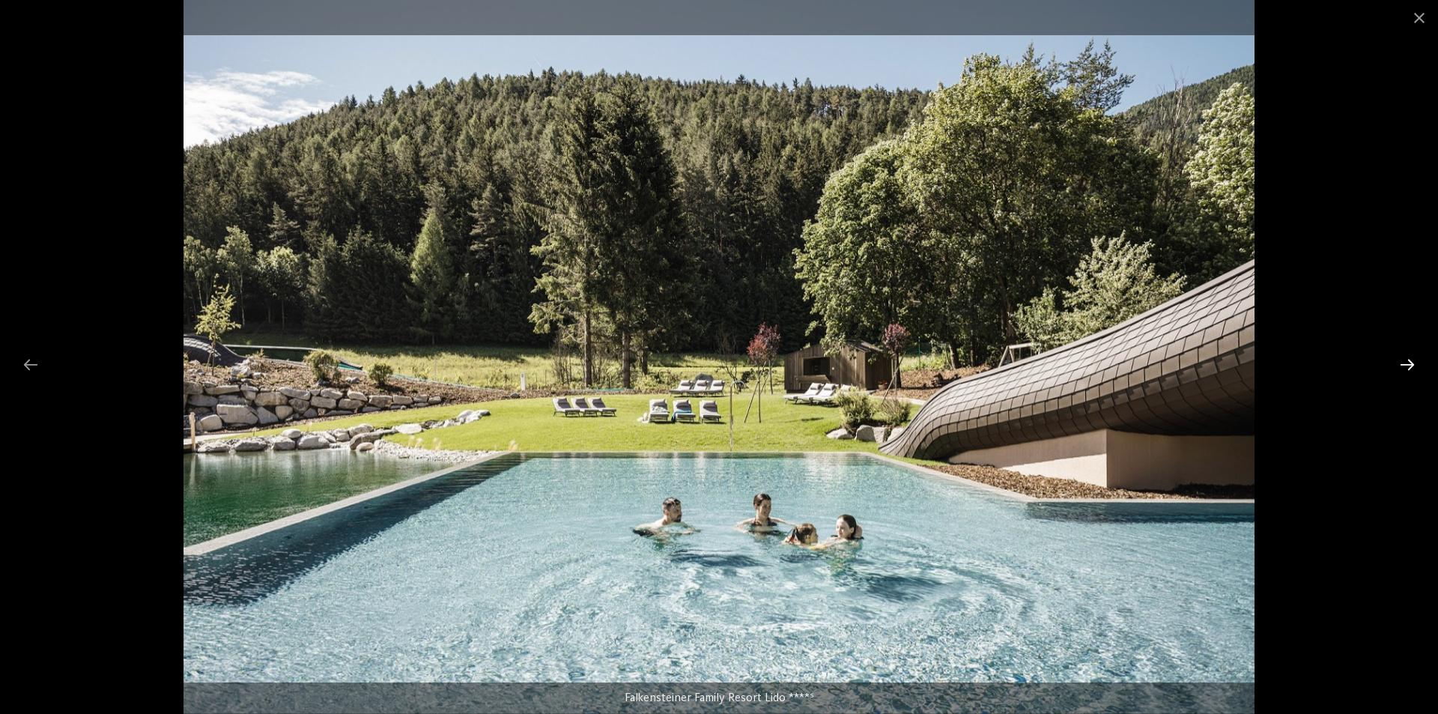
click at [1403, 362] on div at bounding box center [1406, 364] width 31 height 29
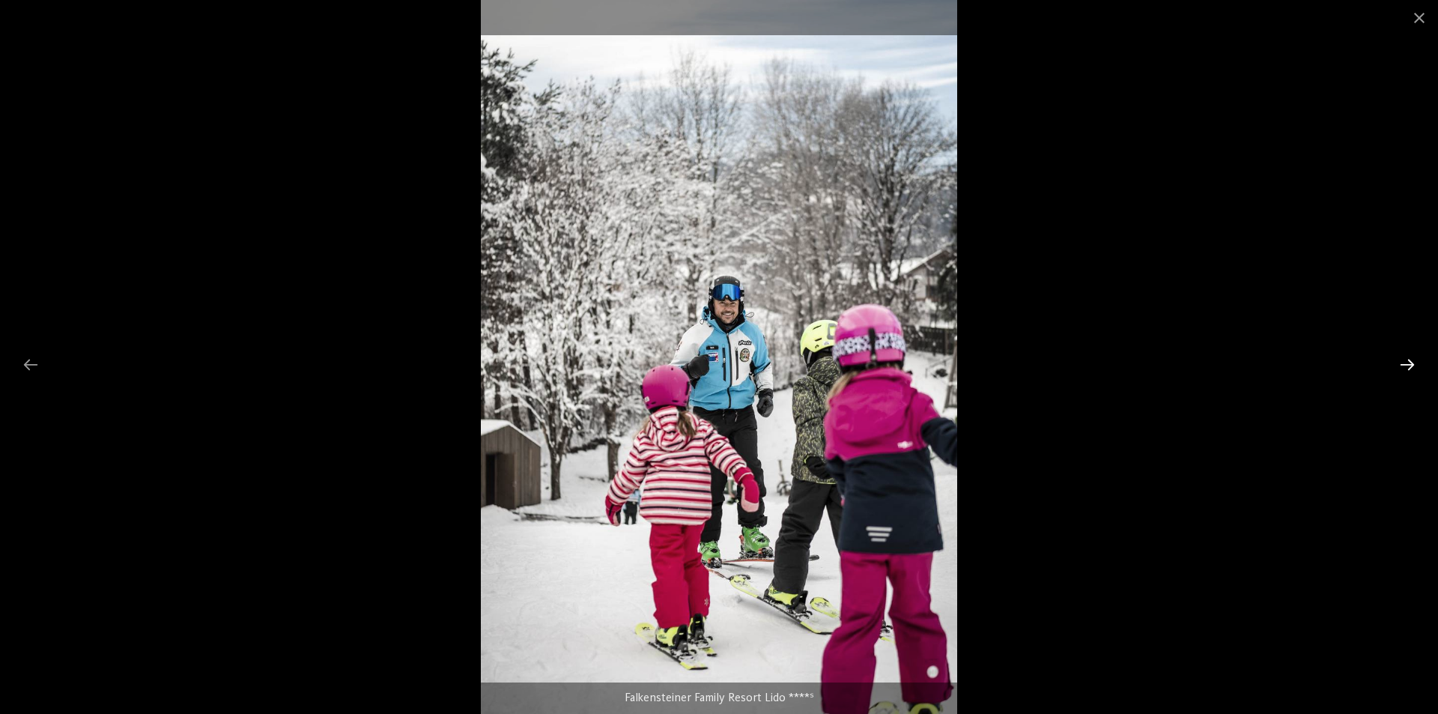
click at [1403, 362] on div at bounding box center [1406, 364] width 31 height 29
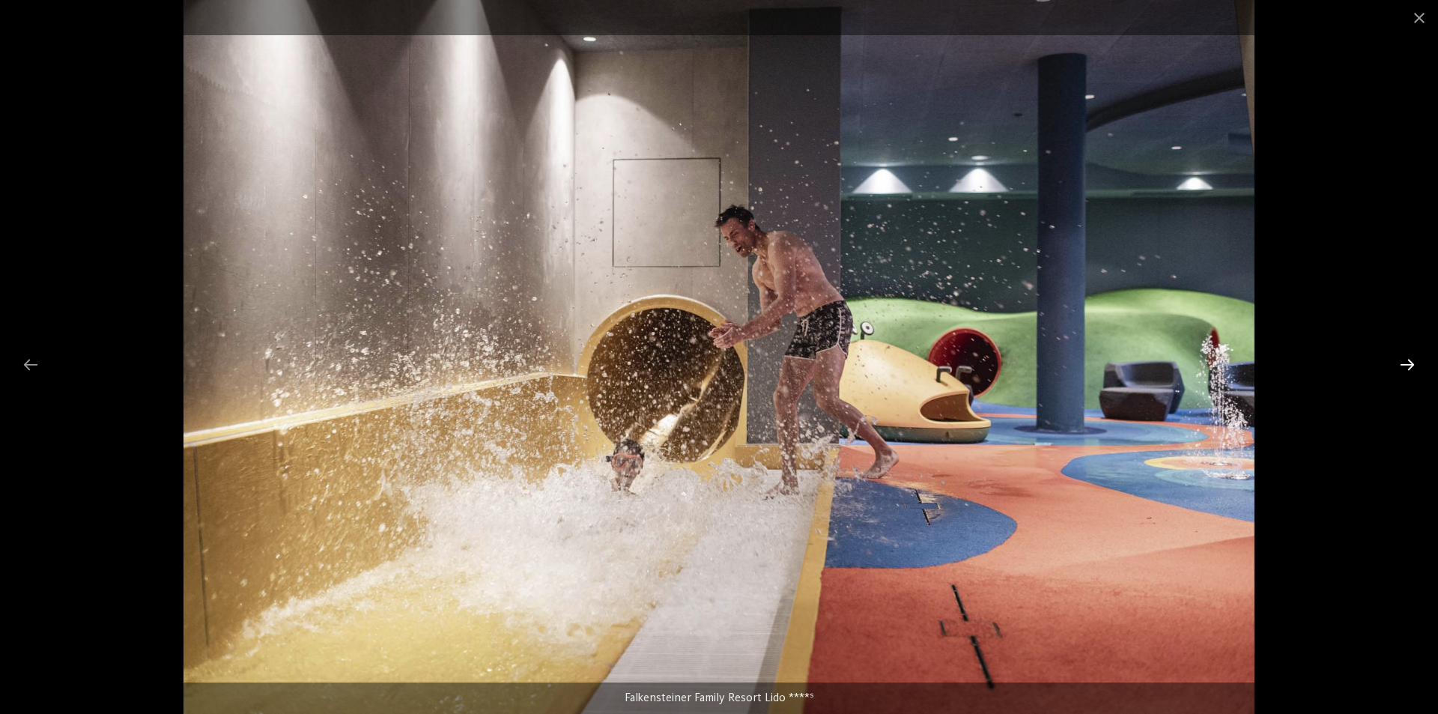
click at [1403, 362] on div at bounding box center [1406, 364] width 31 height 29
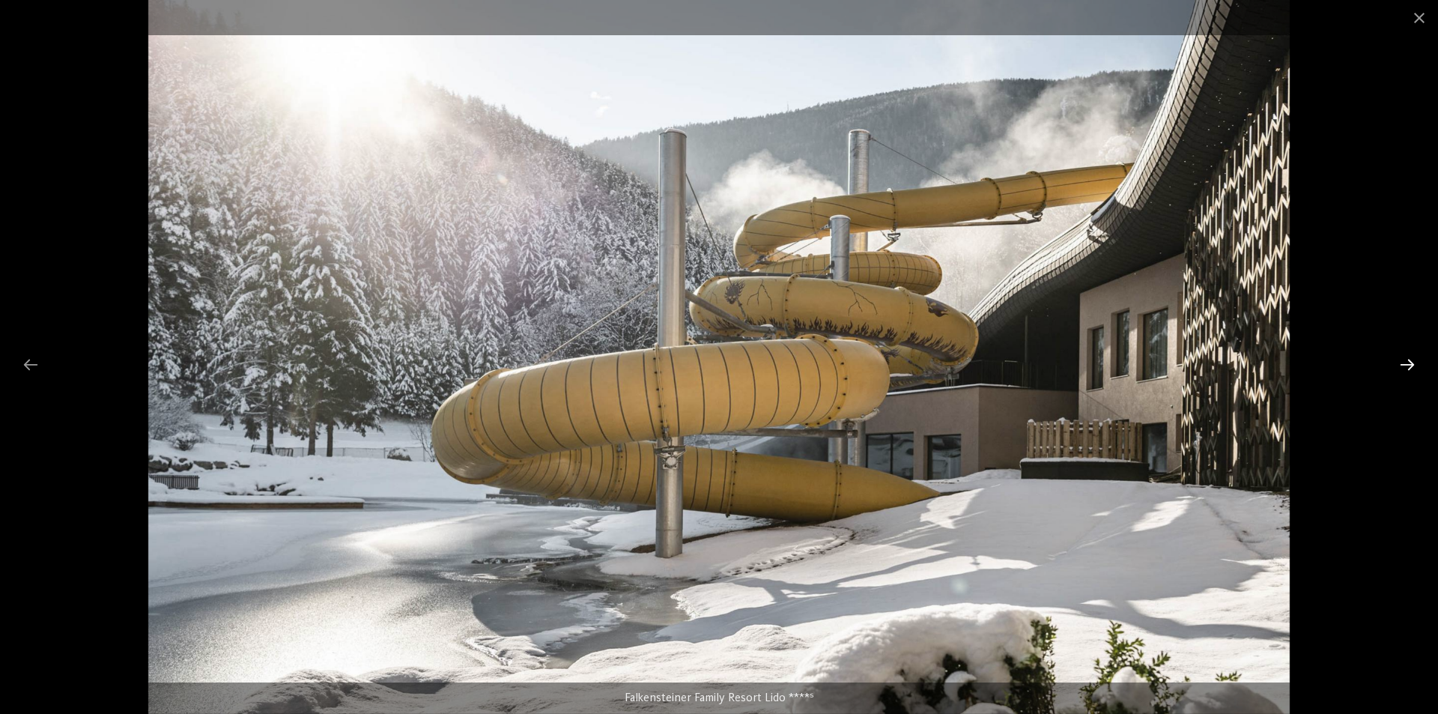
click at [1403, 362] on div at bounding box center [1406, 364] width 31 height 29
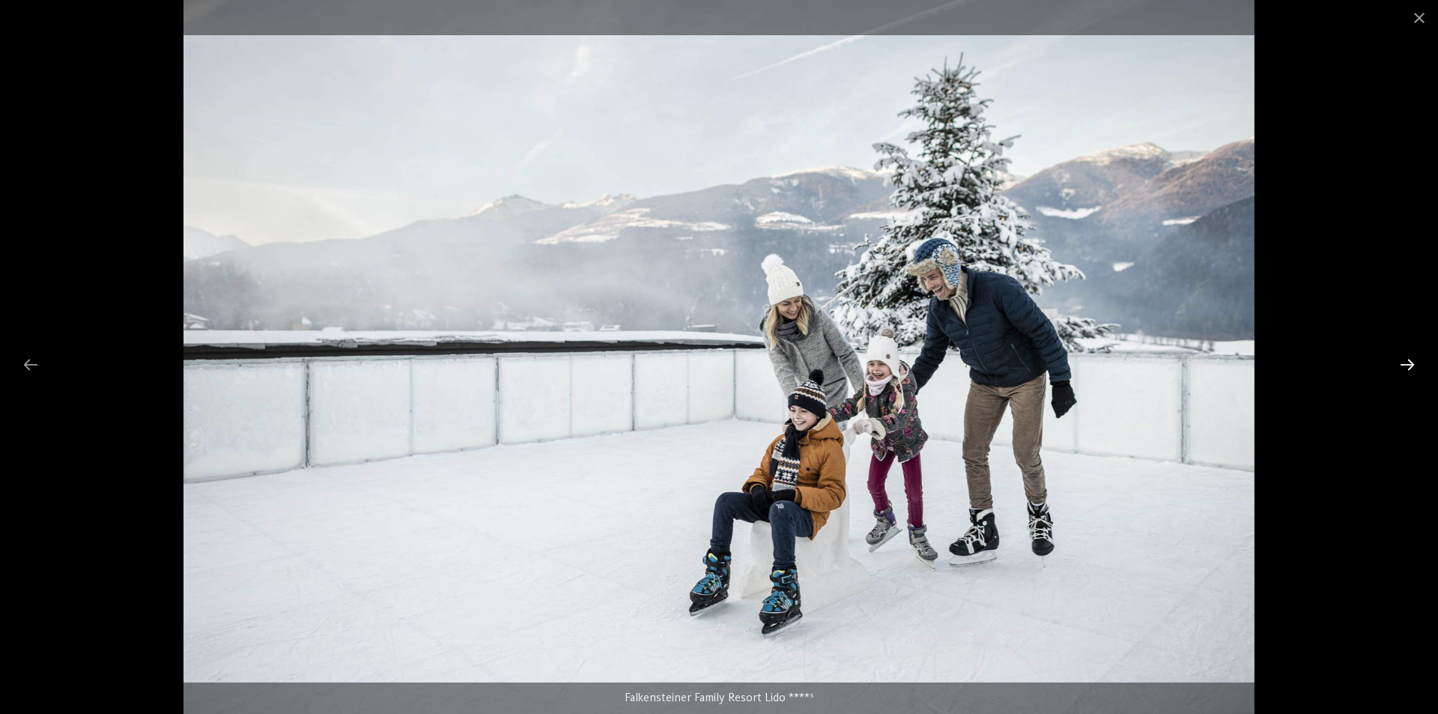
click at [1403, 362] on div at bounding box center [1406, 364] width 31 height 29
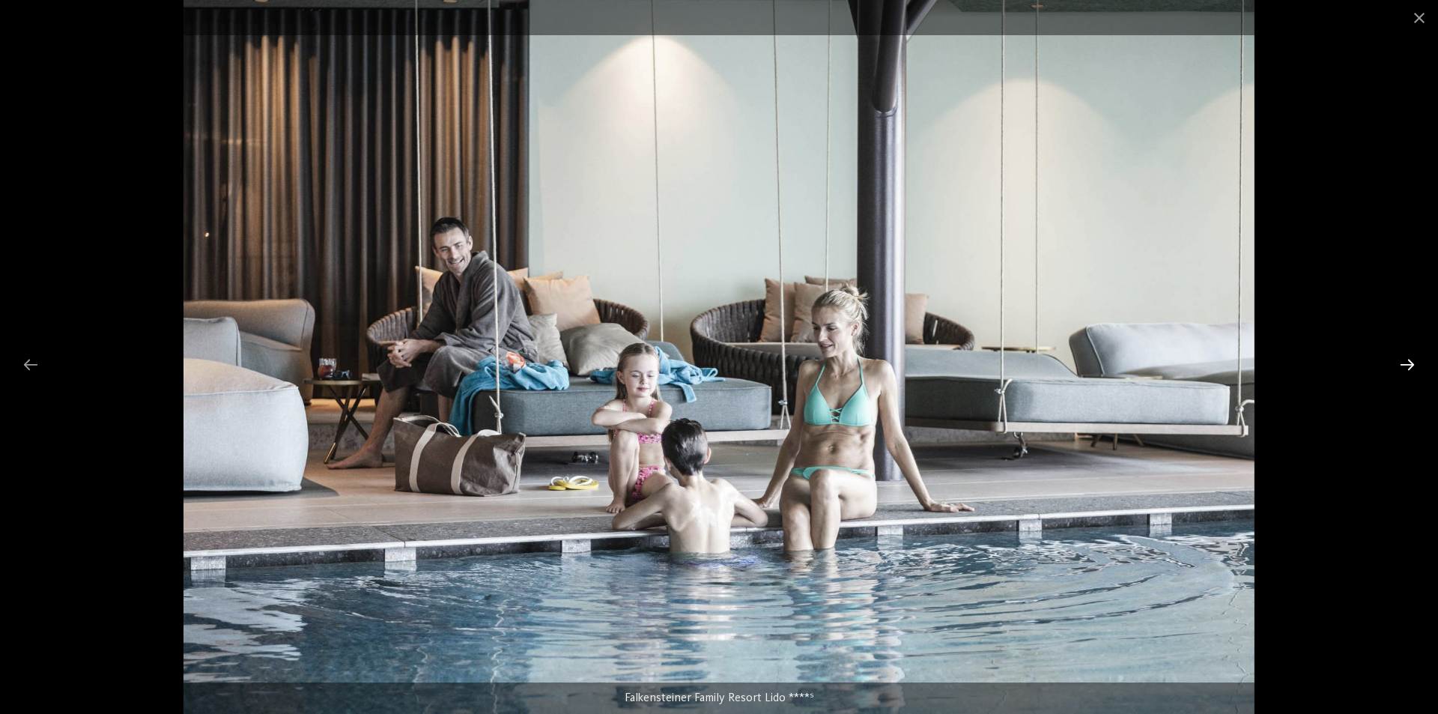
click at [1403, 361] on div at bounding box center [1406, 364] width 31 height 29
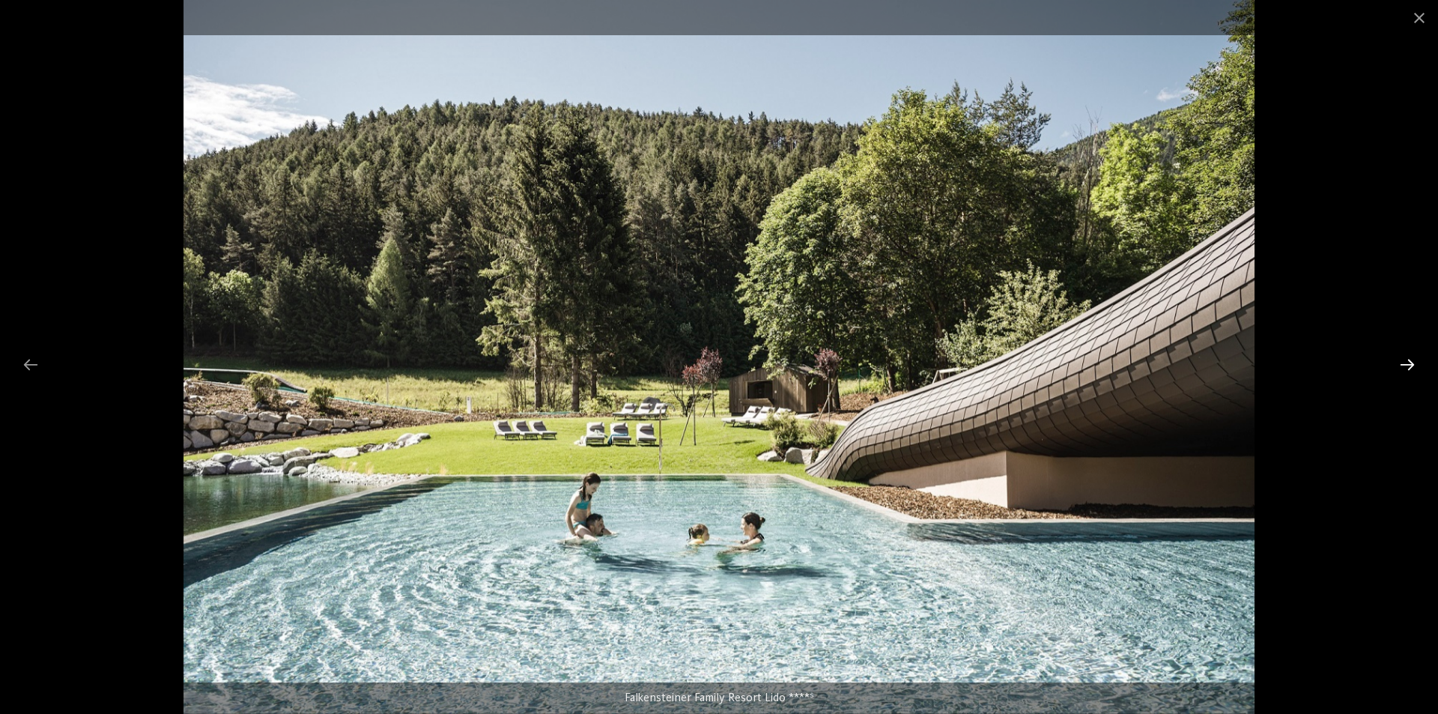
click at [1403, 361] on div at bounding box center [1406, 364] width 31 height 29
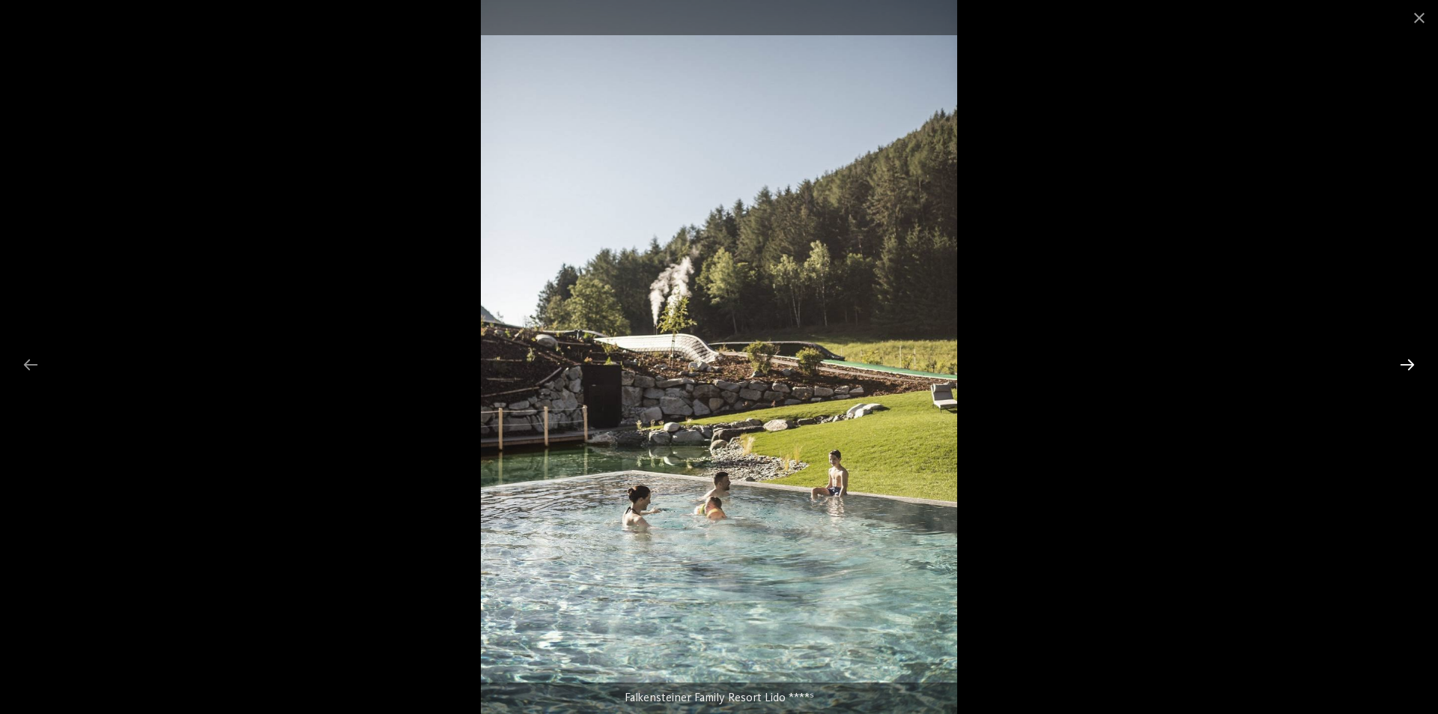
click at [1403, 359] on div at bounding box center [1406, 364] width 31 height 29
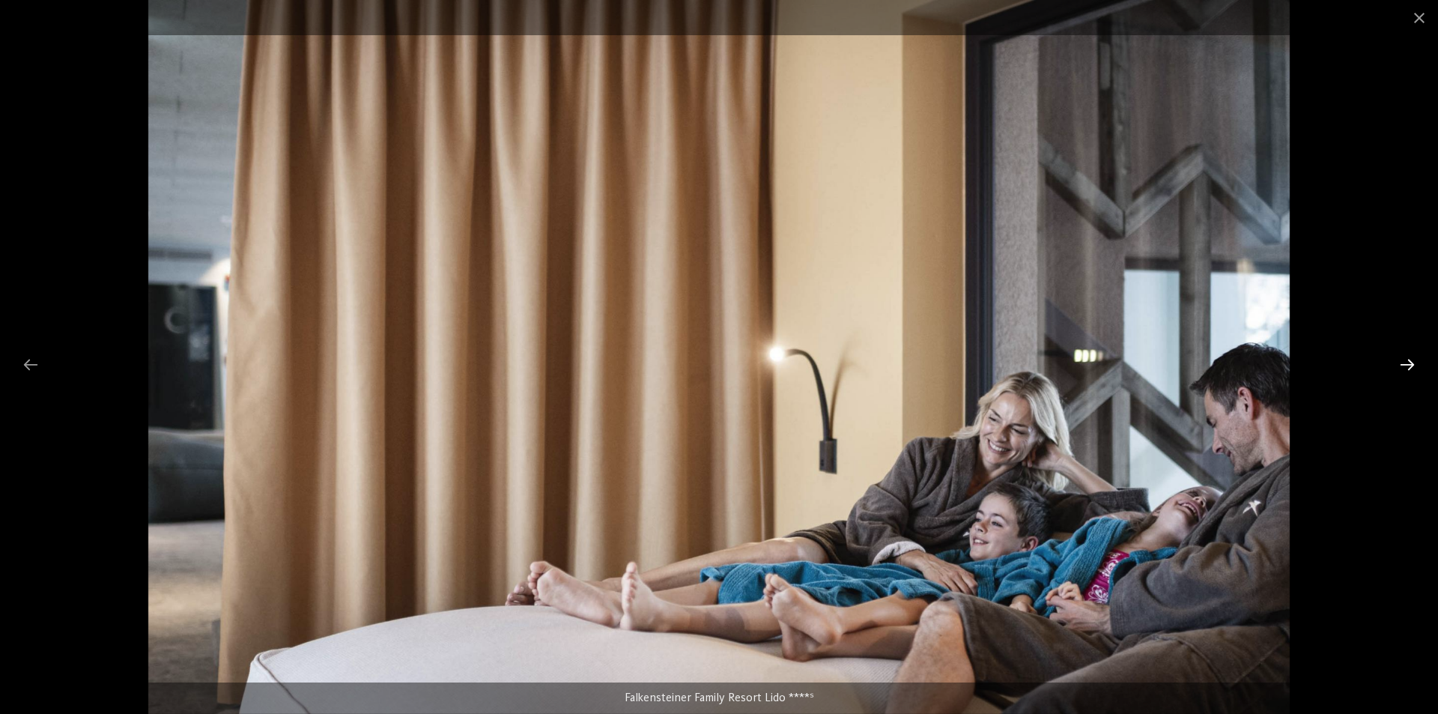
click at [1403, 359] on div at bounding box center [1406, 364] width 31 height 29
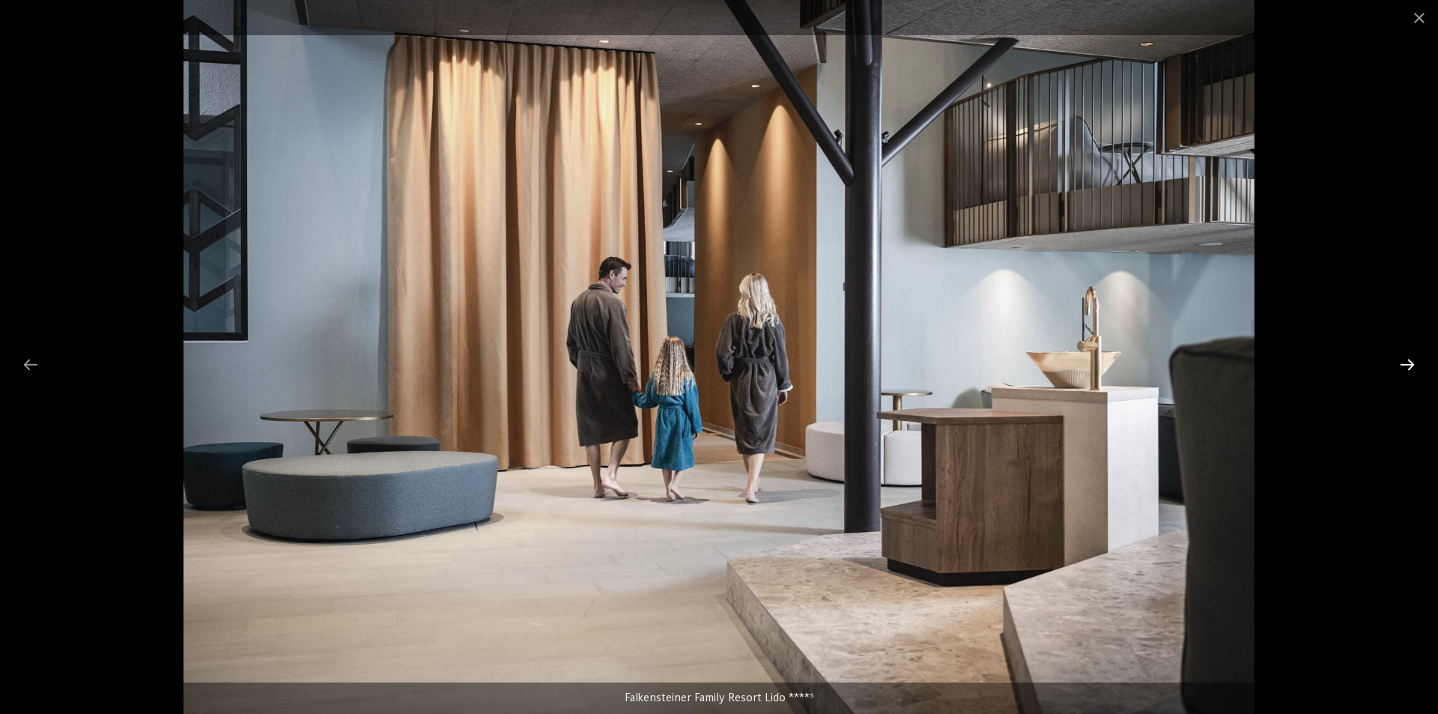
click at [1403, 359] on div at bounding box center [1406, 364] width 31 height 29
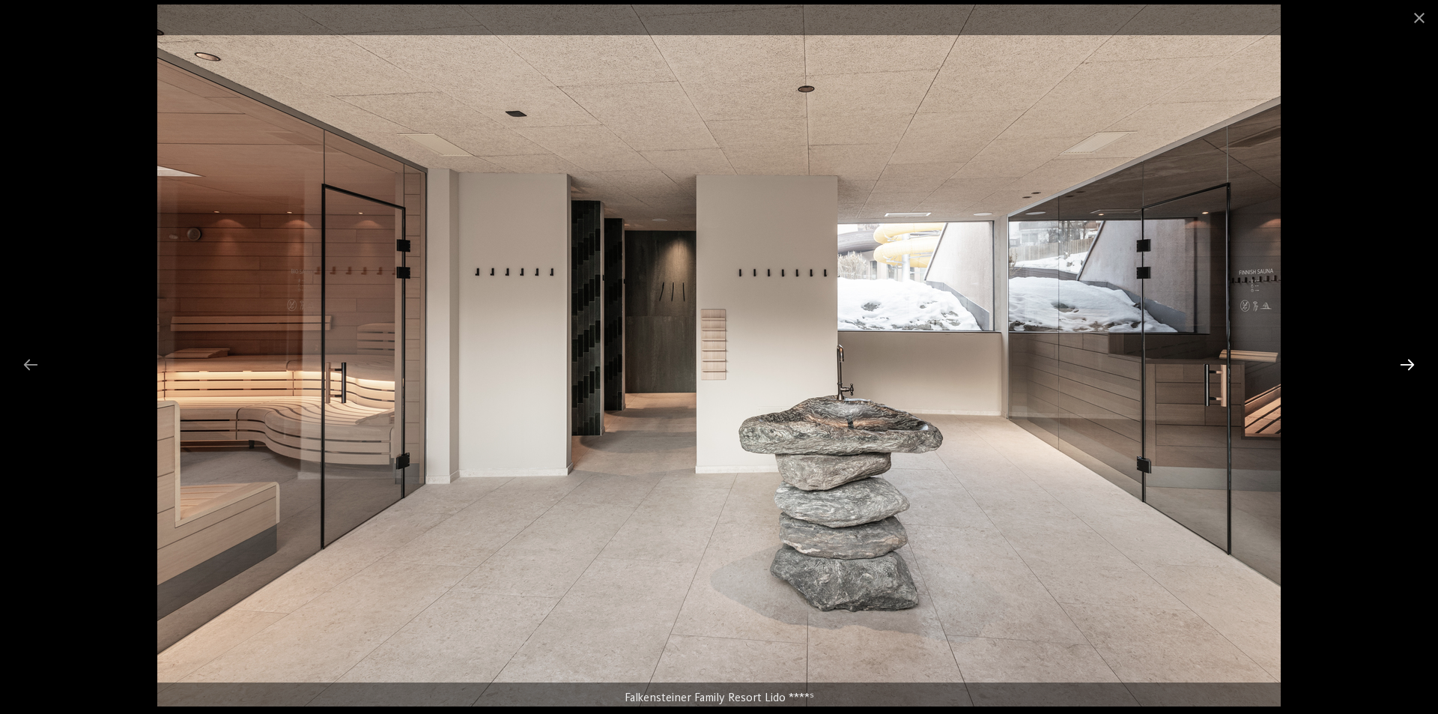
click at [1403, 359] on div at bounding box center [1406, 364] width 31 height 29
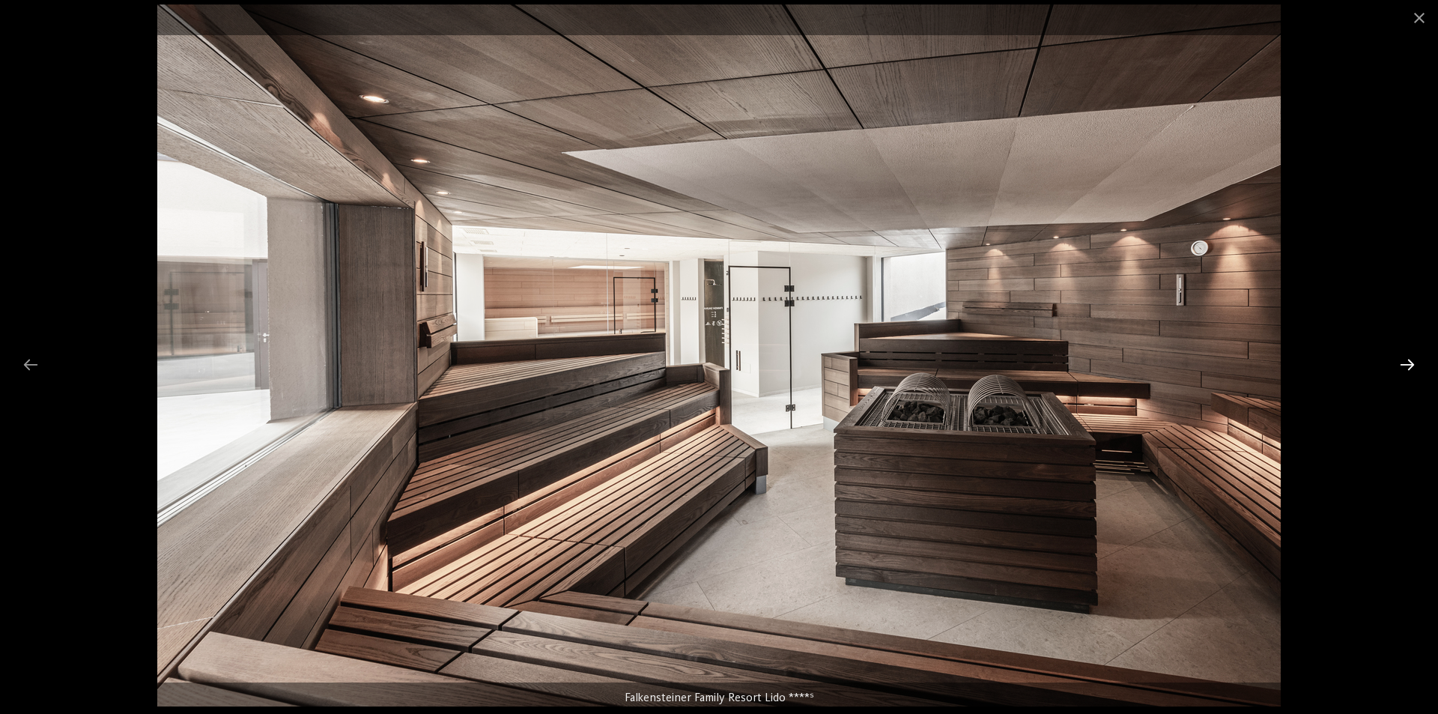
click at [1403, 359] on div at bounding box center [1406, 364] width 31 height 29
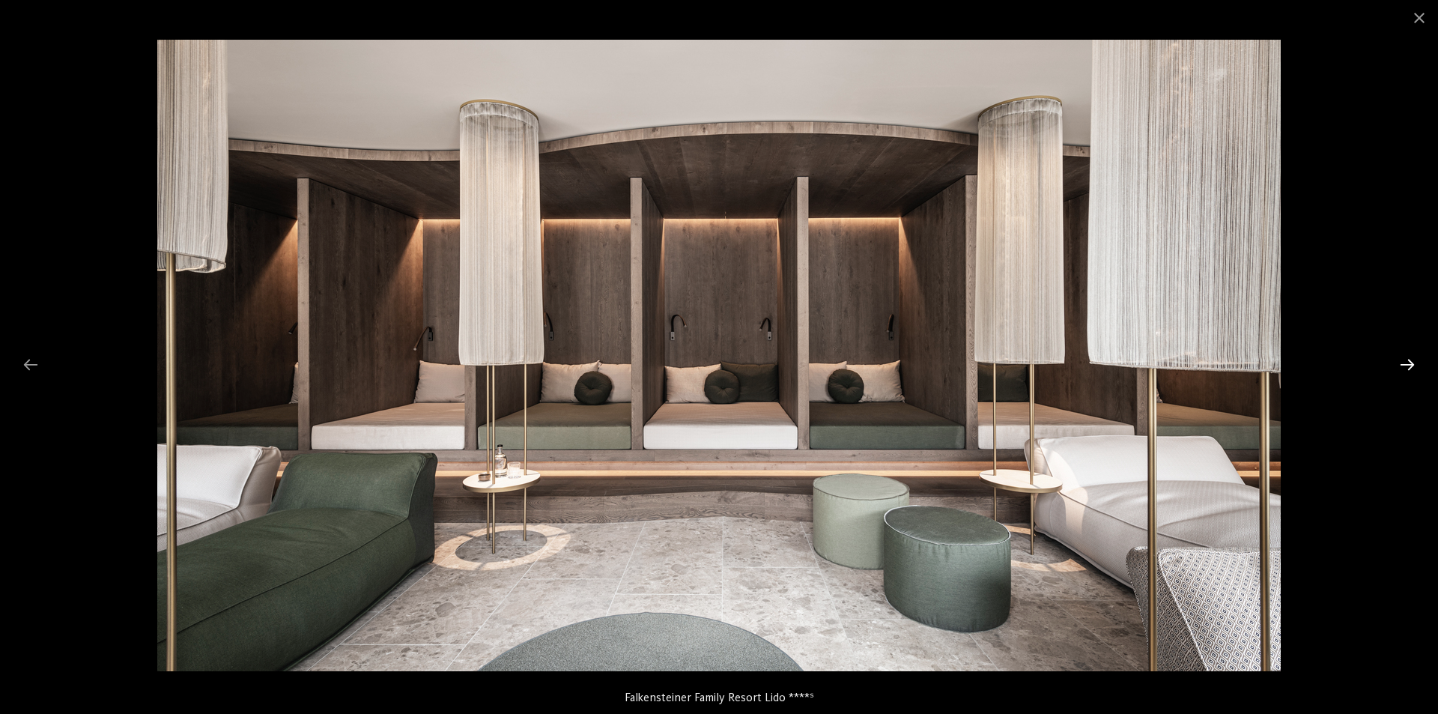
click at [1403, 359] on div at bounding box center [1406, 364] width 31 height 29
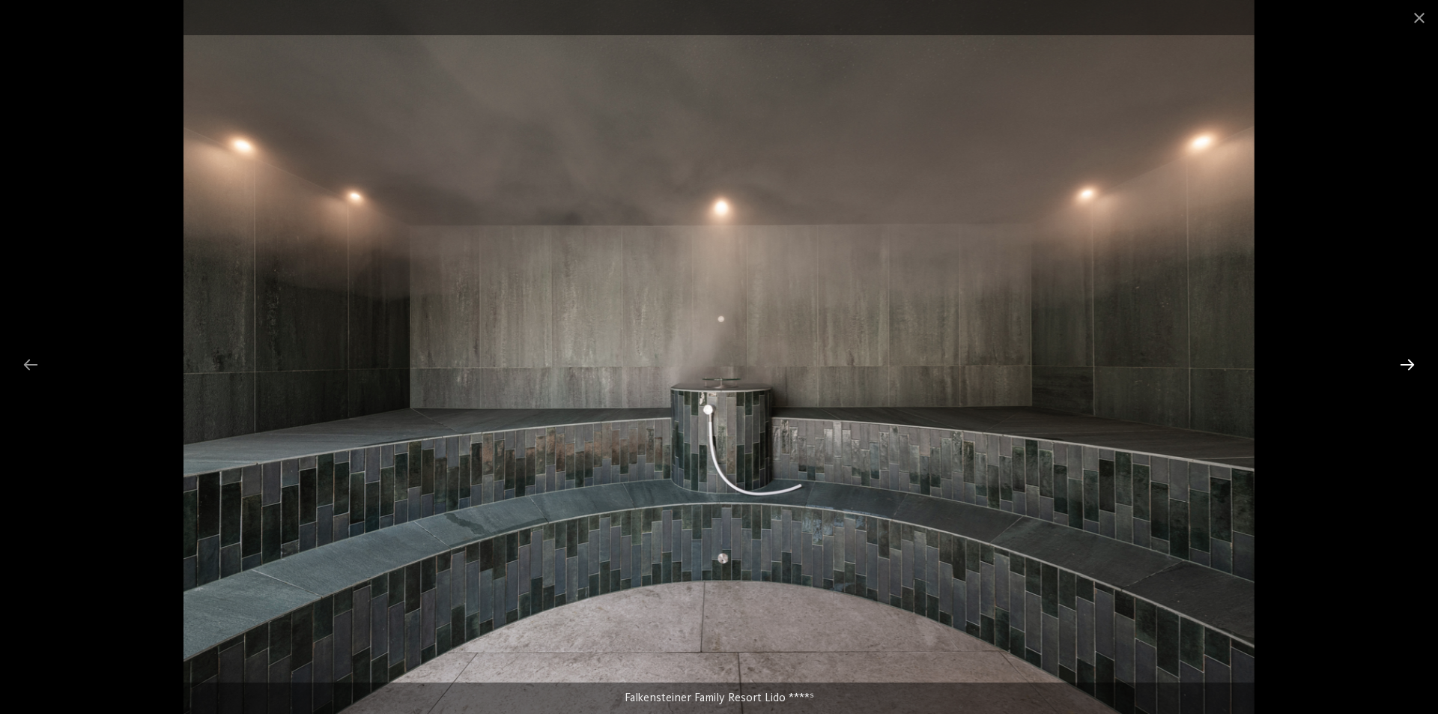
click at [1403, 359] on div at bounding box center [1406, 364] width 31 height 29
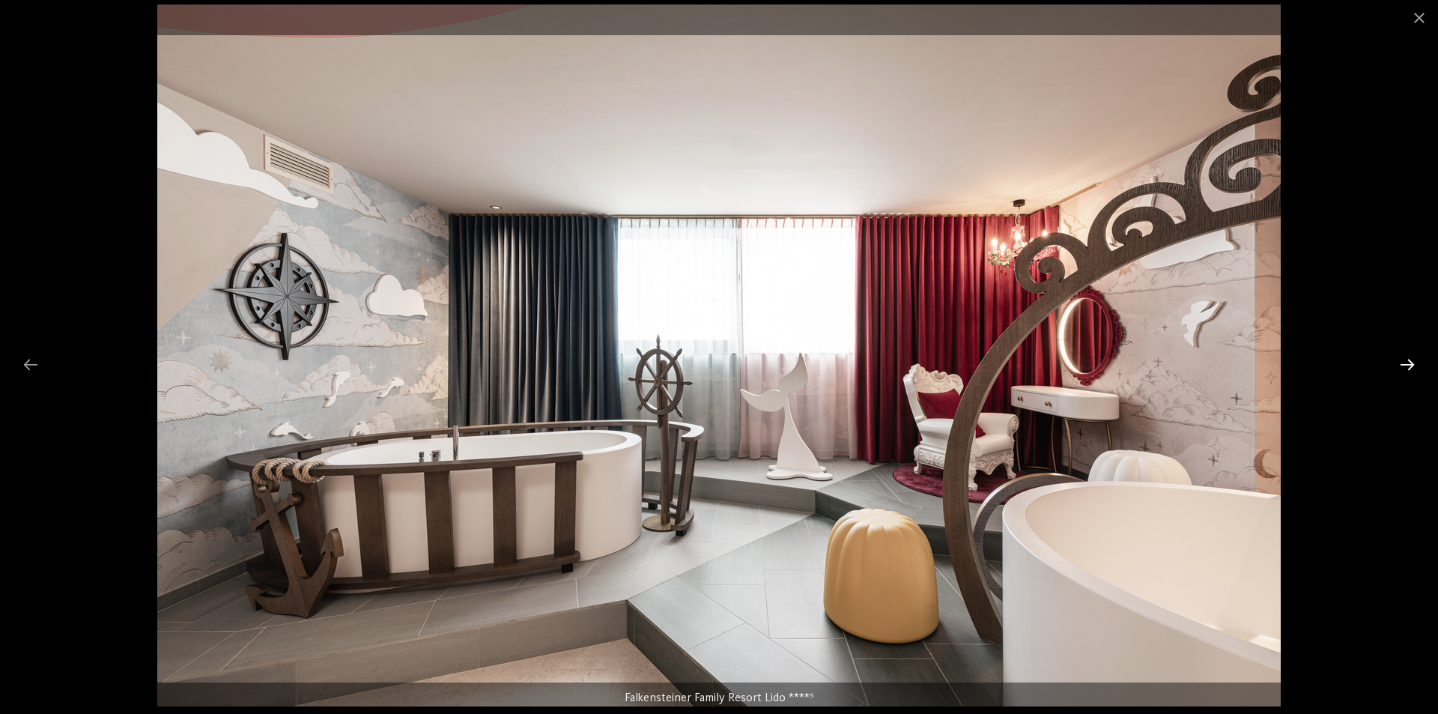
click at [1403, 356] on div at bounding box center [1406, 364] width 31 height 29
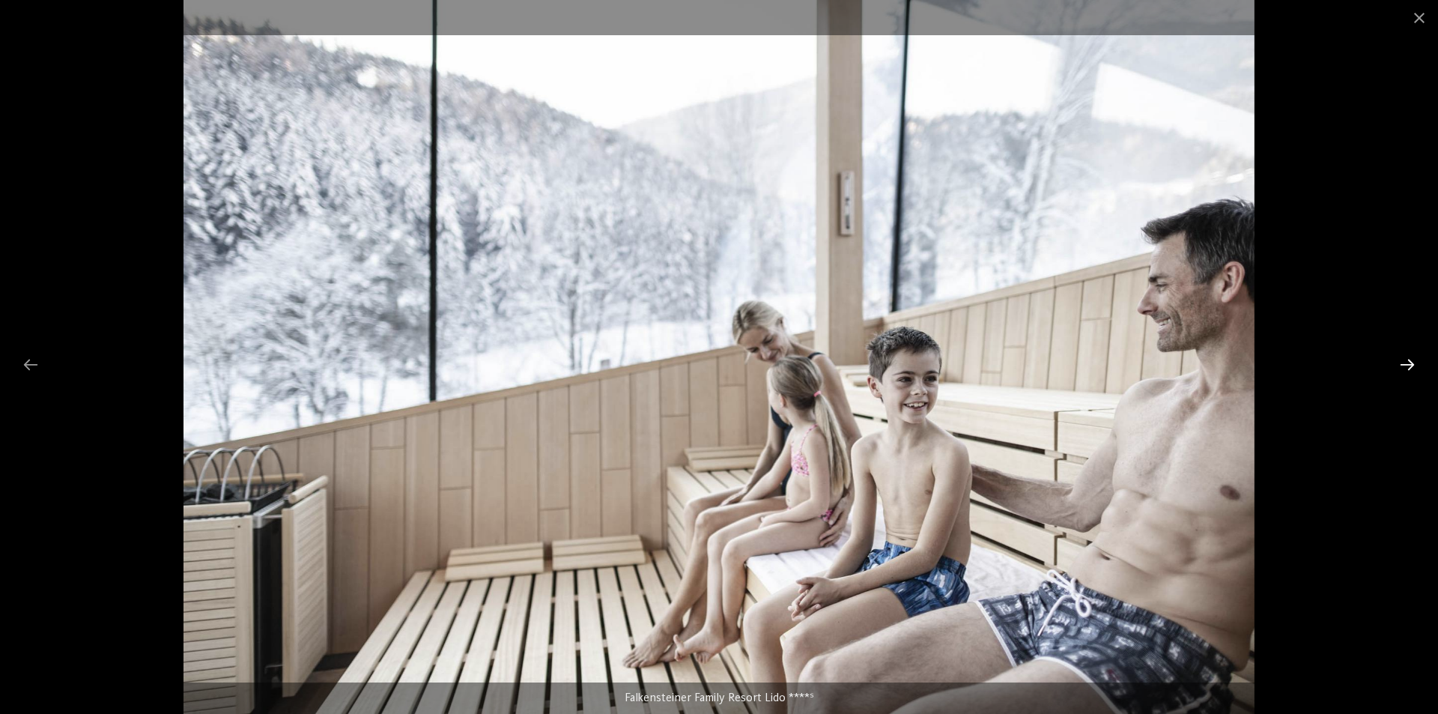
click at [1403, 350] on div at bounding box center [1406, 364] width 31 height 29
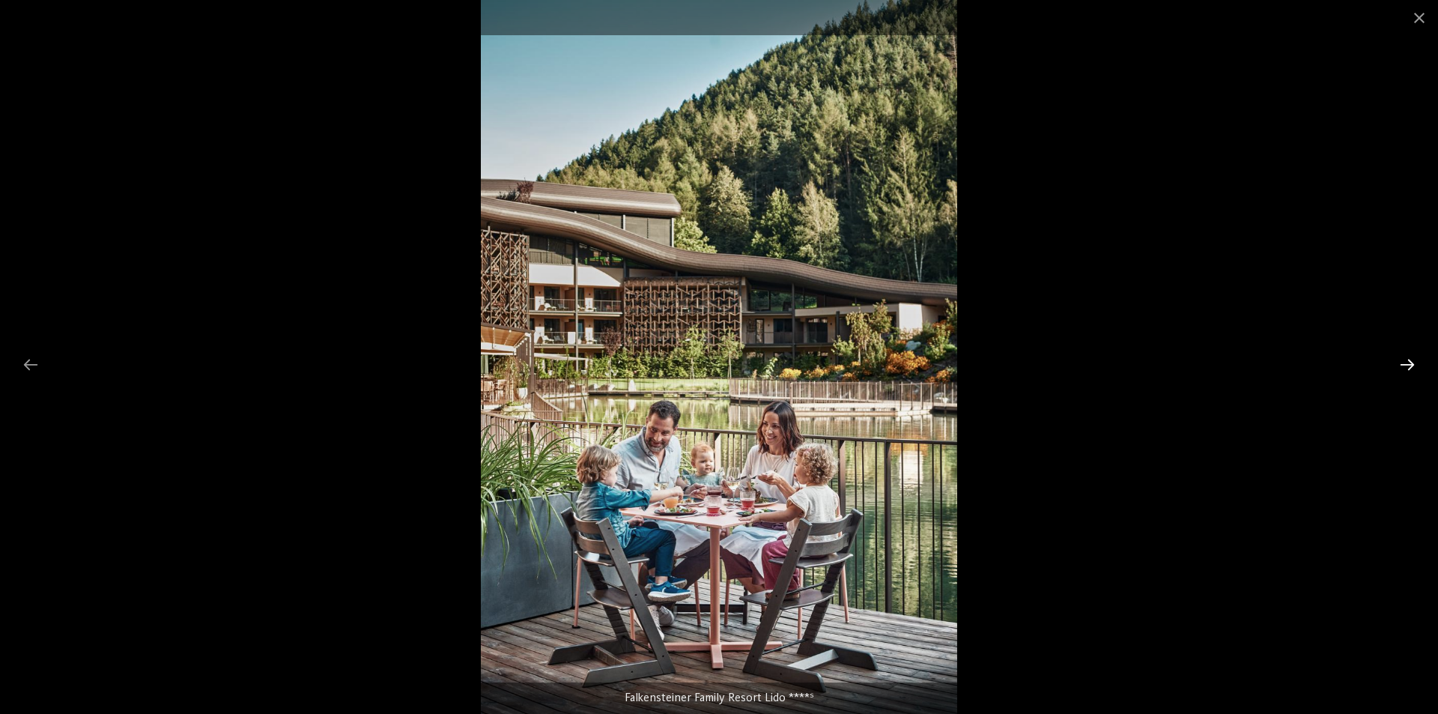
click at [1403, 350] on div at bounding box center [1406, 364] width 31 height 29
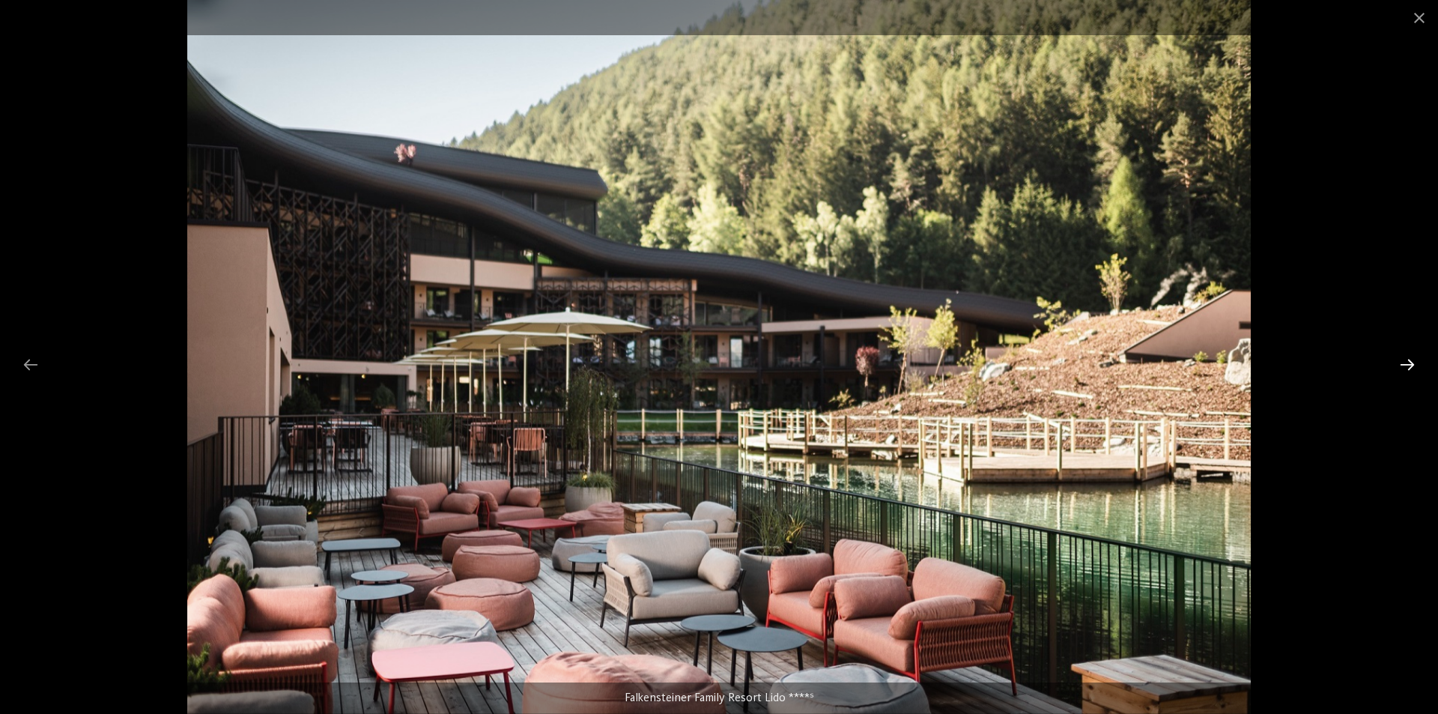
click at [1403, 350] on div at bounding box center [1406, 364] width 31 height 29
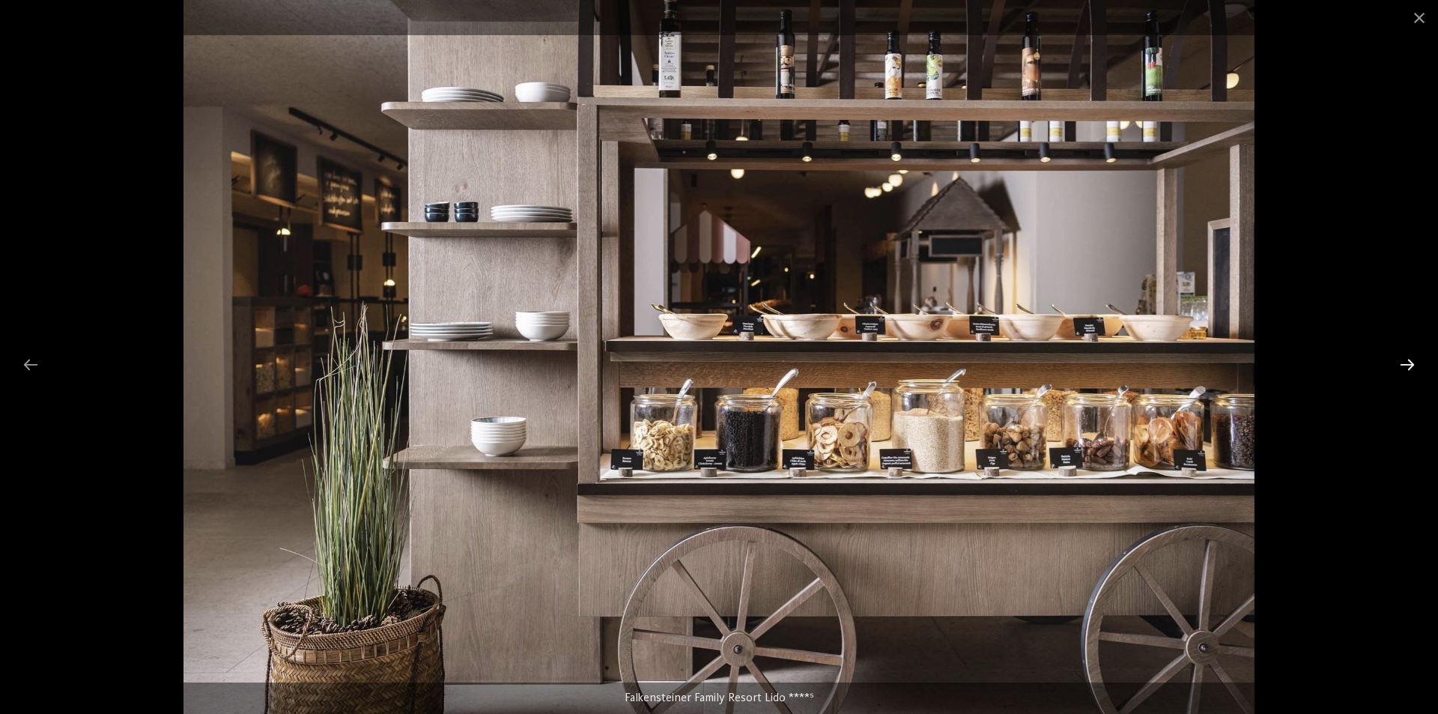
click at [1403, 350] on div at bounding box center [1406, 364] width 31 height 29
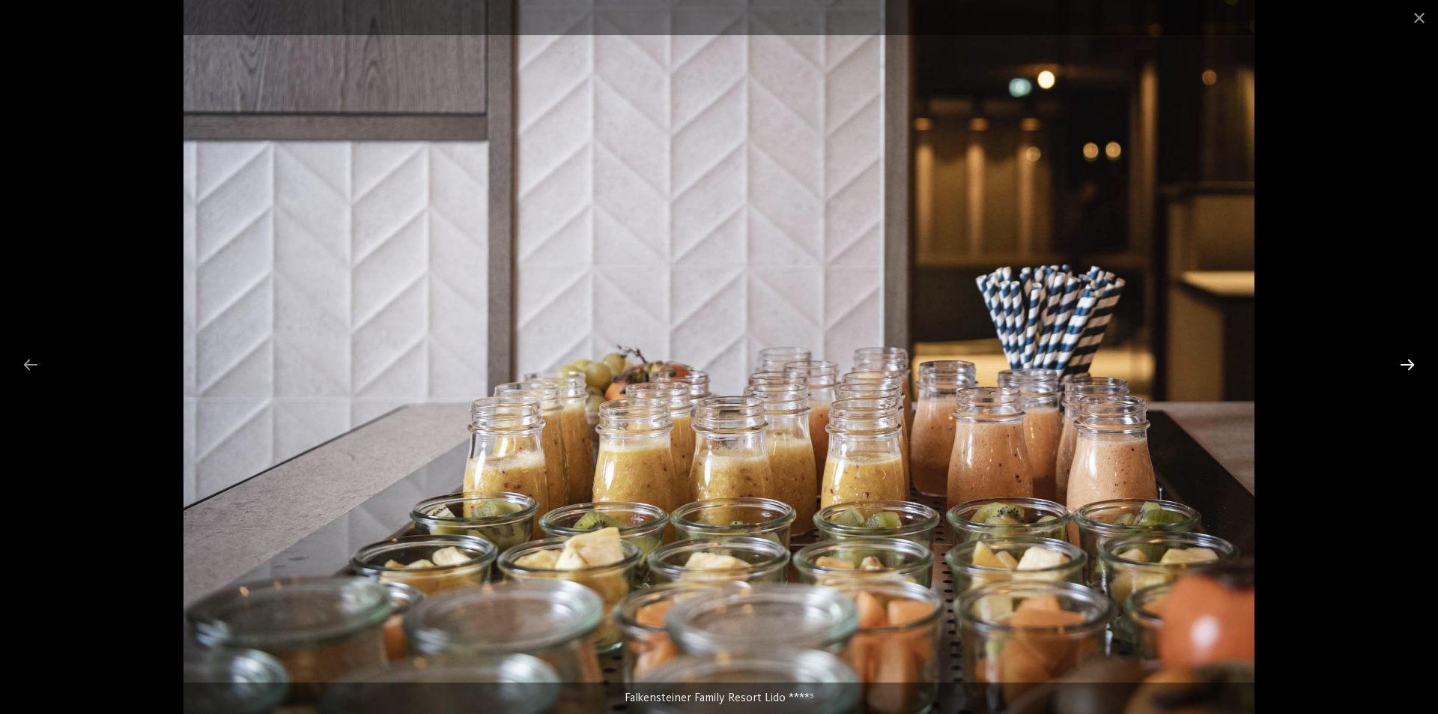
click at [1403, 350] on div at bounding box center [1406, 364] width 31 height 29
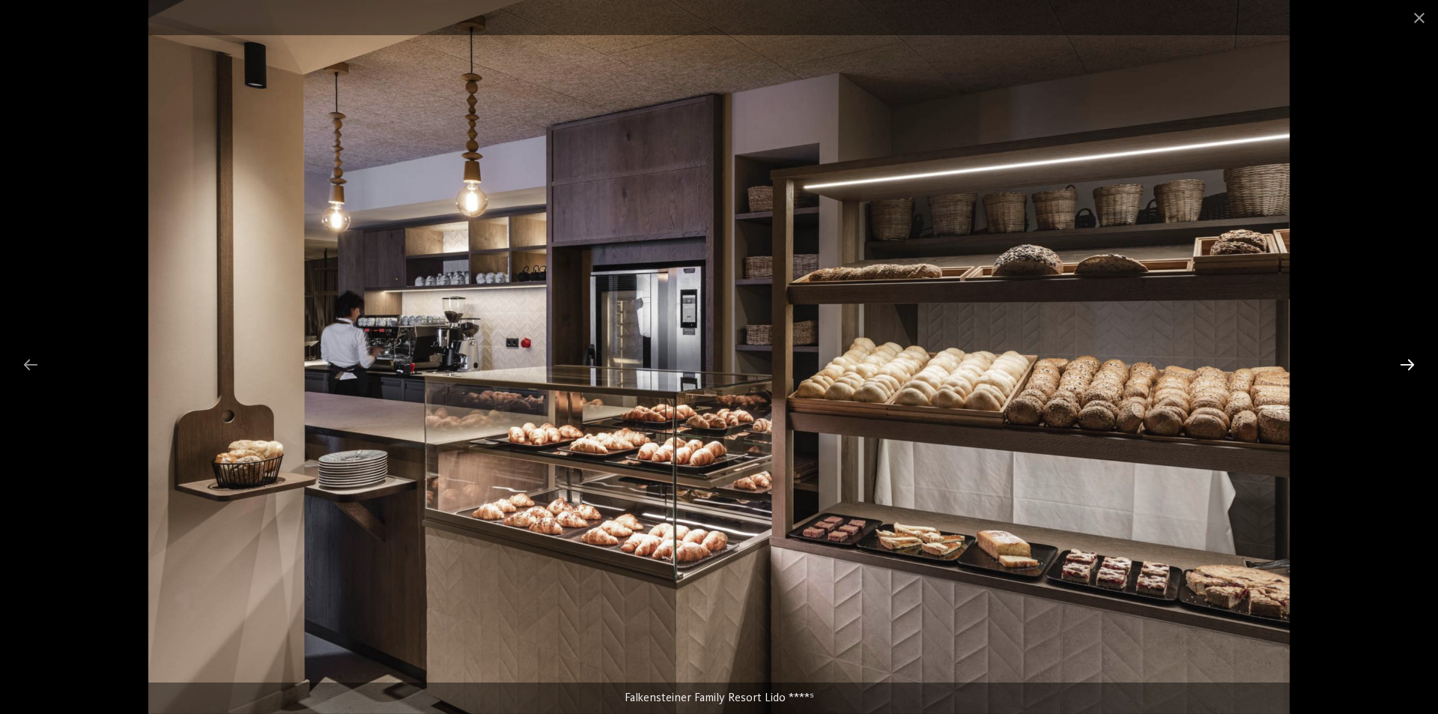
click at [1403, 350] on div at bounding box center [1406, 364] width 31 height 29
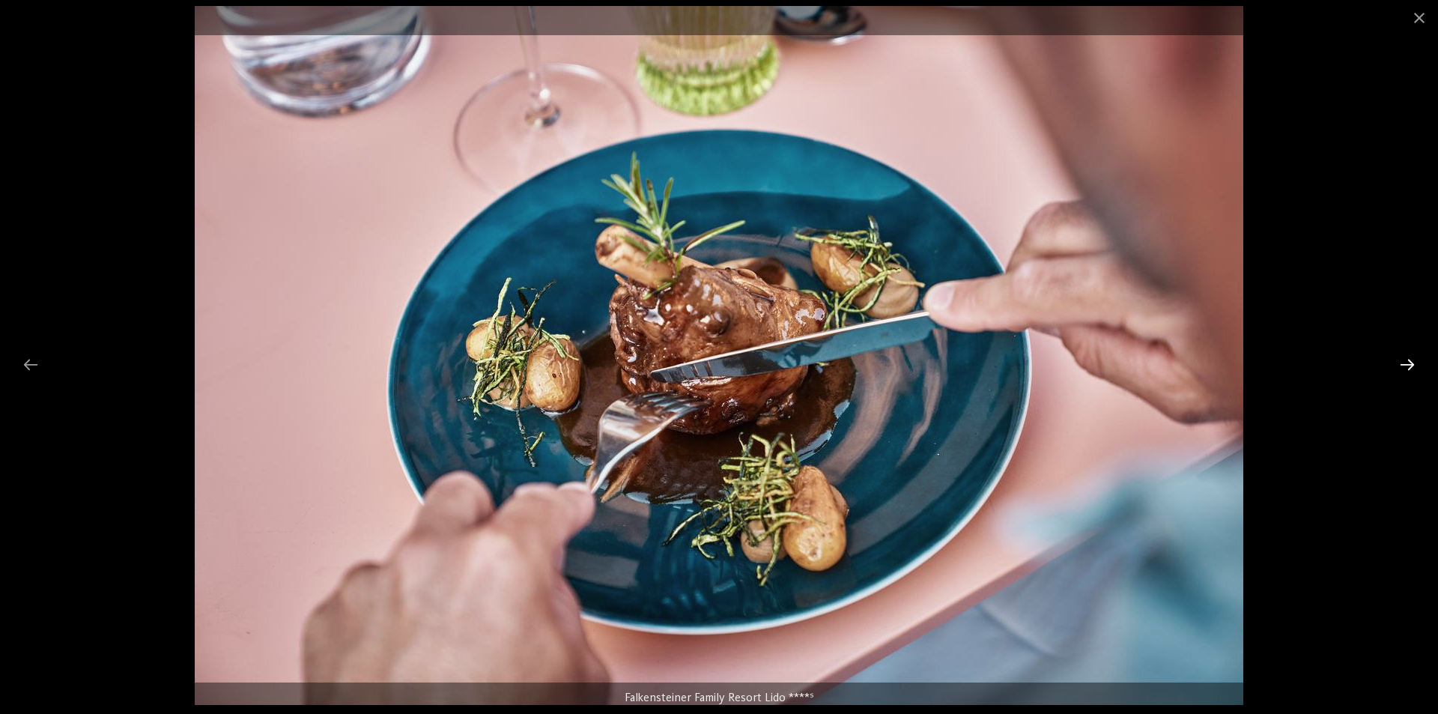
click at [1403, 350] on div at bounding box center [1406, 364] width 31 height 29
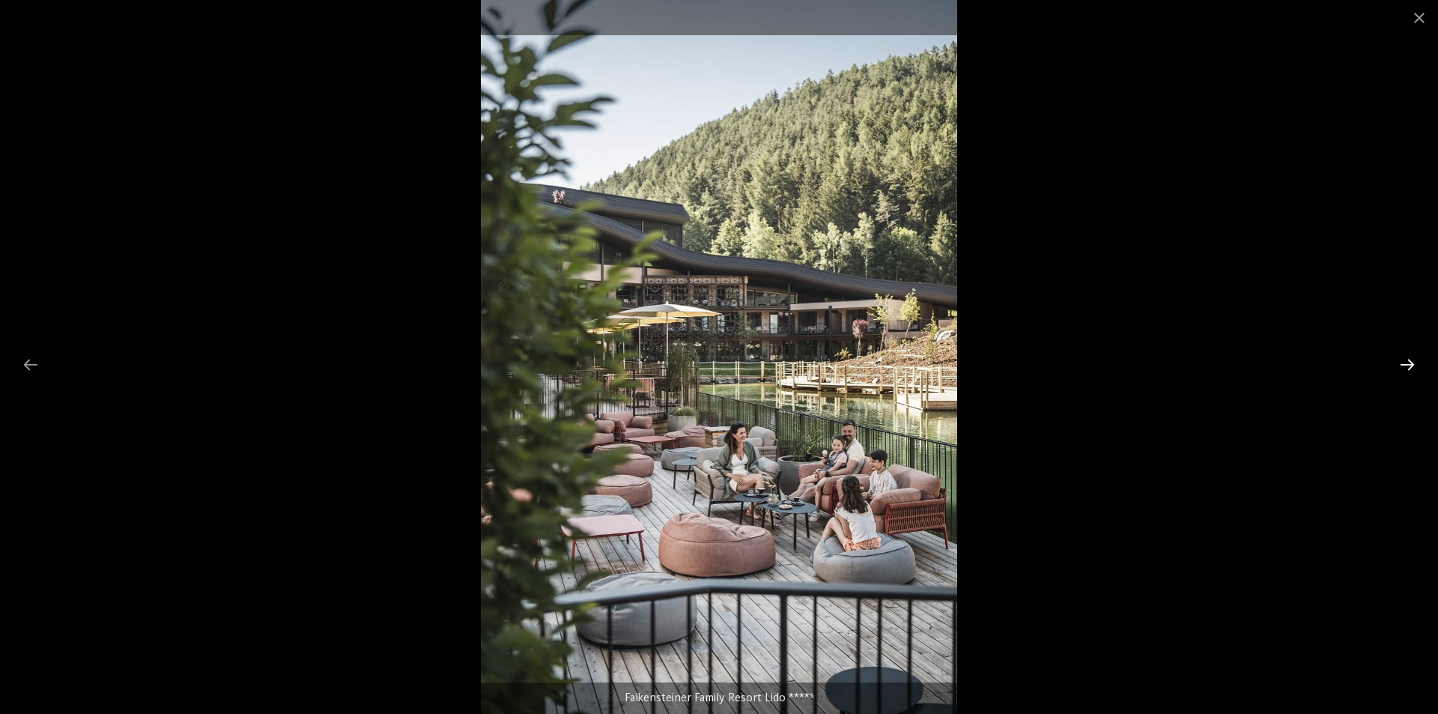
click at [1403, 350] on div at bounding box center [1406, 364] width 31 height 29
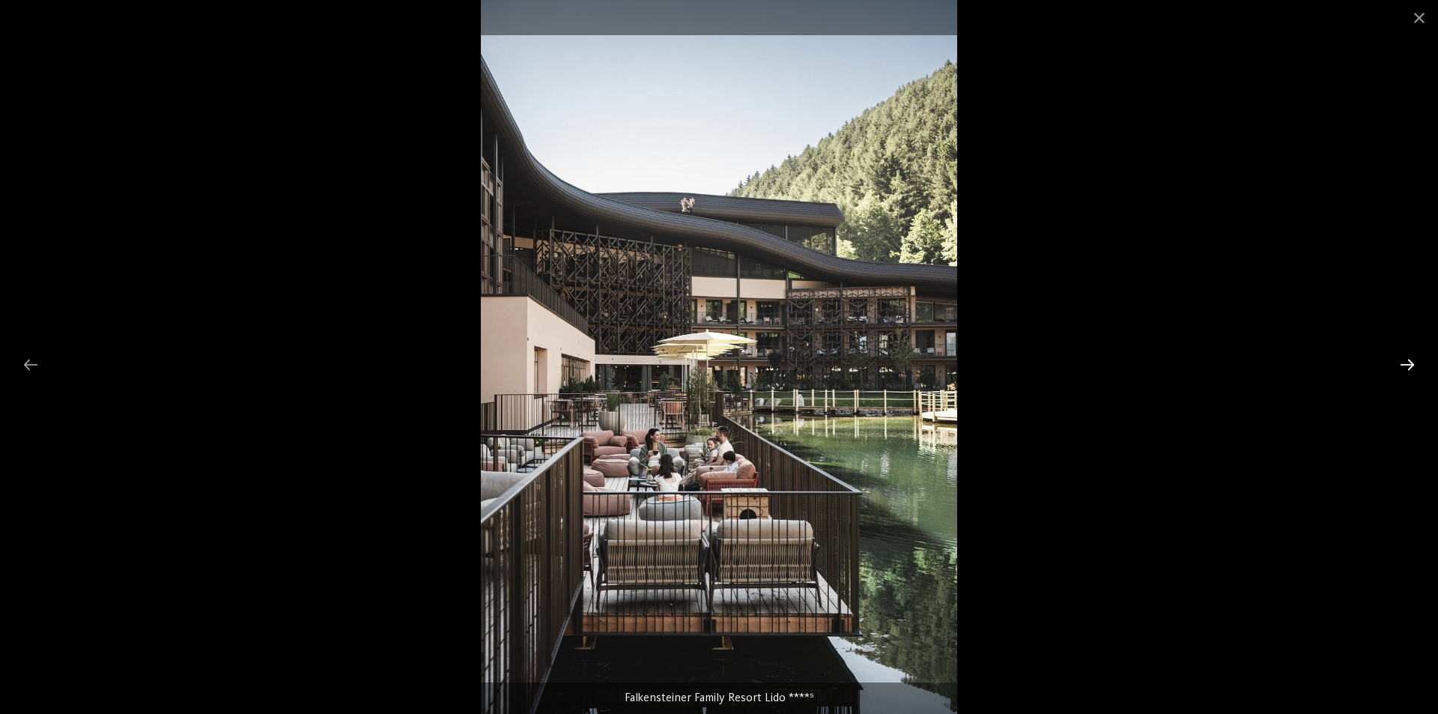
click at [1403, 350] on div at bounding box center [1406, 364] width 31 height 29
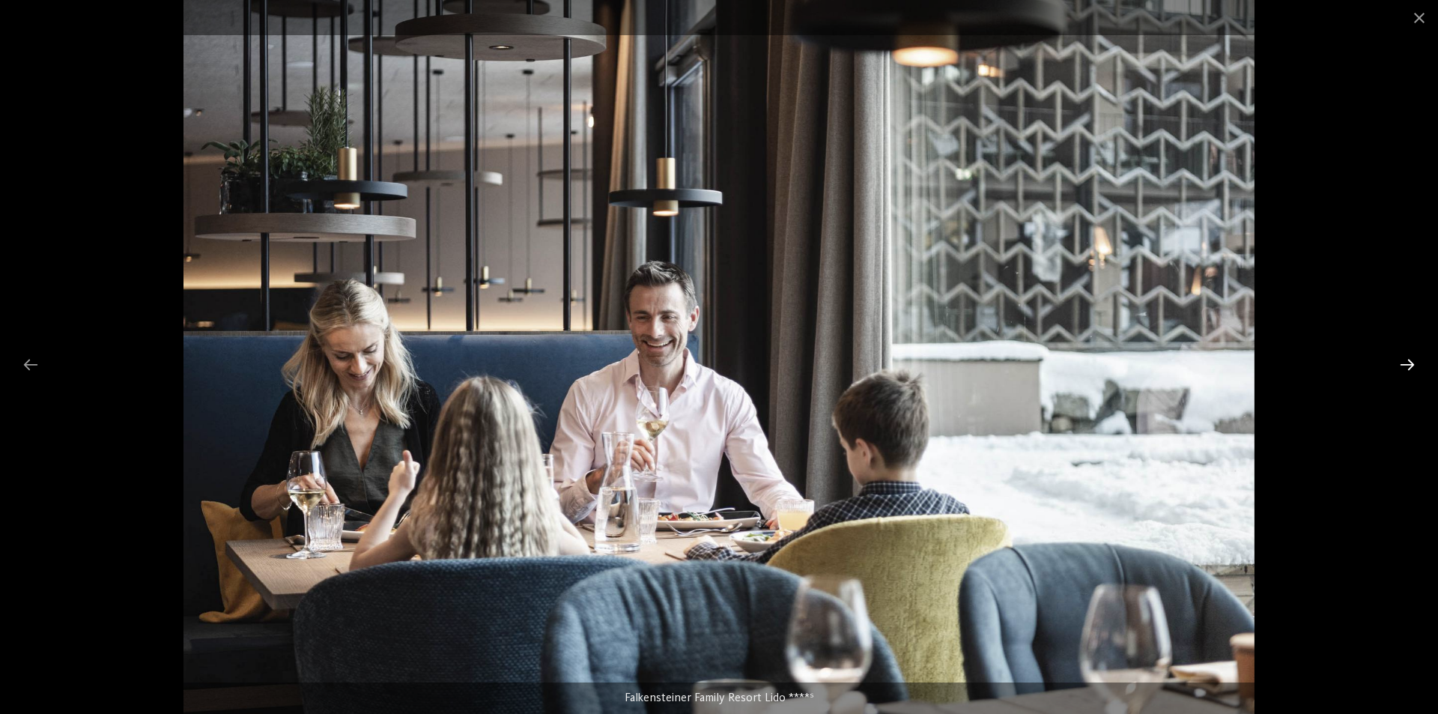
click at [1403, 350] on div at bounding box center [1406, 364] width 31 height 29
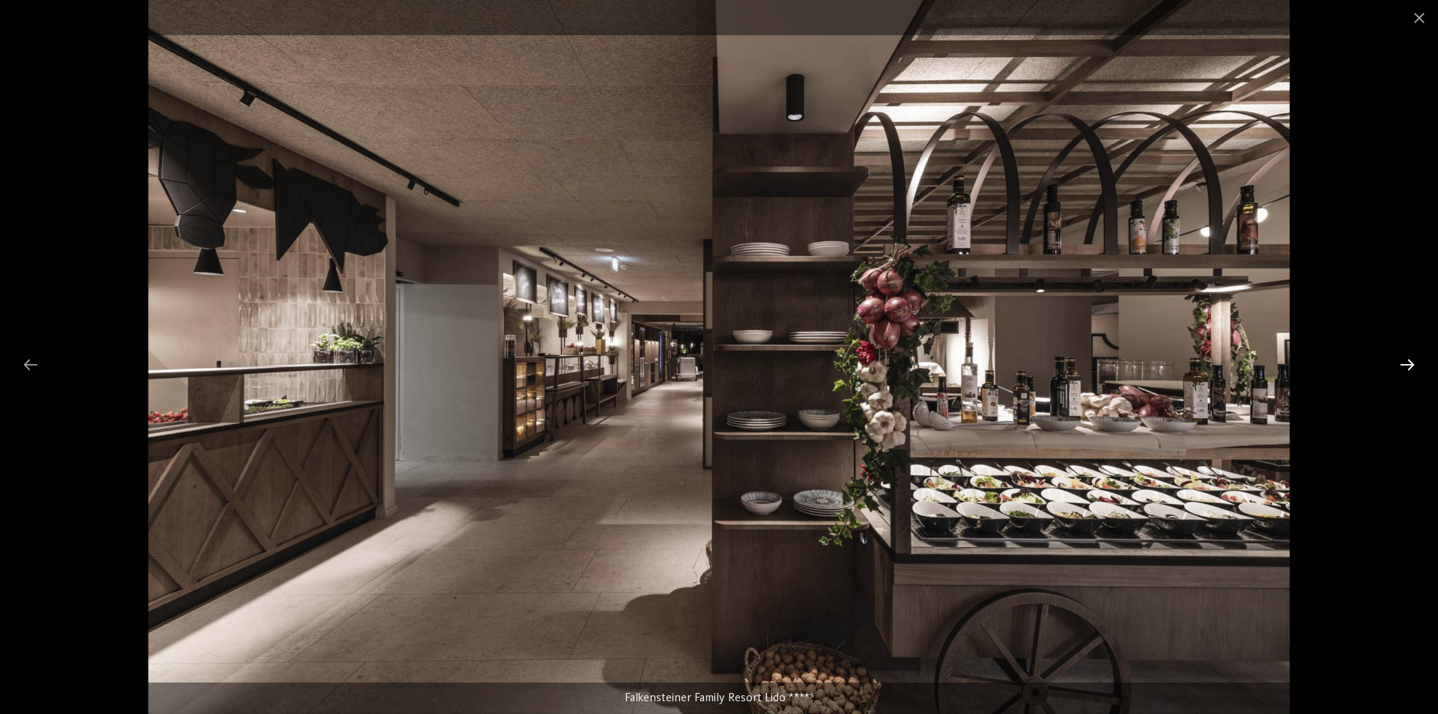
click at [1403, 350] on div at bounding box center [1406, 364] width 31 height 29
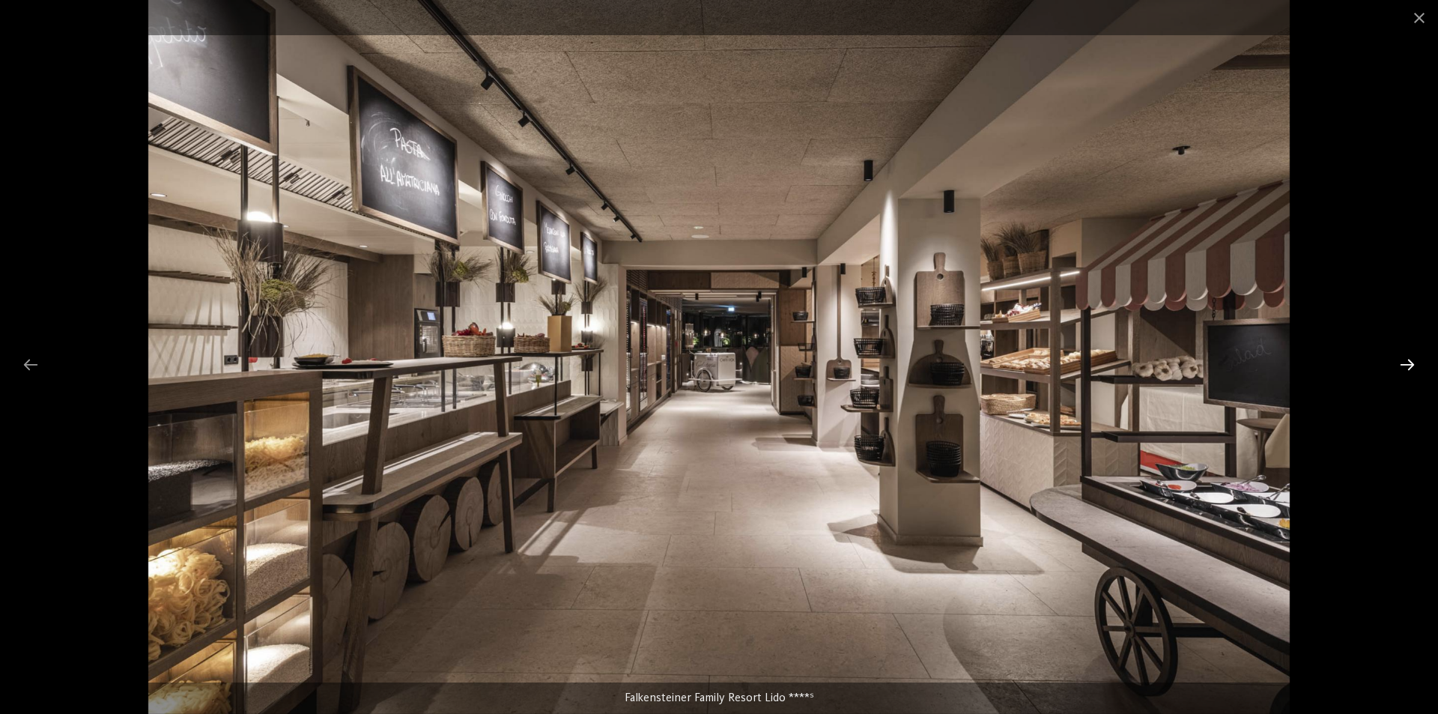
click at [1403, 350] on div at bounding box center [1406, 364] width 31 height 29
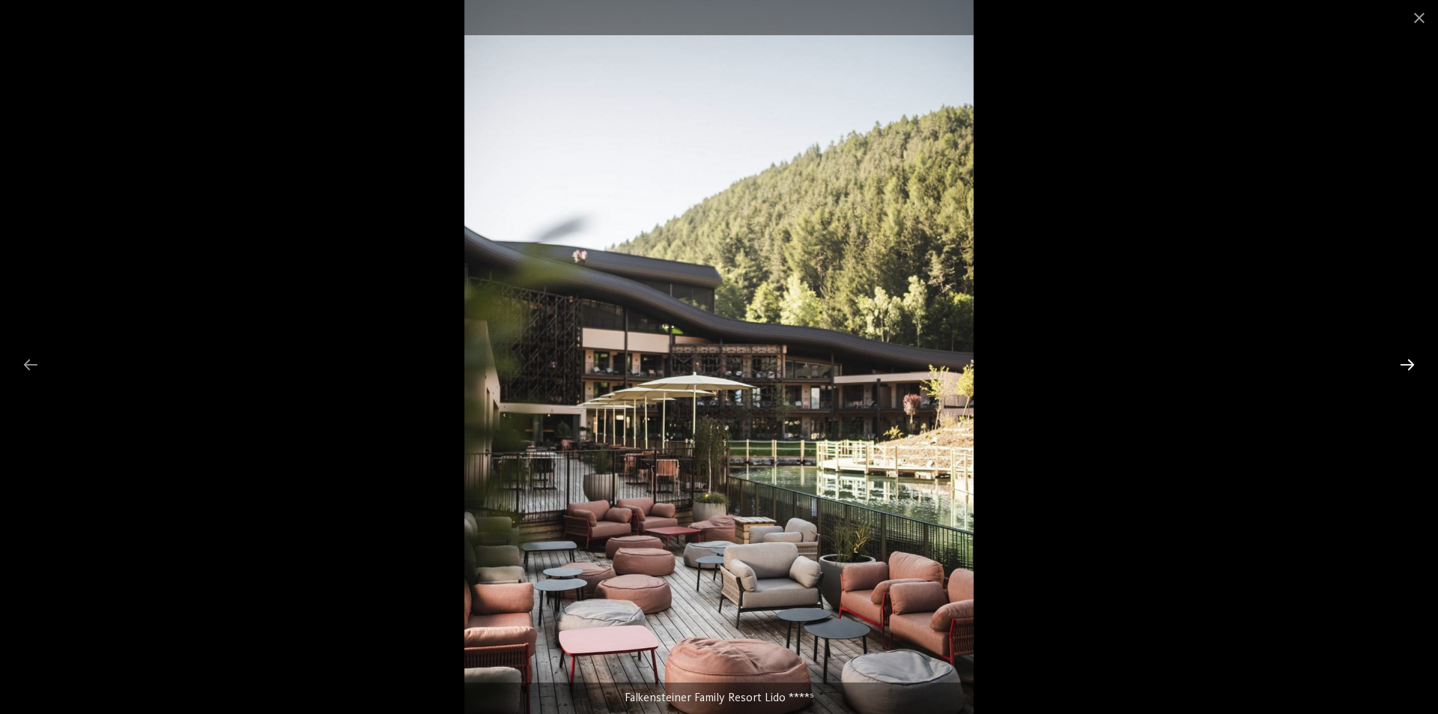
click at [1403, 350] on div at bounding box center [1406, 364] width 31 height 29
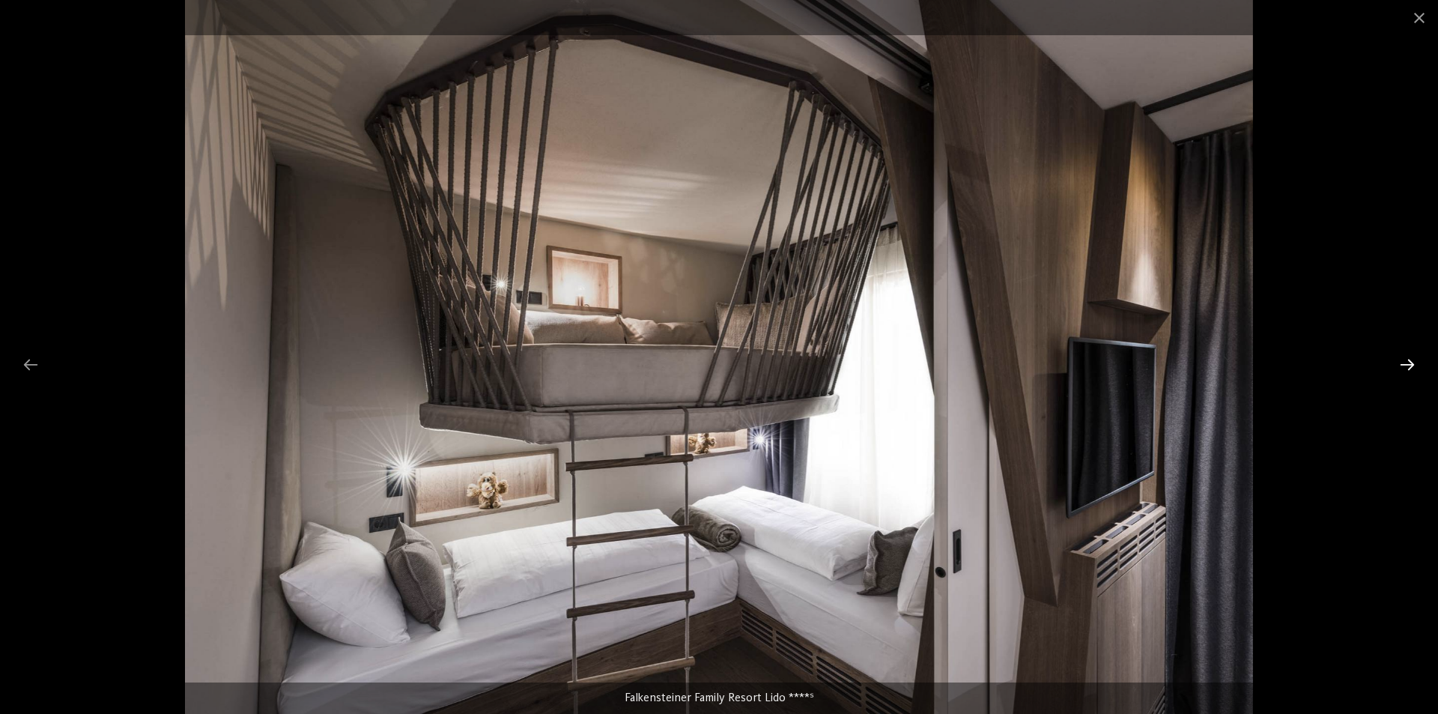
click at [1411, 357] on div at bounding box center [1406, 364] width 31 height 29
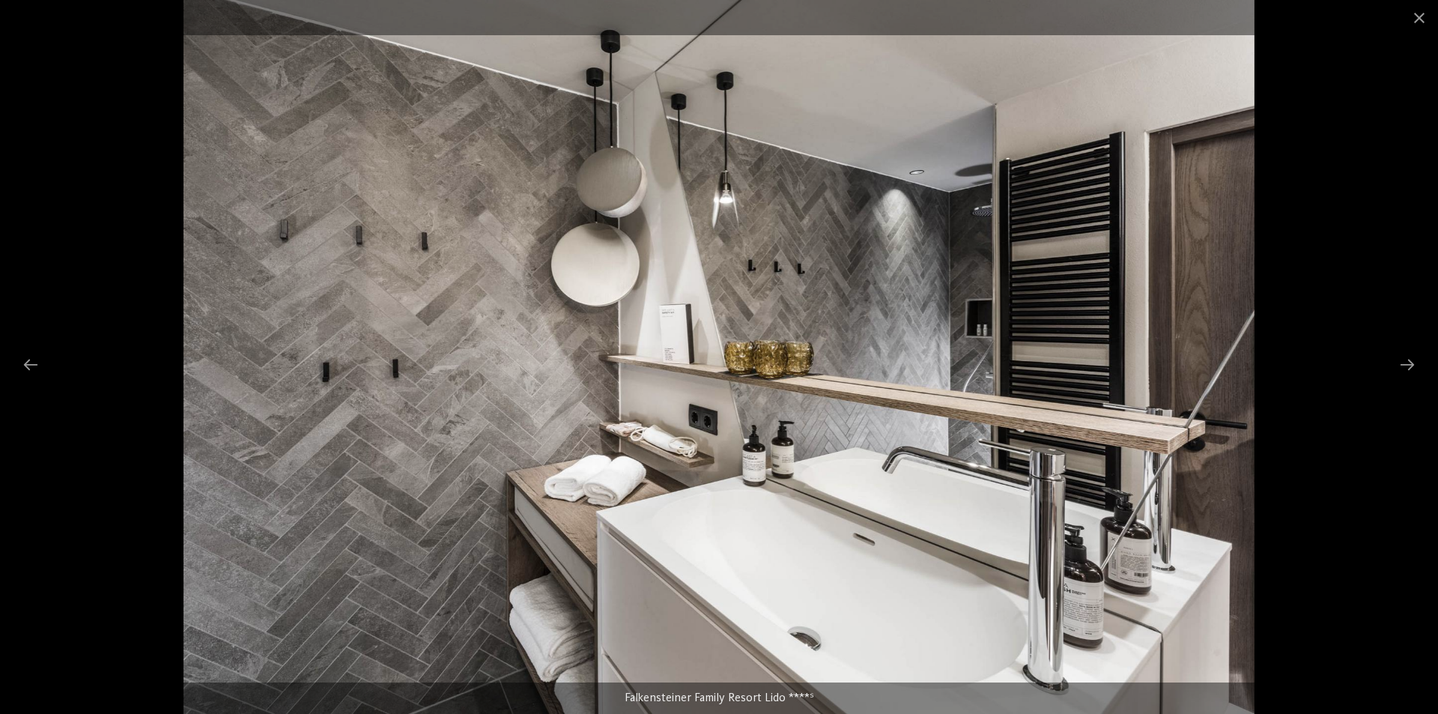
click at [1411, 345] on div at bounding box center [719, 357] width 1438 height 714
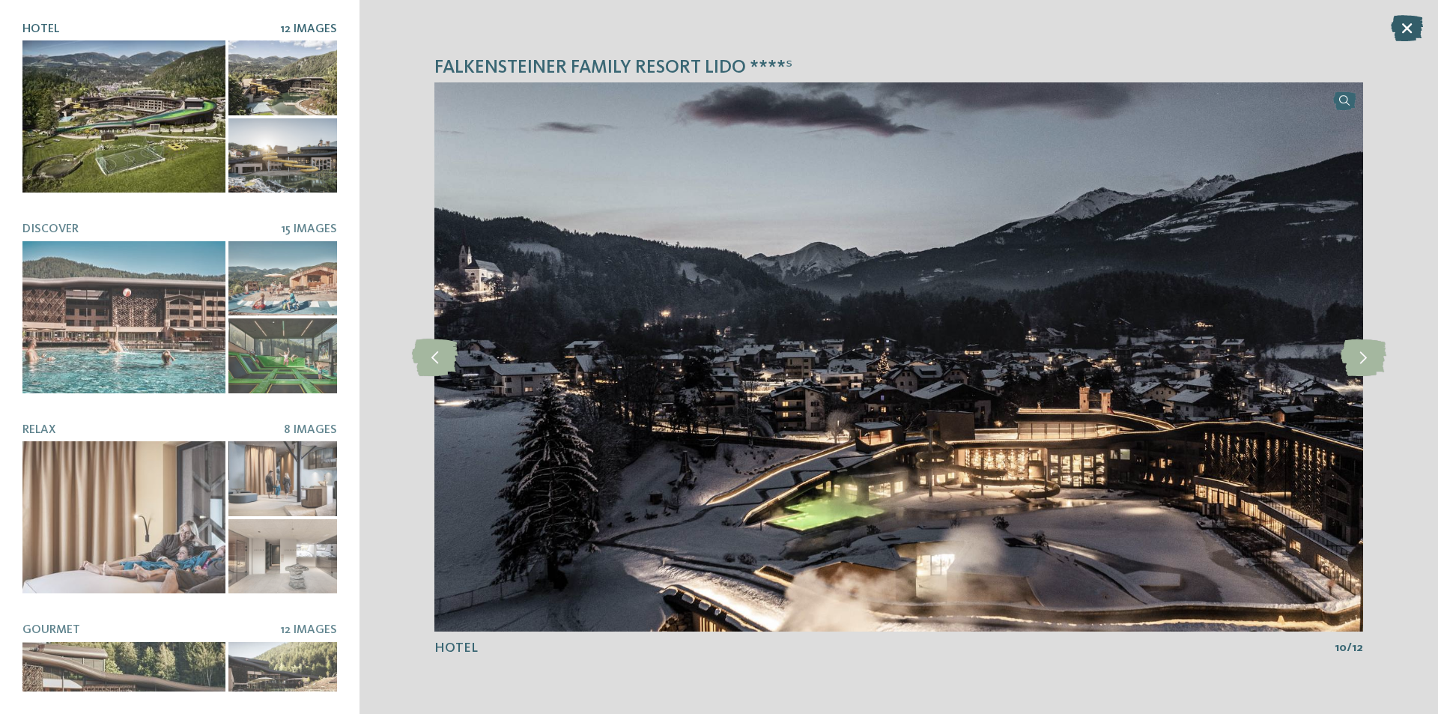
click at [1408, 35] on icon at bounding box center [1406, 28] width 32 height 26
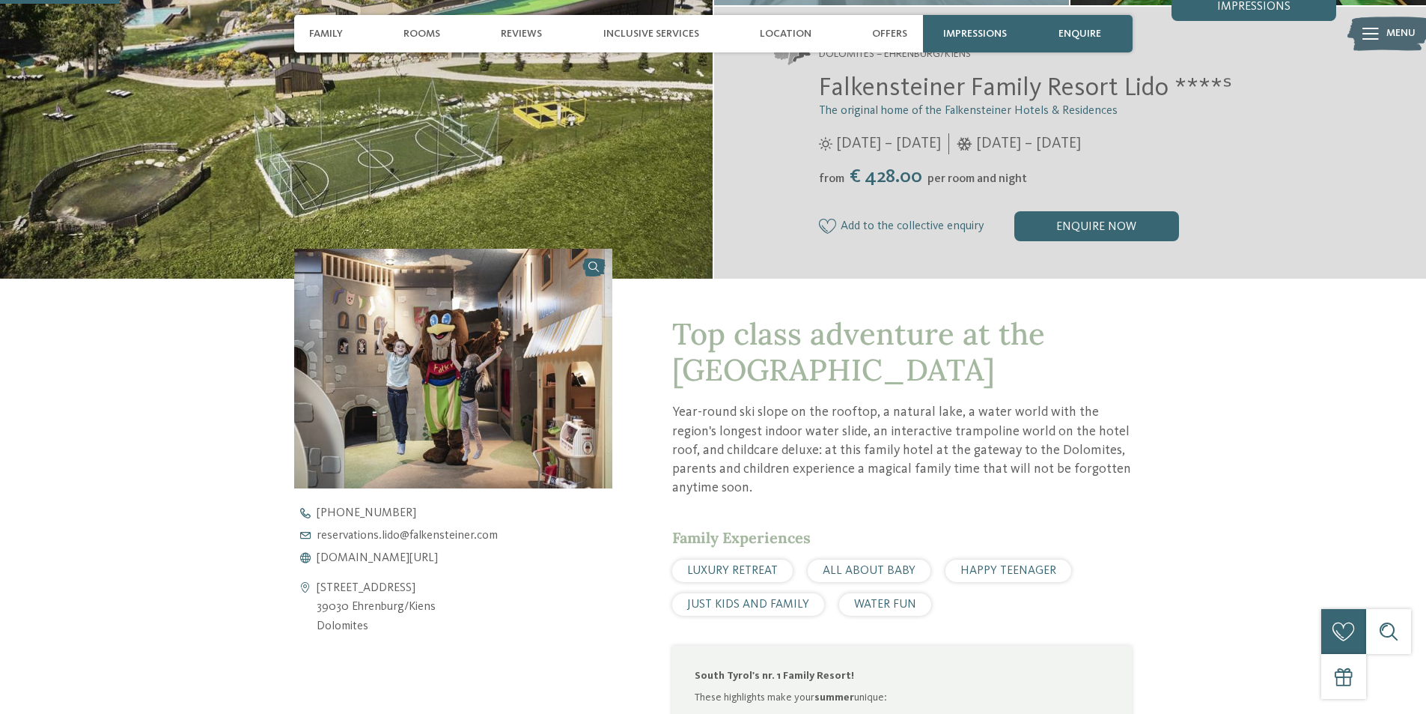
scroll to position [449, 0]
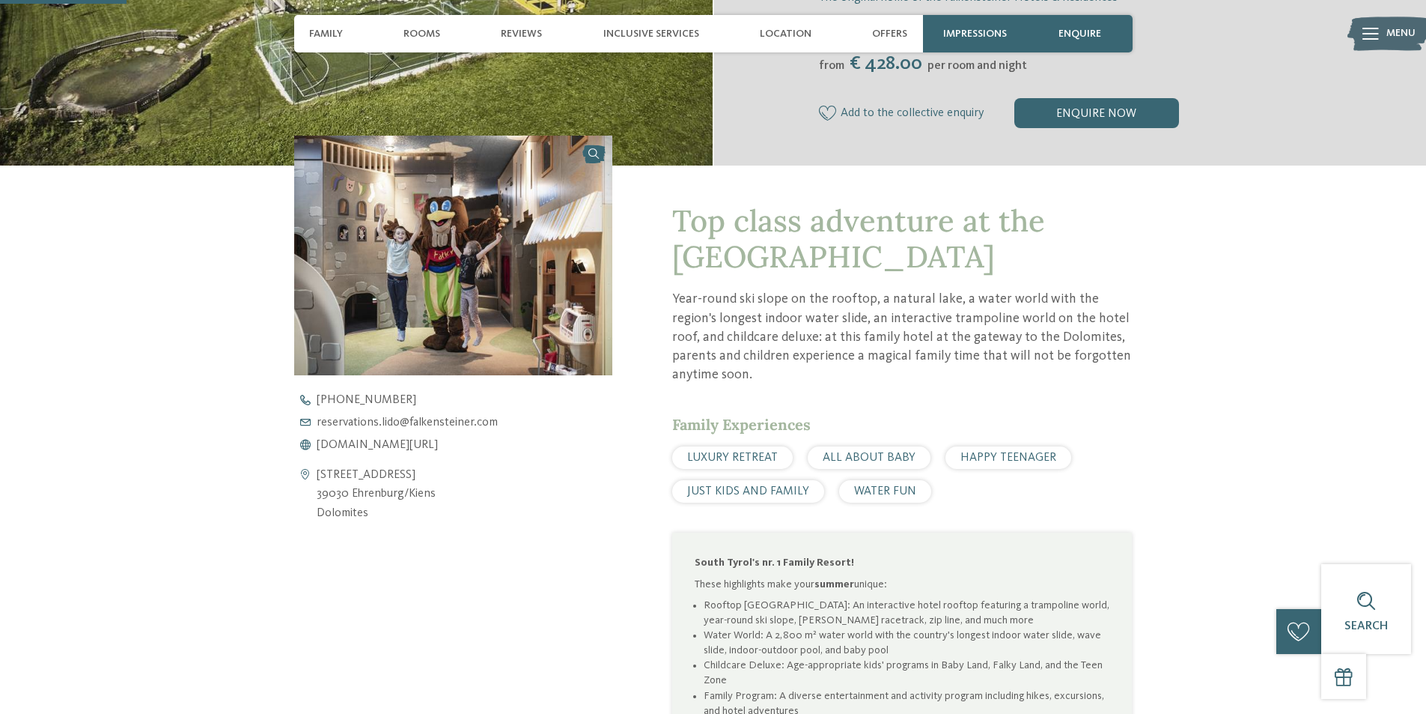
click at [441, 435] on div "+39 0472 975 654 reservations.lido@ no-spam. falkensteiner. no-spam. com www.fa…" at bounding box center [466, 422] width 344 height 57
click at [438, 441] on span "www.falkensteiner.com/en/family-resort-lido" at bounding box center [377, 445] width 121 height 12
